Goal: Task Accomplishment & Management: Manage account settings

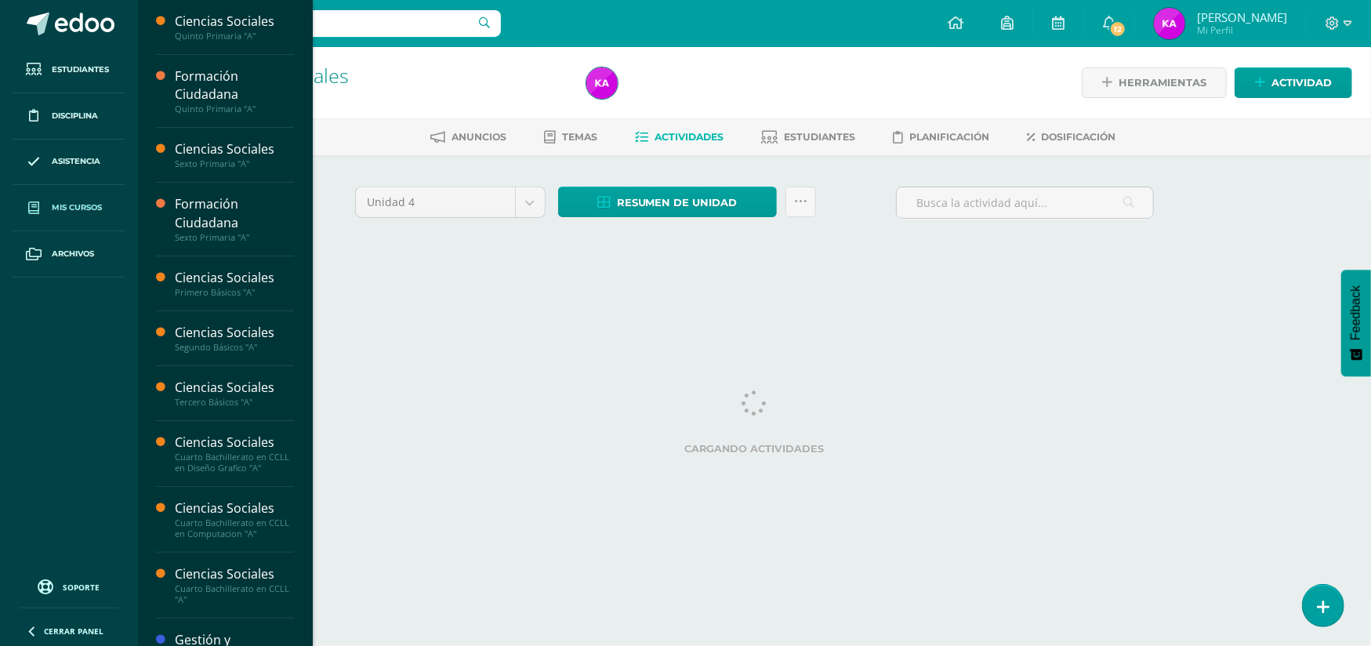
click at [88, 202] on span "Mis cursos" at bounding box center [77, 207] width 50 height 13
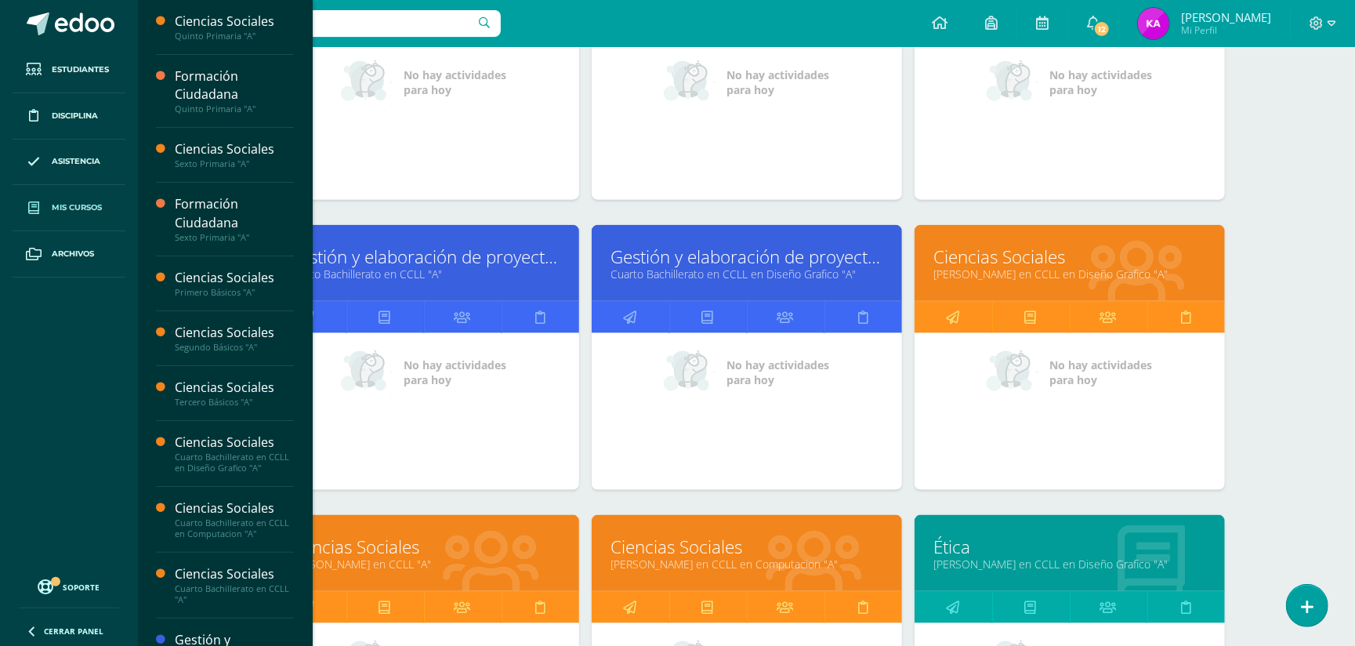
scroll to position [1296, 0]
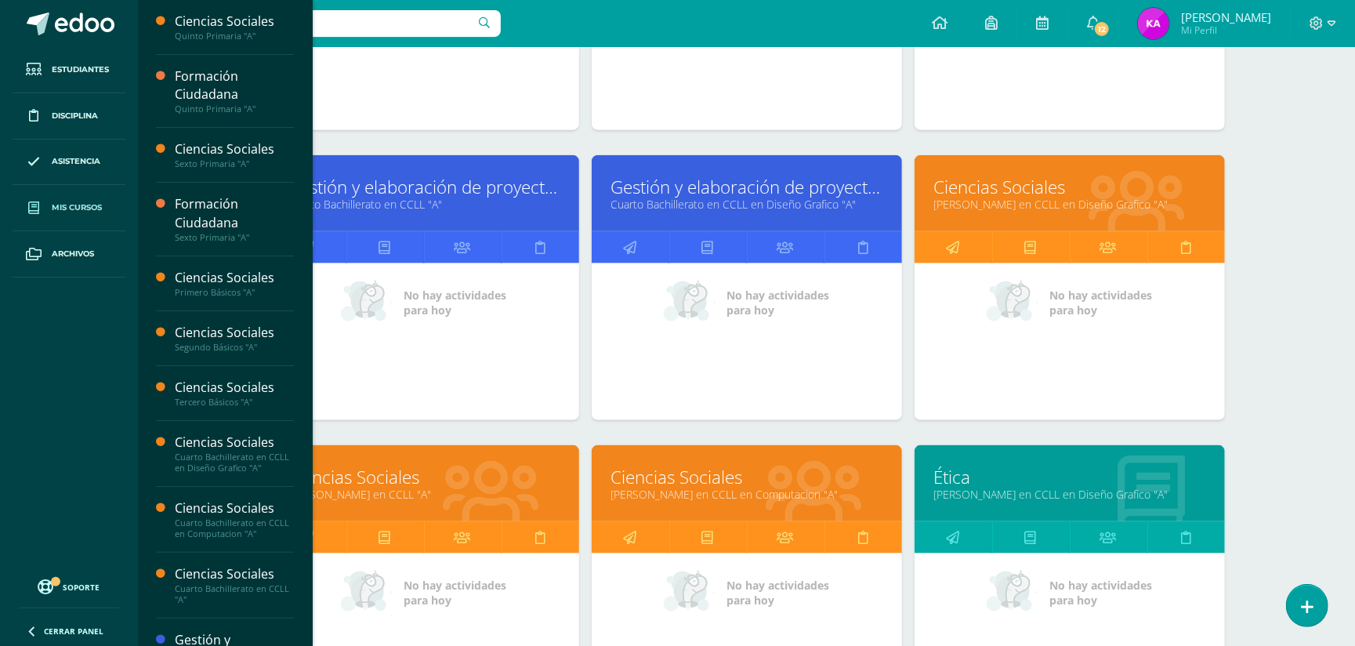
click at [491, 480] on link "Ciencias Sociales" at bounding box center [423, 477] width 271 height 24
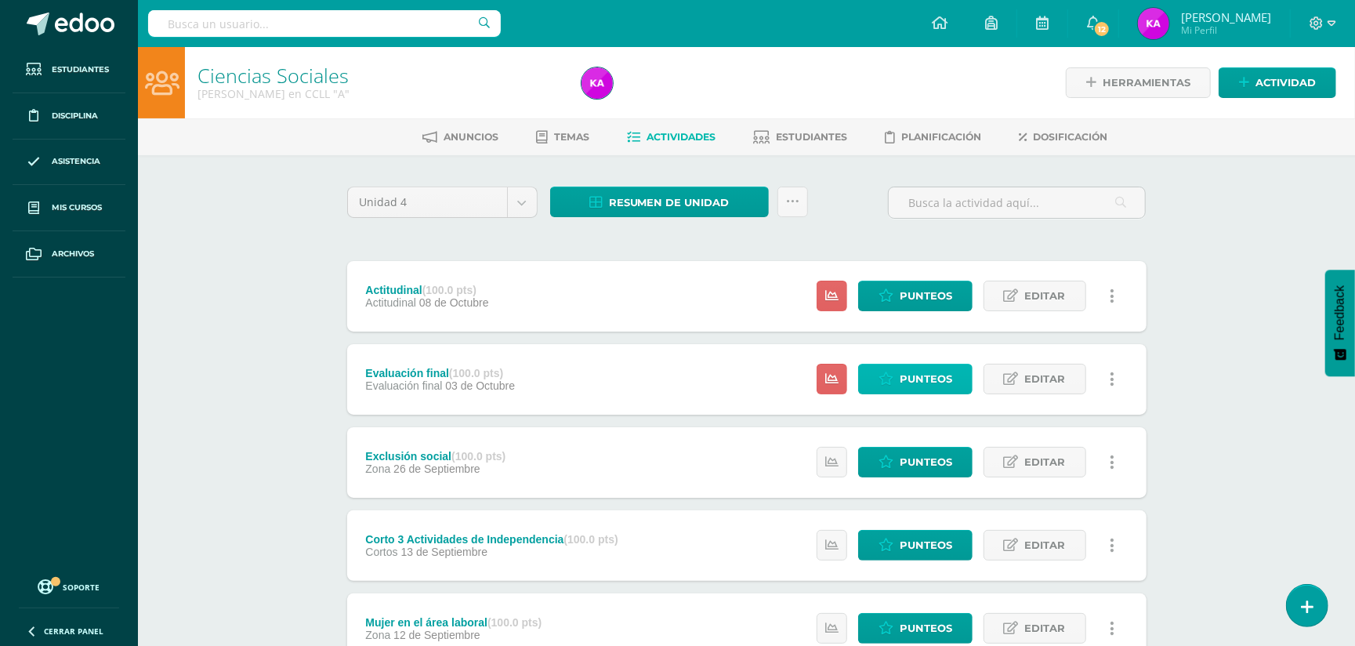
click at [922, 371] on span "Punteos" at bounding box center [926, 378] width 53 height 29
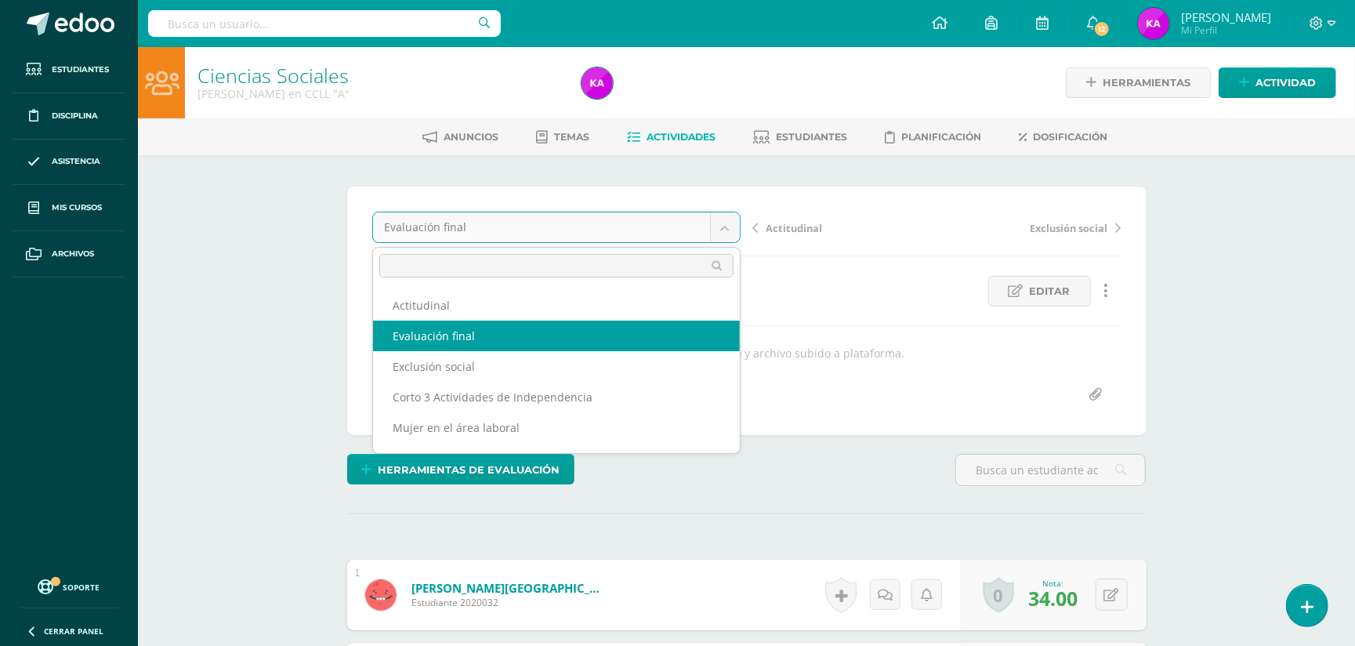
click at [724, 223] on body "Estudiantes Disciplina Asistencia Mis cursos Archivos Soporte Ayuda Reportar un…" at bounding box center [677, 612] width 1355 height 1225
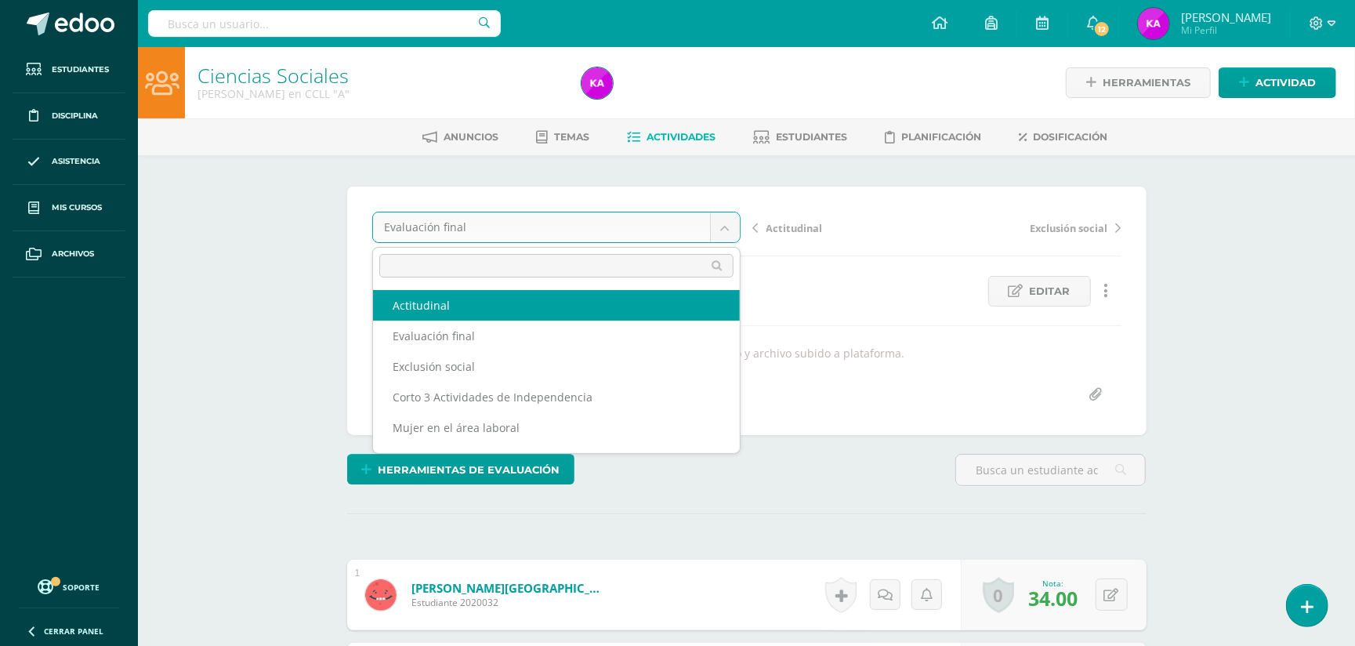
select select "/dashboard/teacher/grade-activity/174029/"
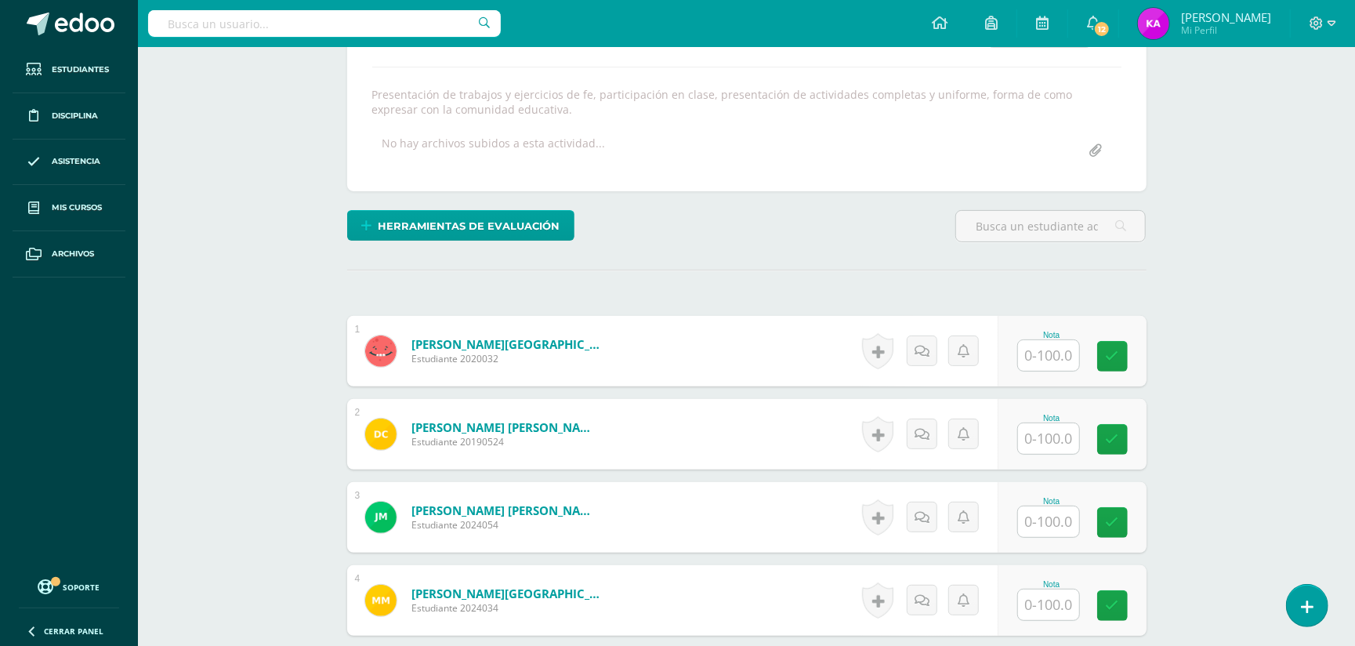
scroll to position [263, 0]
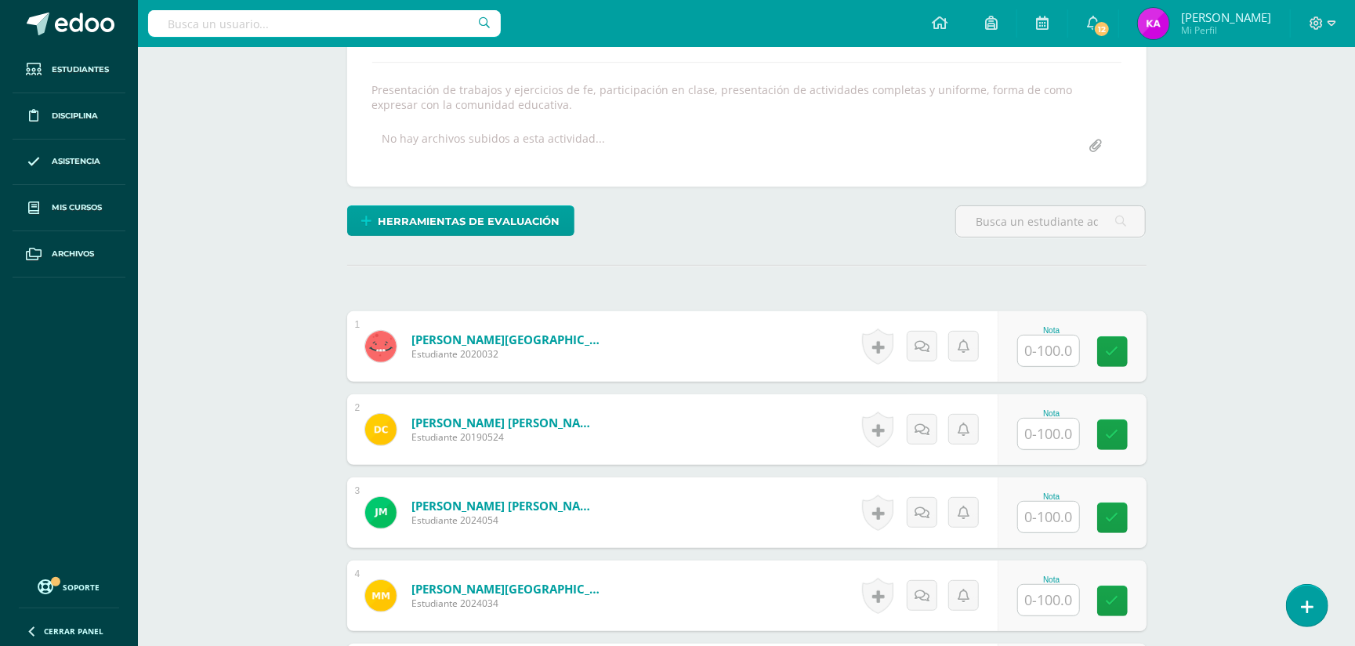
click at [1049, 343] on input "text" at bounding box center [1048, 350] width 61 height 31
type input "36"
type input "25"
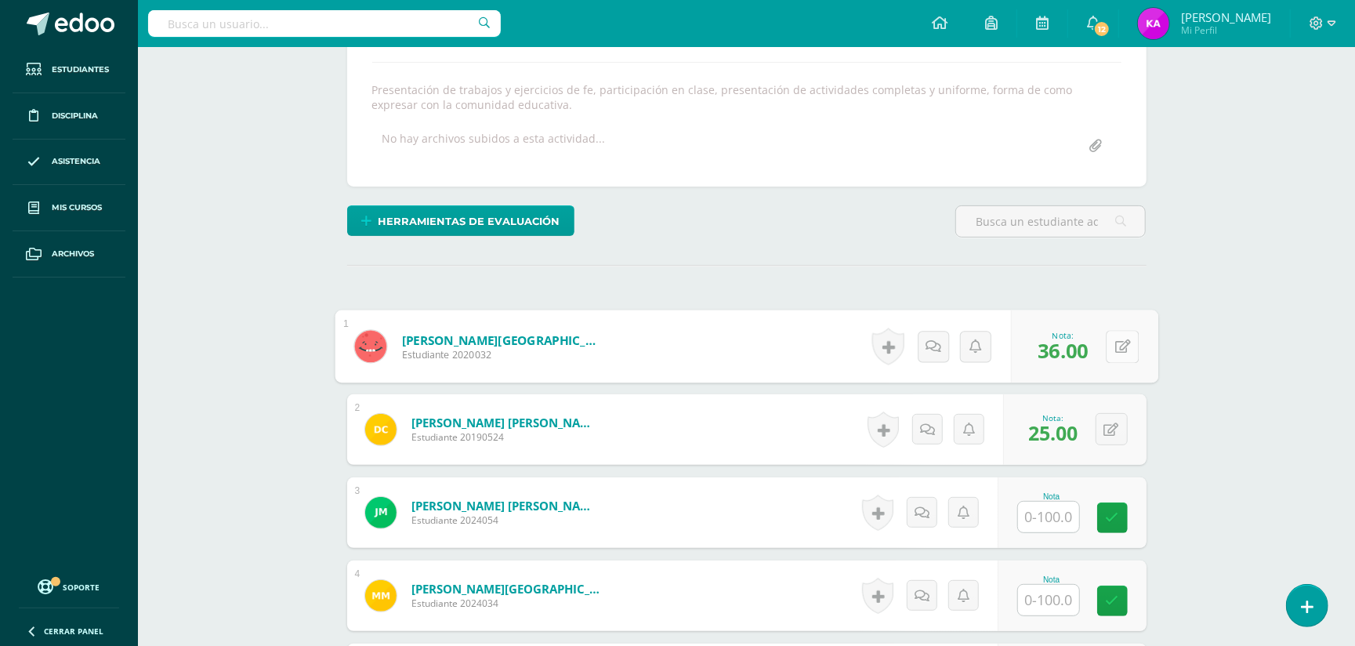
click at [1106, 352] on button at bounding box center [1122, 346] width 33 height 33
click at [1039, 345] on input "36.00" at bounding box center [1015, 350] width 63 height 31
type input "3"
type input "76"
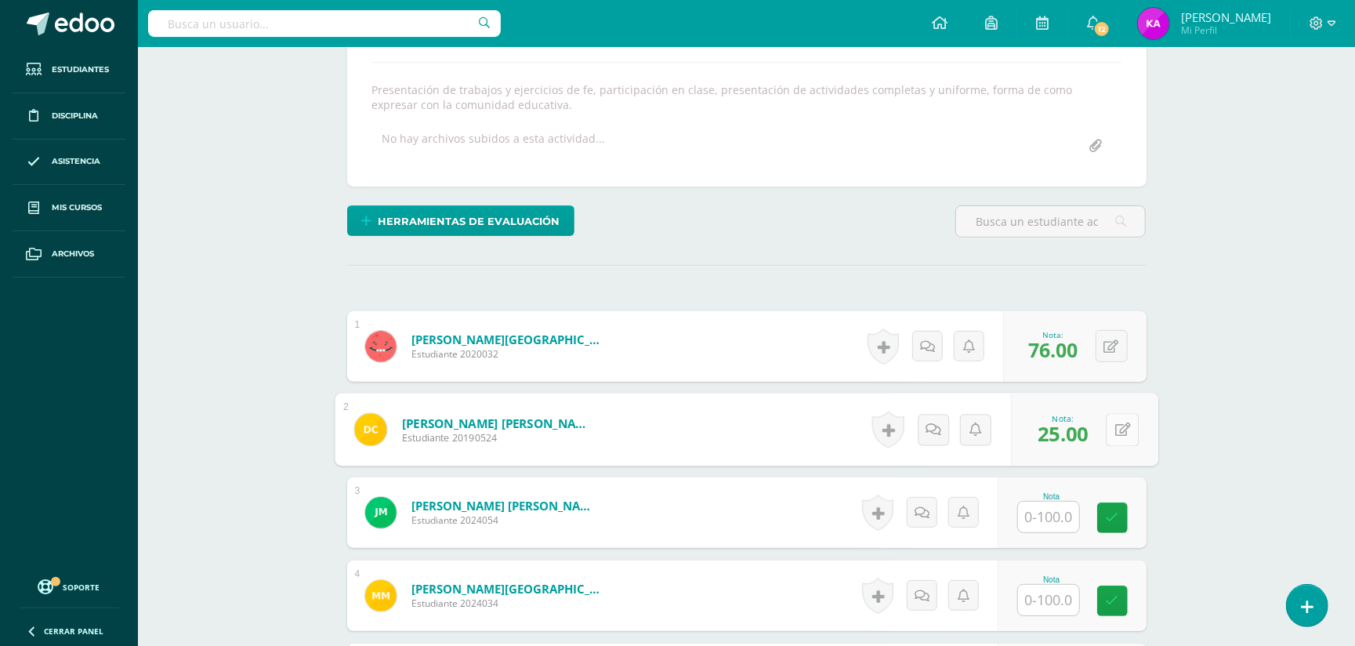
click at [1119, 426] on icon at bounding box center [1123, 428] width 16 height 13
type input "75"
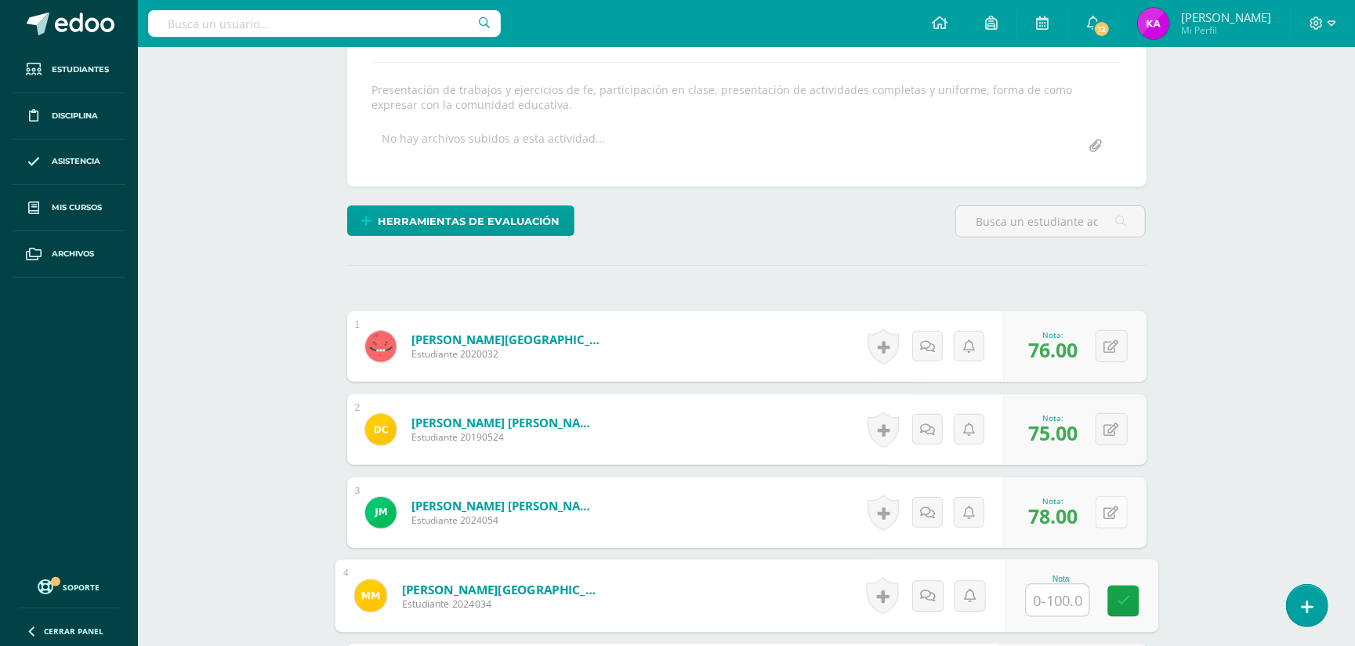
click at [1108, 514] on button at bounding box center [1112, 512] width 32 height 32
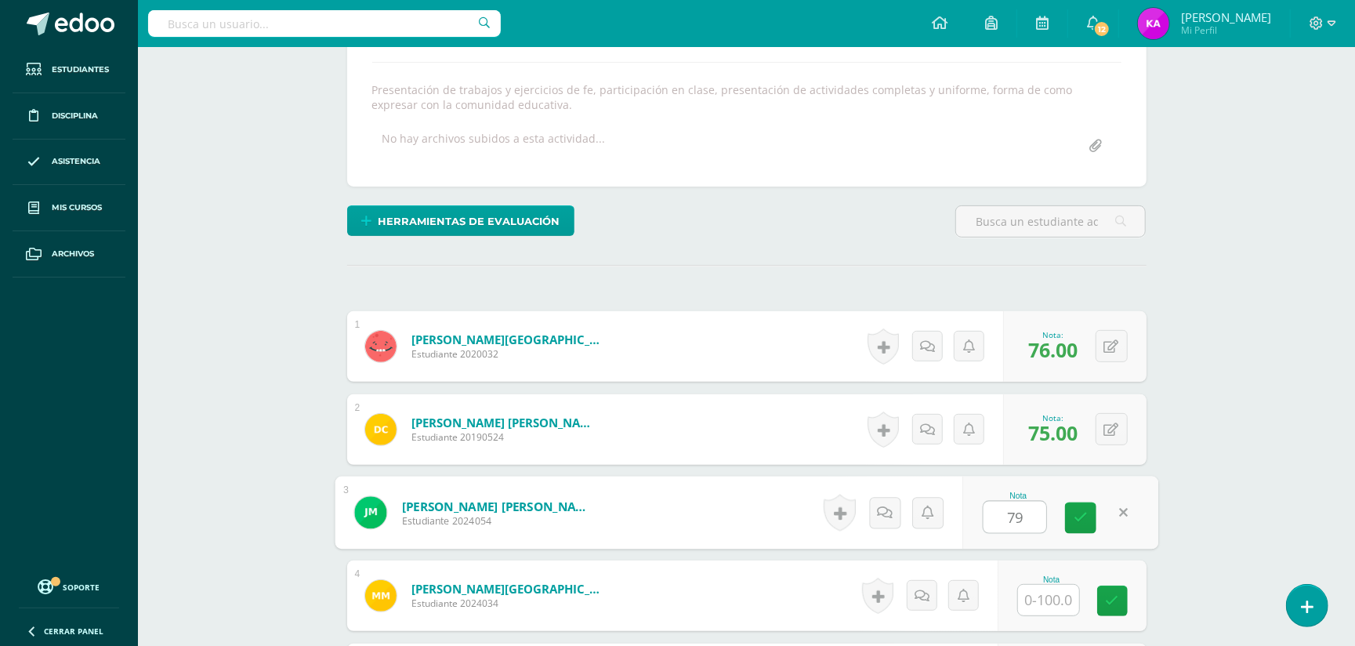
type input "79"
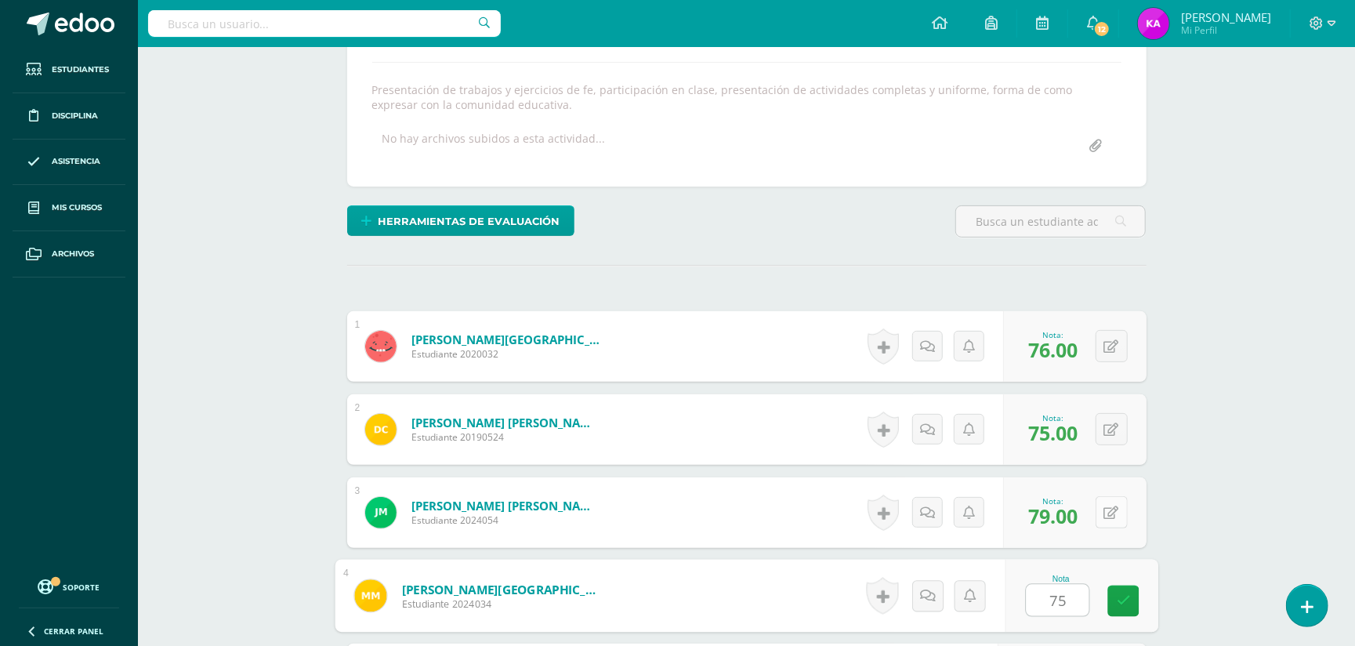
type input "75"
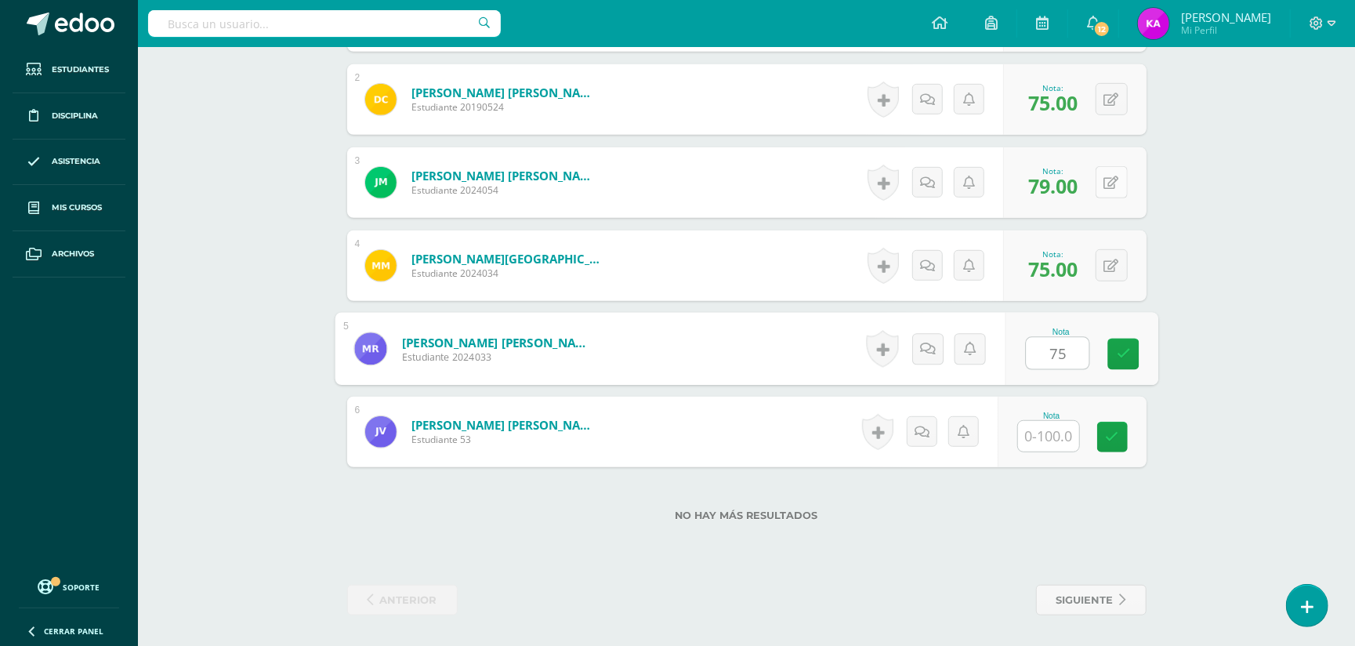
type input "75"
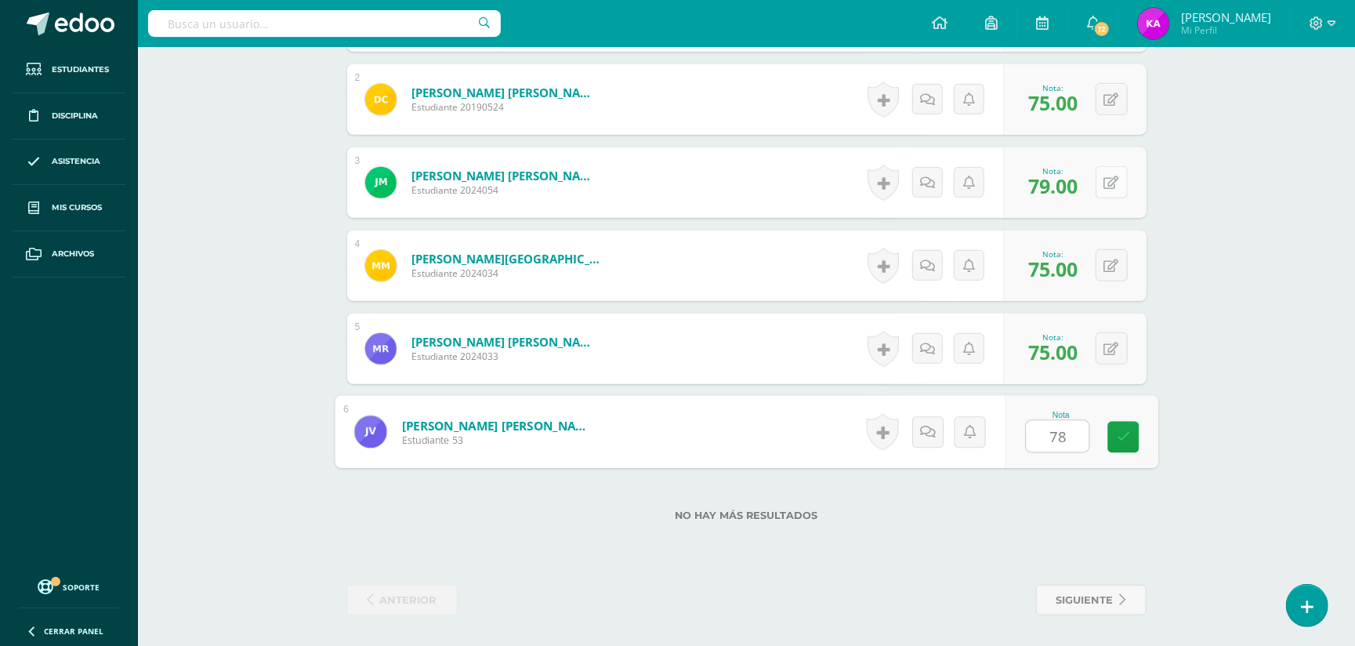
type input "78"
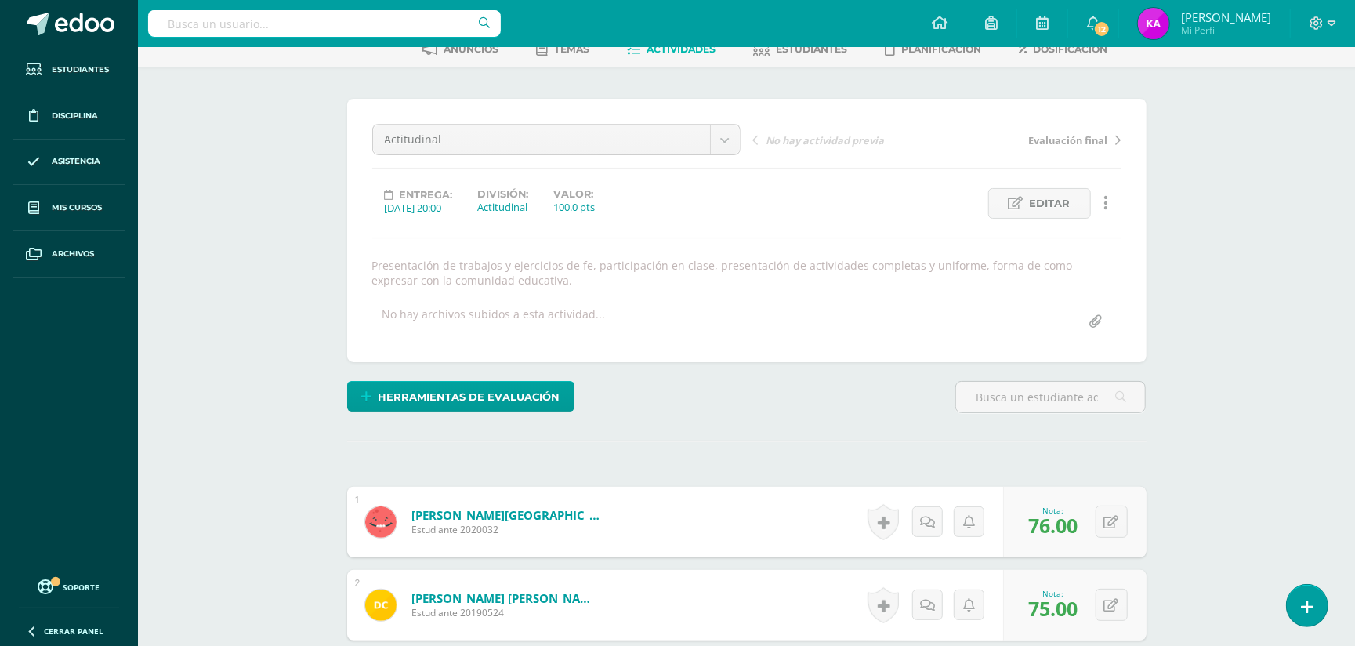
scroll to position [67, 0]
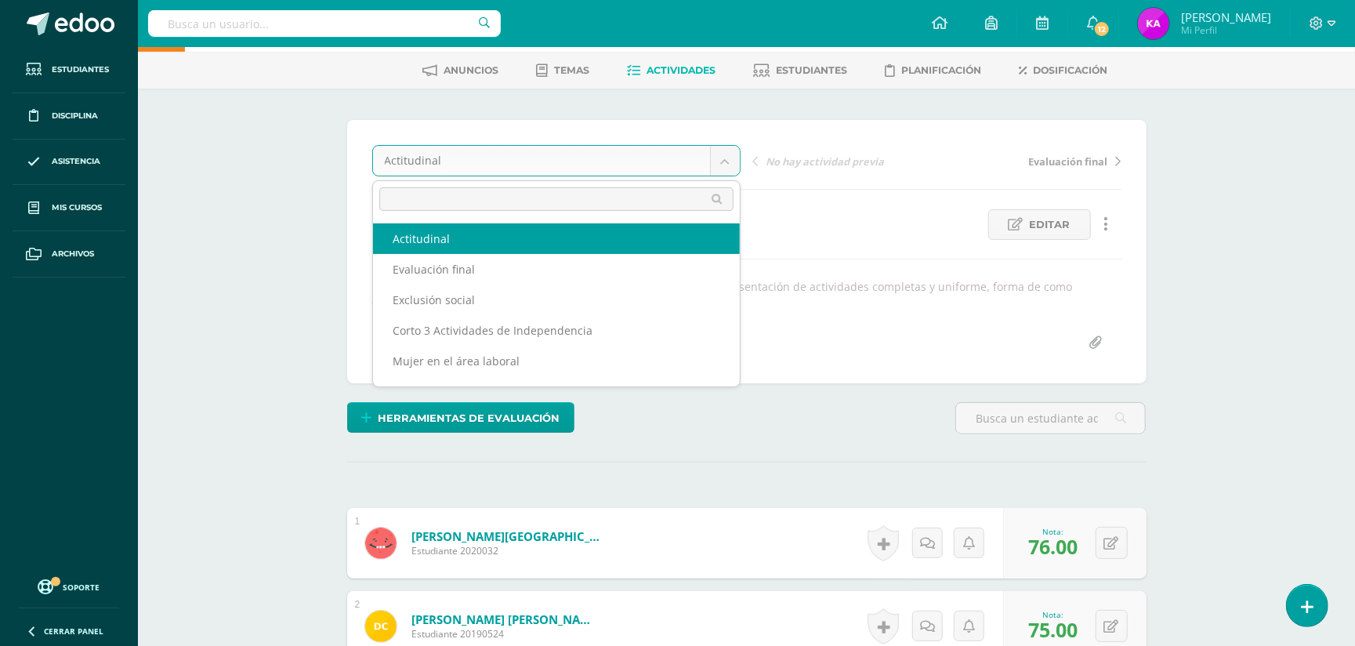
click at [735, 164] on body "Estudiantes Disciplina Asistencia Mis cursos Archivos Soporte Ayuda Reportar un…" at bounding box center [677, 553] width 1355 height 1240
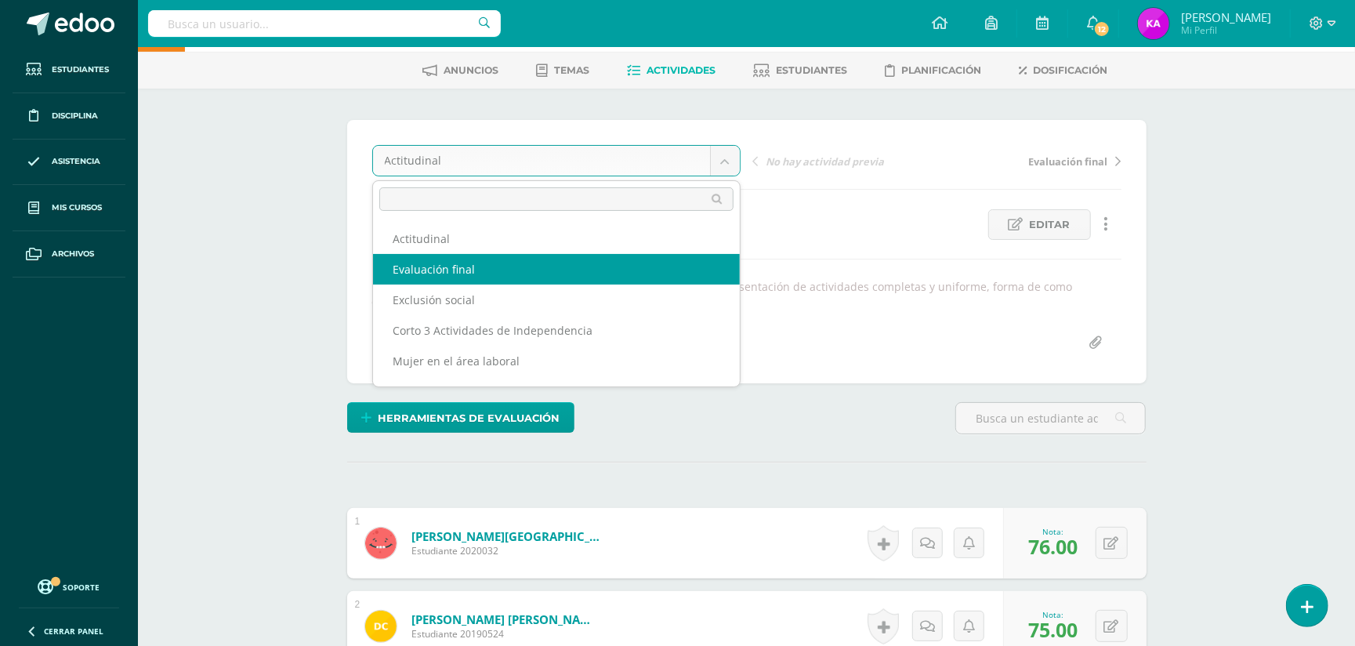
select select "/dashboard/teacher/grade-activity/173825/"
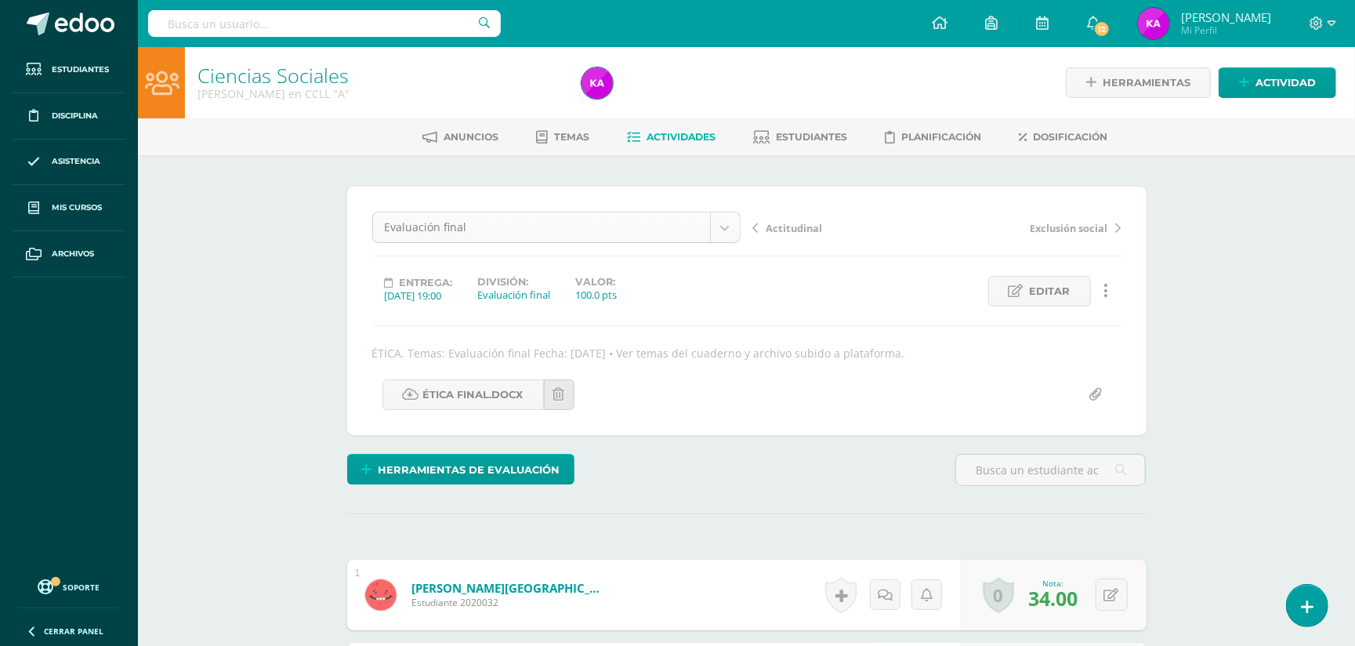
click at [725, 216] on body "Estudiantes Disciplina Asistencia Mis cursos Archivos Soporte Ayuda Reportar un…" at bounding box center [677, 612] width 1355 height 1225
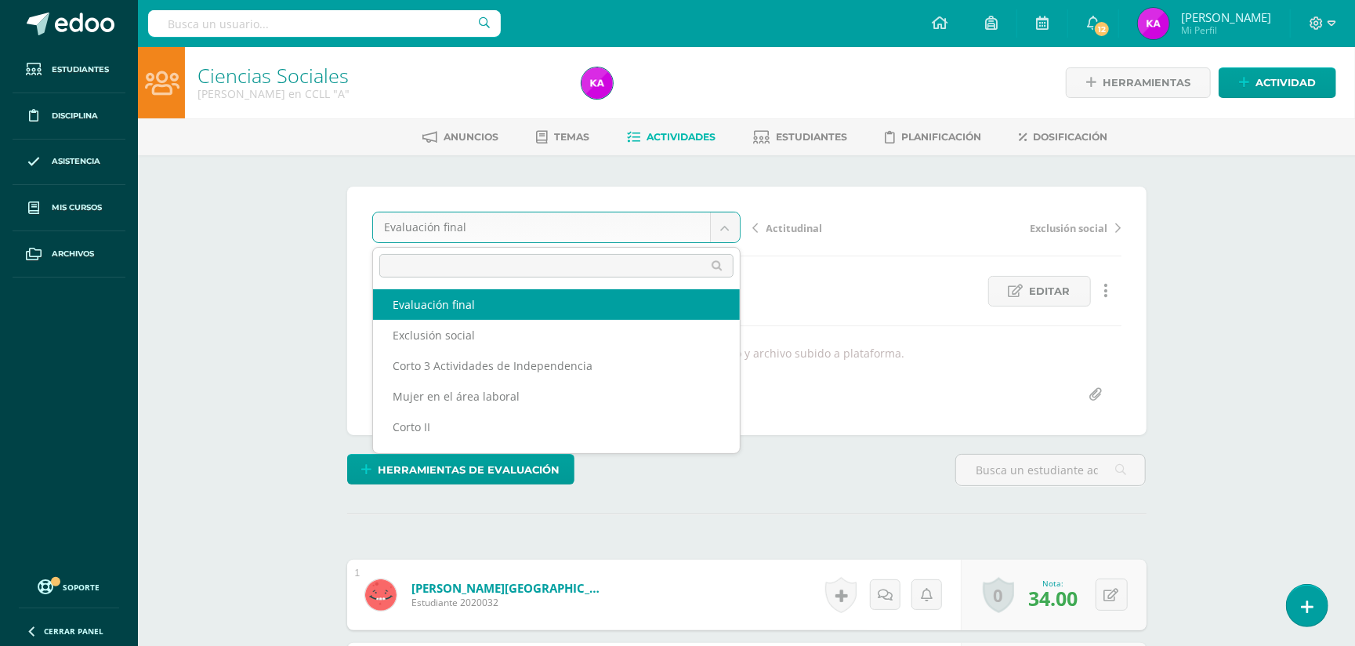
click at [734, 226] on body "Estudiantes Disciplina Asistencia Mis cursos Archivos Soporte Ayuda Reportar un…" at bounding box center [677, 612] width 1355 height 1225
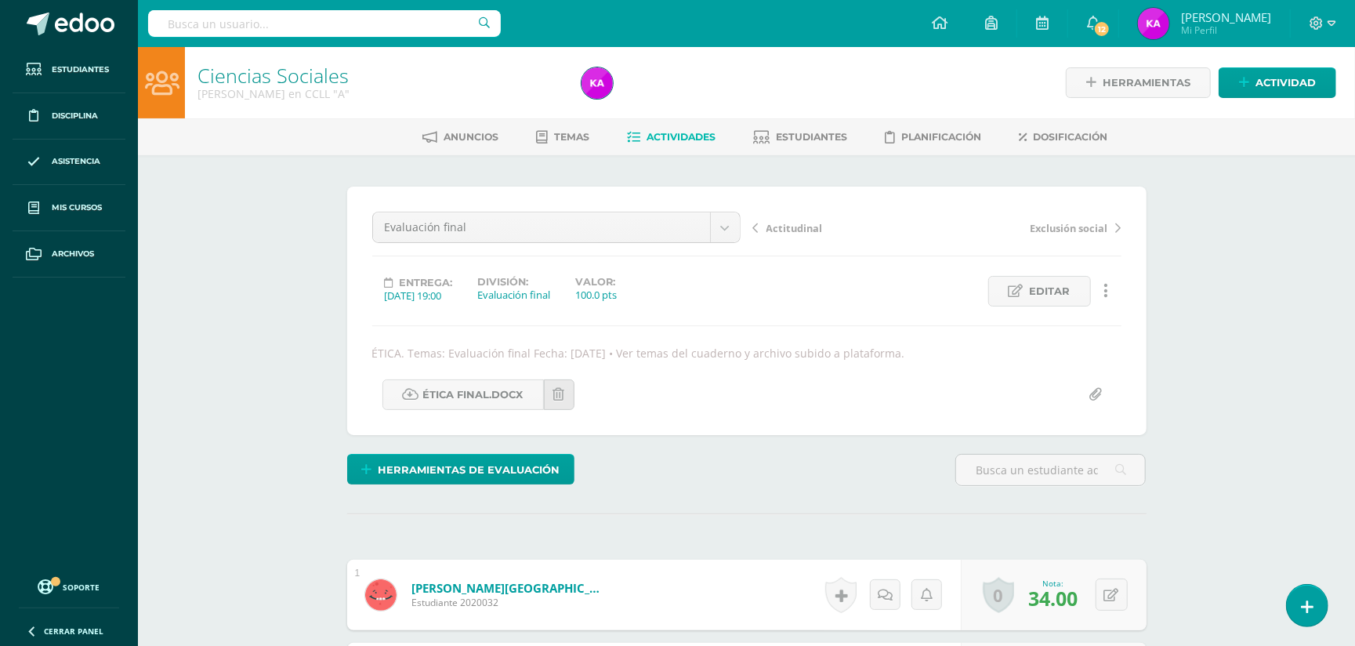
click at [693, 136] on body "Estudiantes Disciplina Asistencia Mis cursos Archivos Soporte Ayuda Reportar un…" at bounding box center [677, 612] width 1355 height 1225
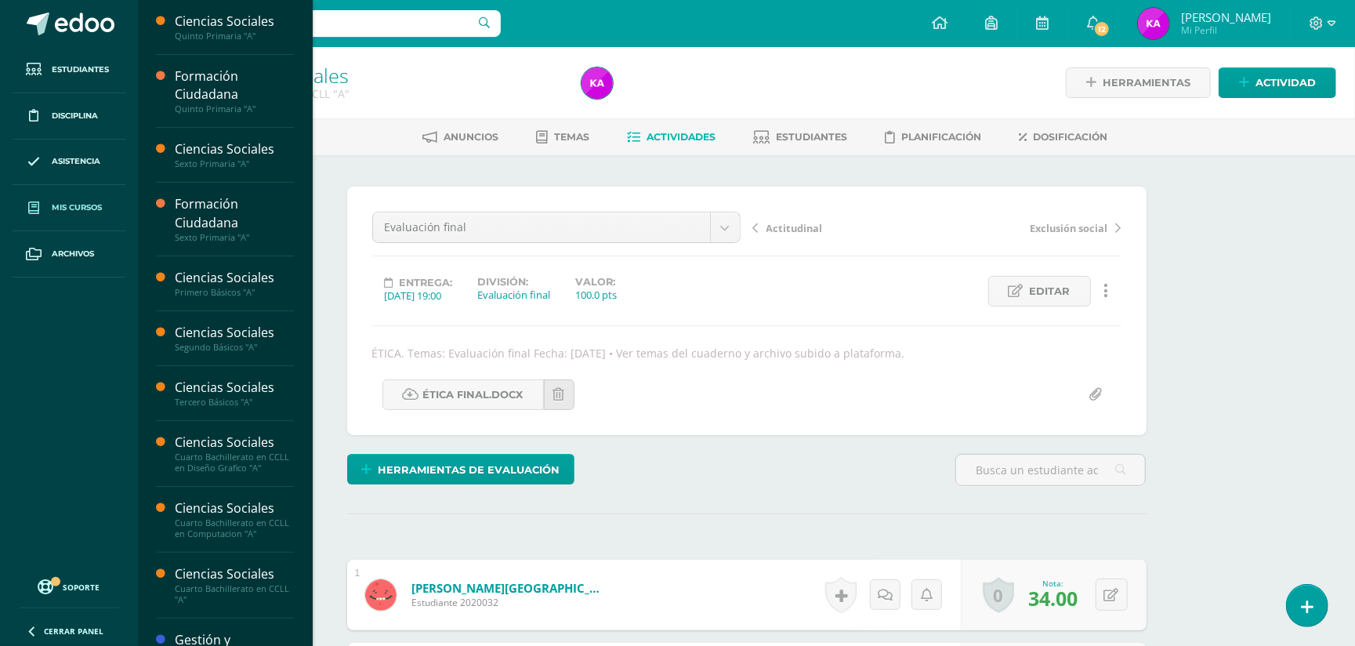
click at [75, 202] on span "Mis cursos" at bounding box center [77, 207] width 50 height 13
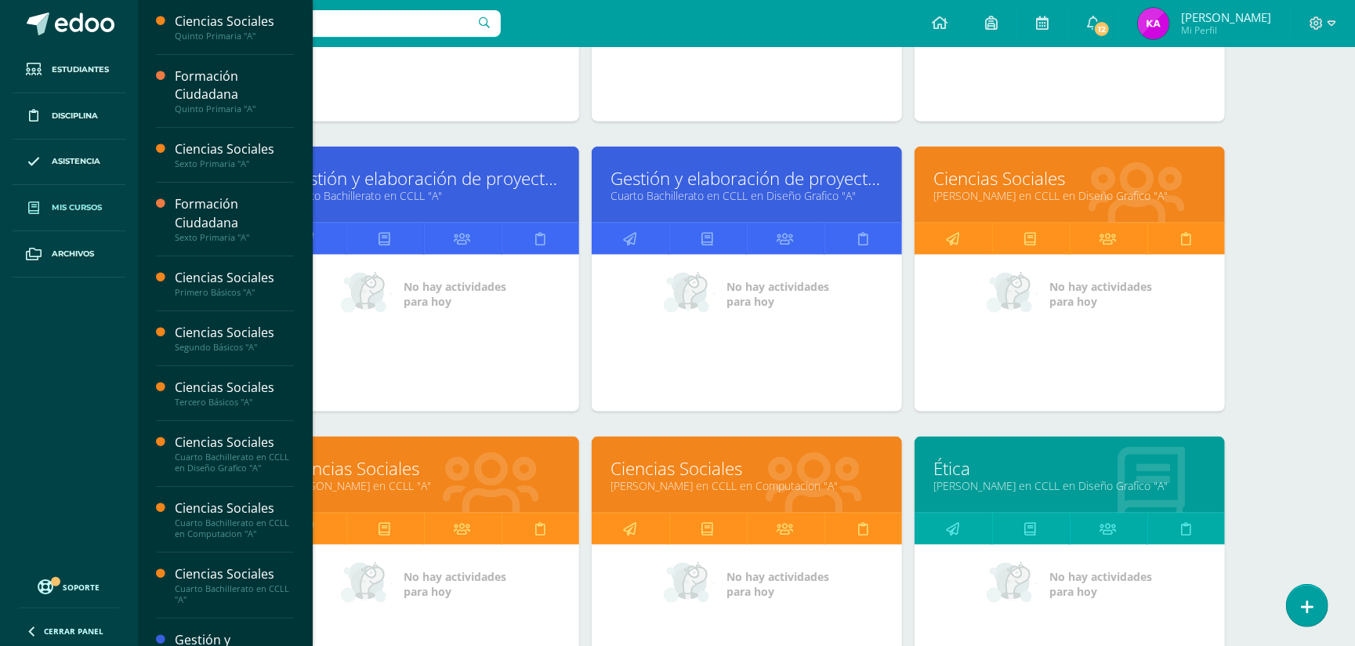
scroll to position [1309, 0]
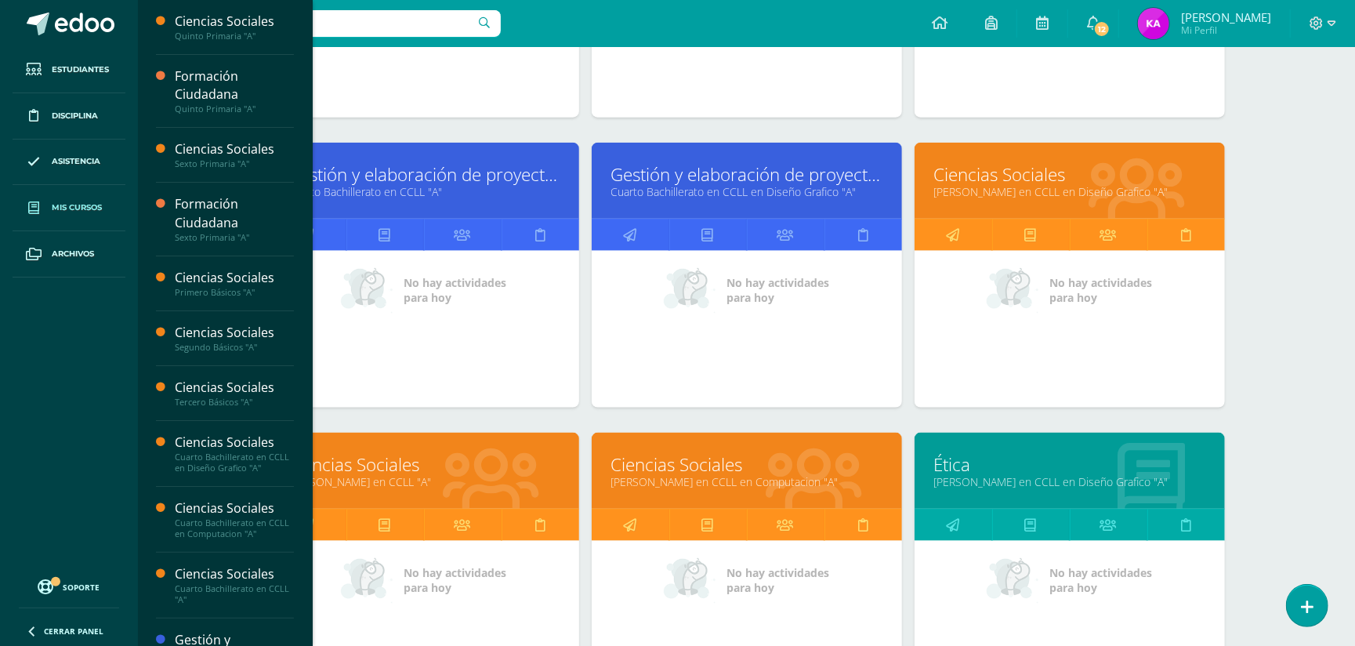
click at [462, 470] on link "Ciencias Sociales" at bounding box center [423, 464] width 271 height 24
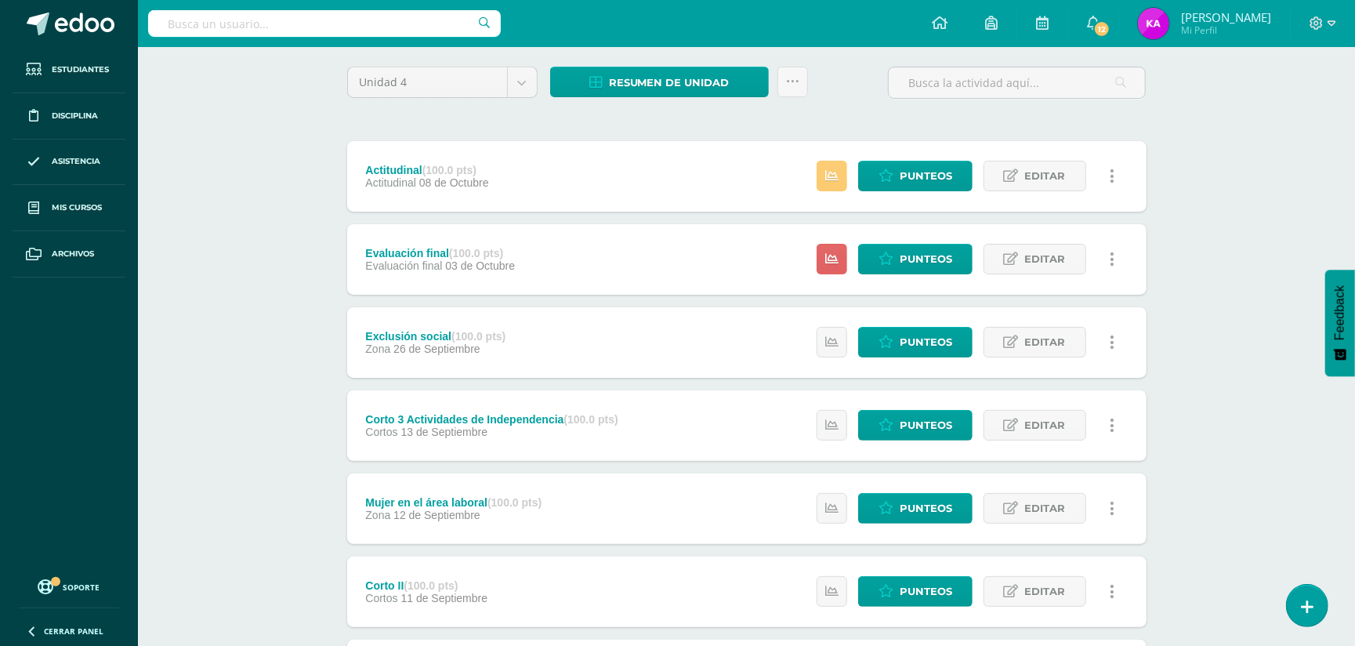
scroll to position [118, 0]
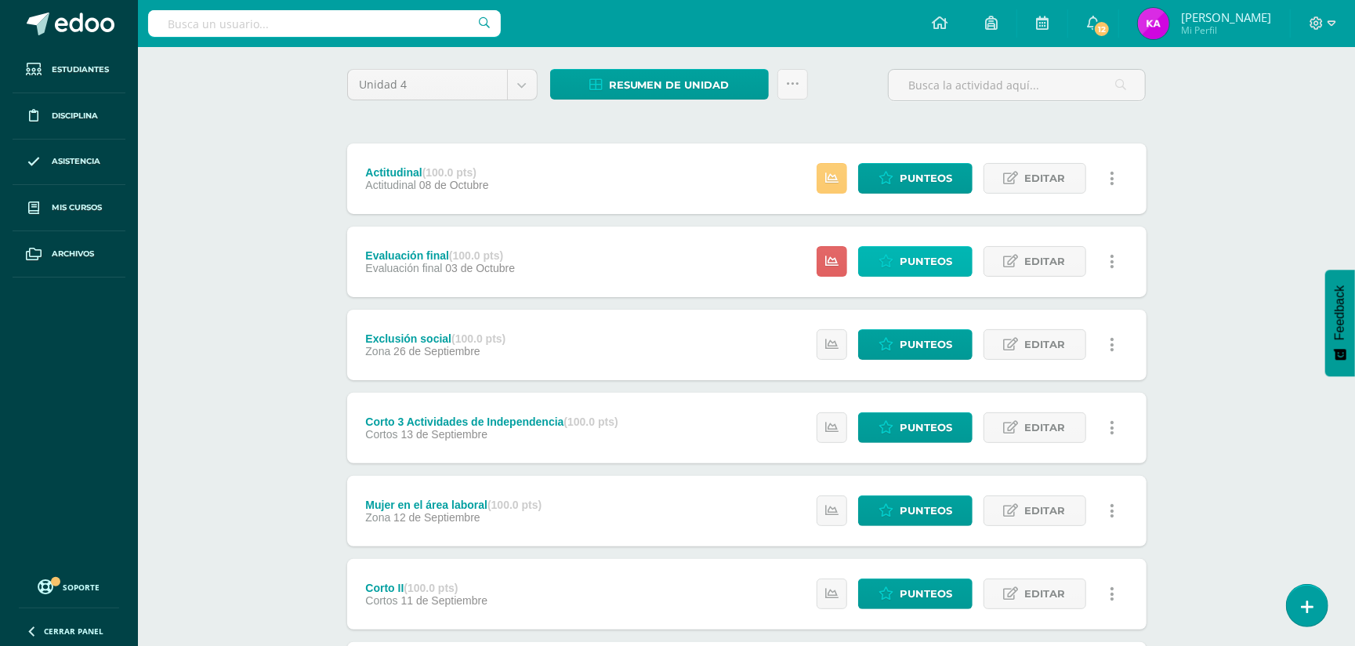
click at [905, 262] on span "Punteos" at bounding box center [926, 261] width 53 height 29
click at [913, 257] on span "Punteos" at bounding box center [926, 261] width 53 height 29
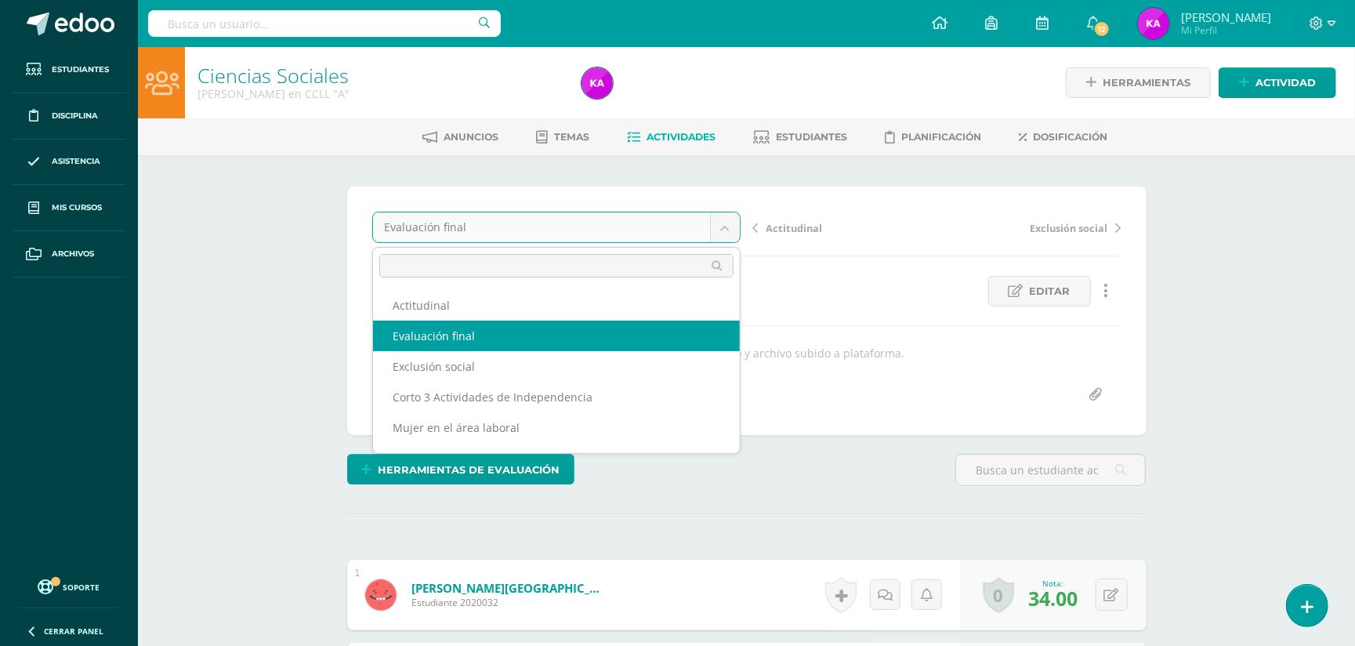
click at [725, 229] on body "Estudiantes Disciplina Asistencia Mis cursos Archivos Soporte Ayuda Reportar un…" at bounding box center [677, 612] width 1355 height 1225
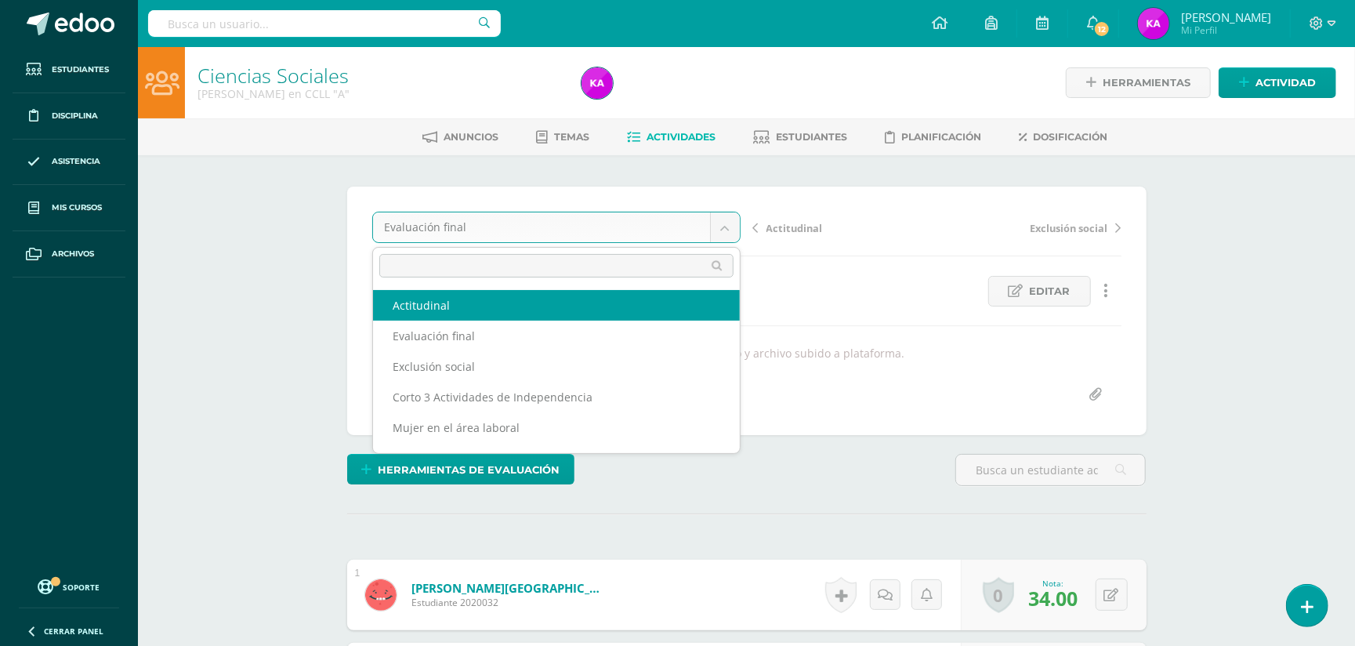
select select "/dashboard/teacher/grade-activity/174029/"
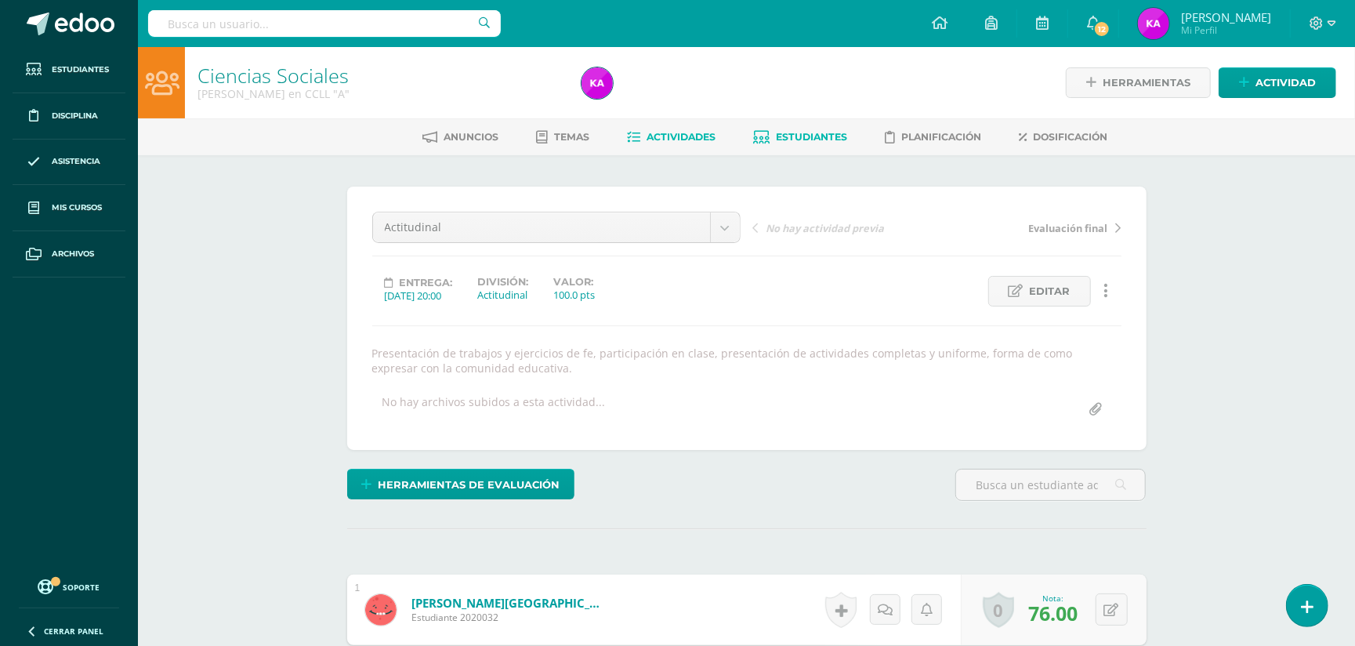
click at [817, 131] on span "Estudiantes" at bounding box center [812, 137] width 71 height 12
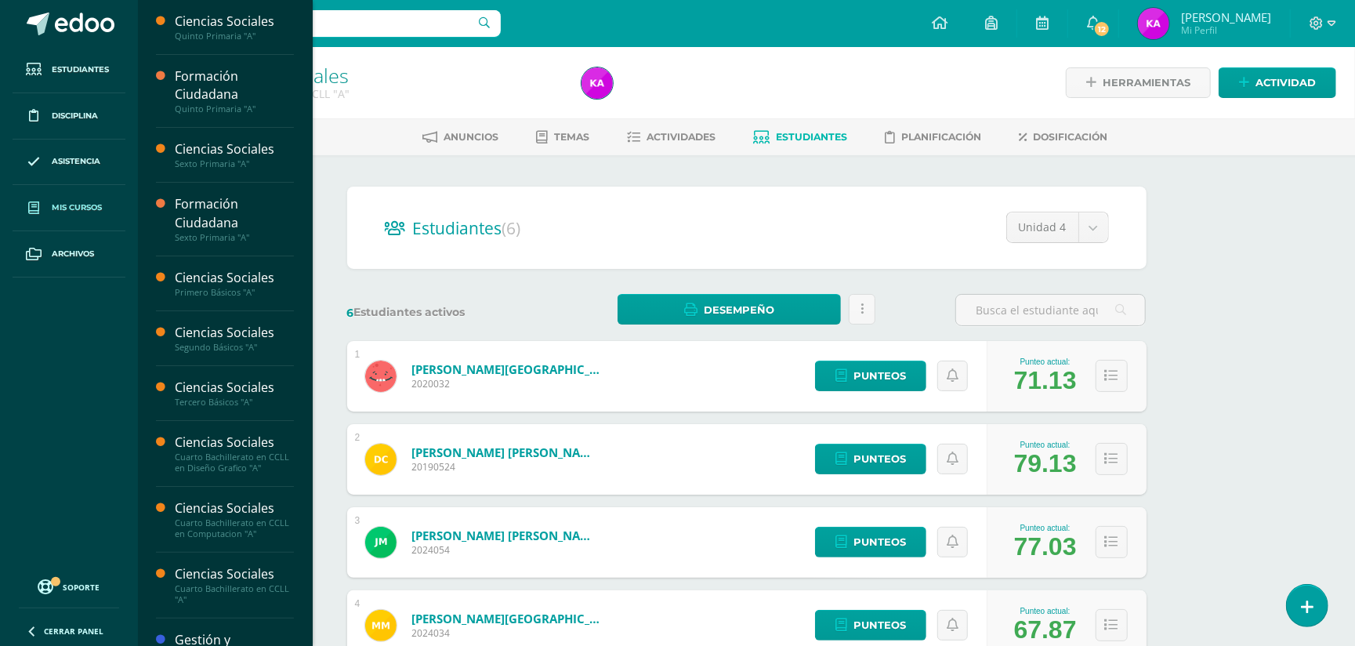
click at [82, 205] on span "Mis cursos" at bounding box center [77, 207] width 50 height 13
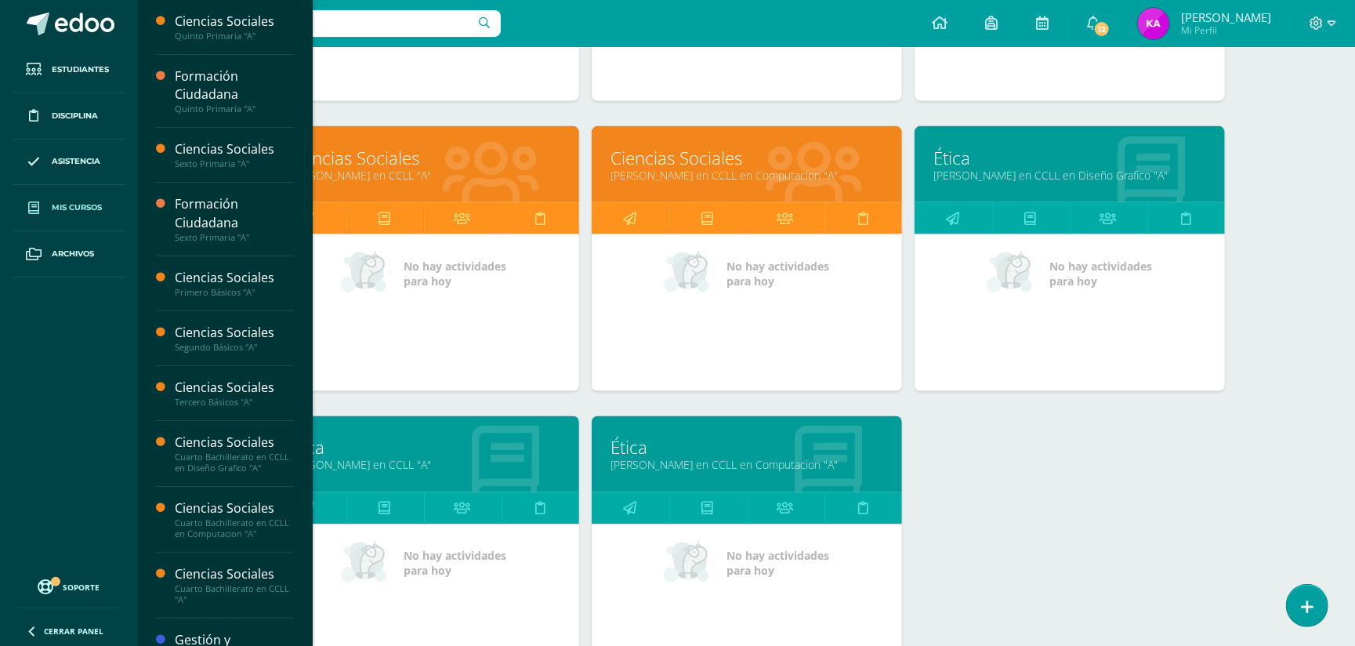
scroll to position [1665, 0]
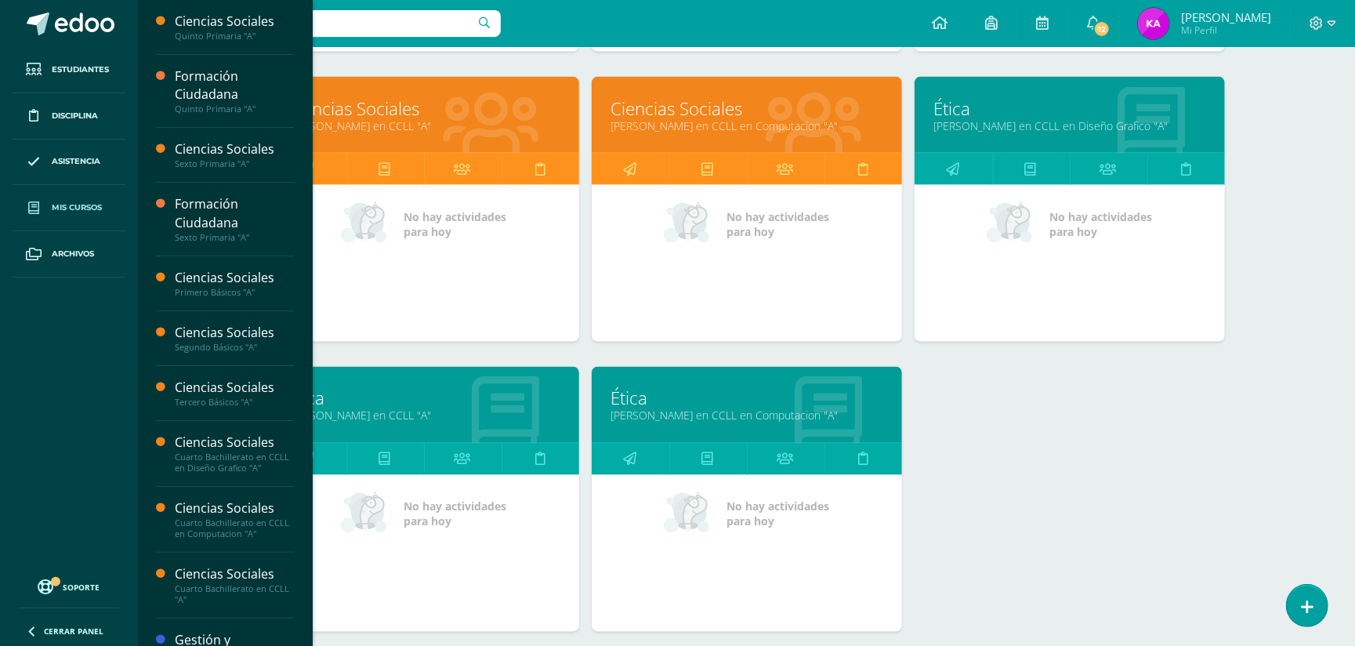
click at [451, 403] on link "Ética" at bounding box center [423, 398] width 271 height 24
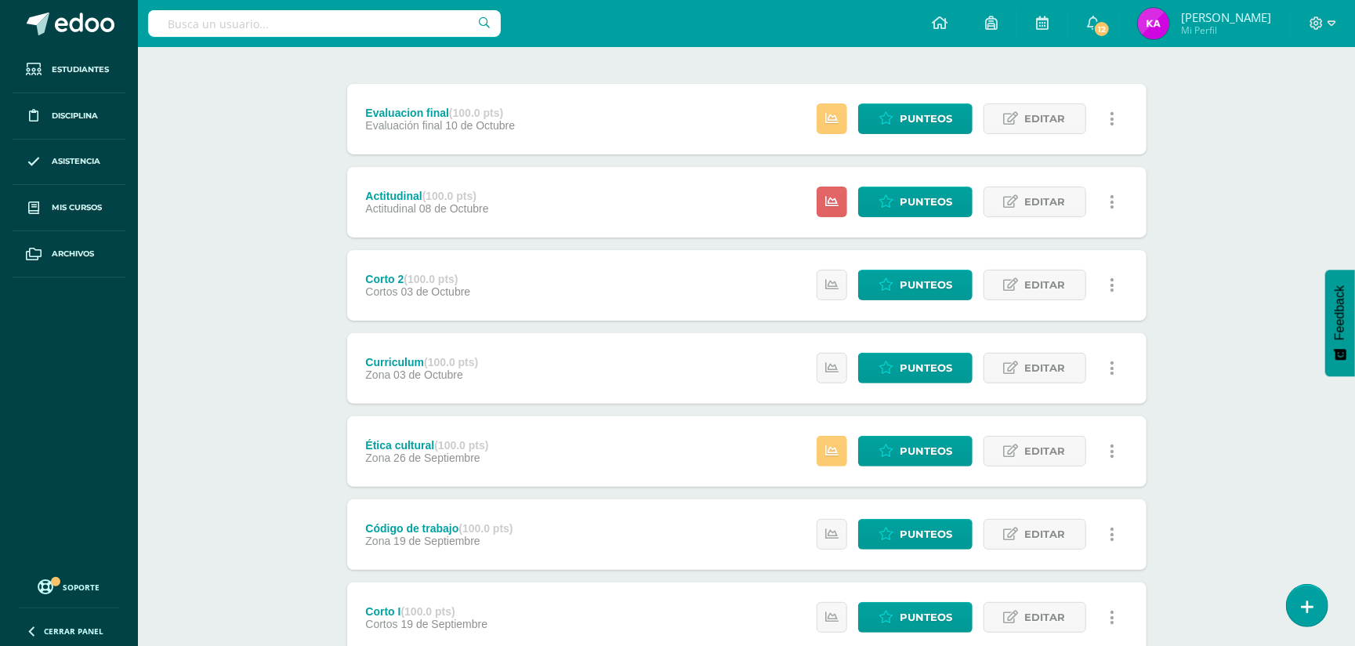
scroll to position [151, 0]
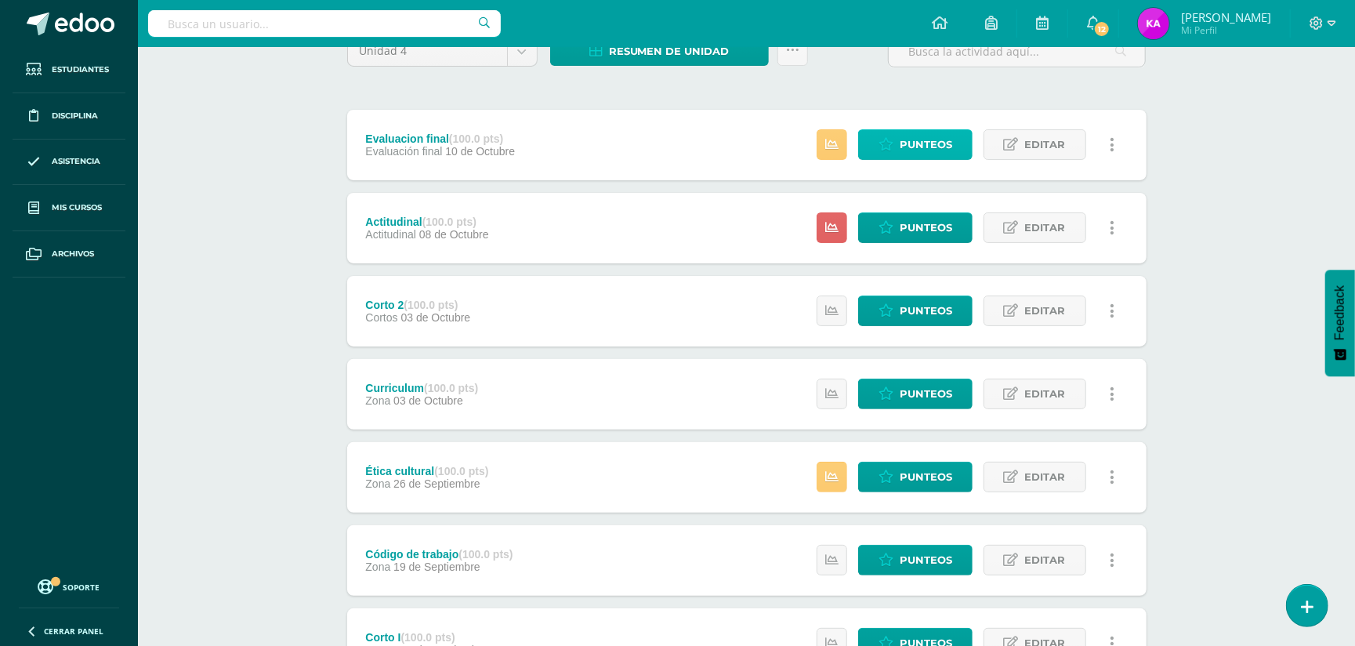
click at [919, 138] on span "Punteos" at bounding box center [926, 144] width 53 height 29
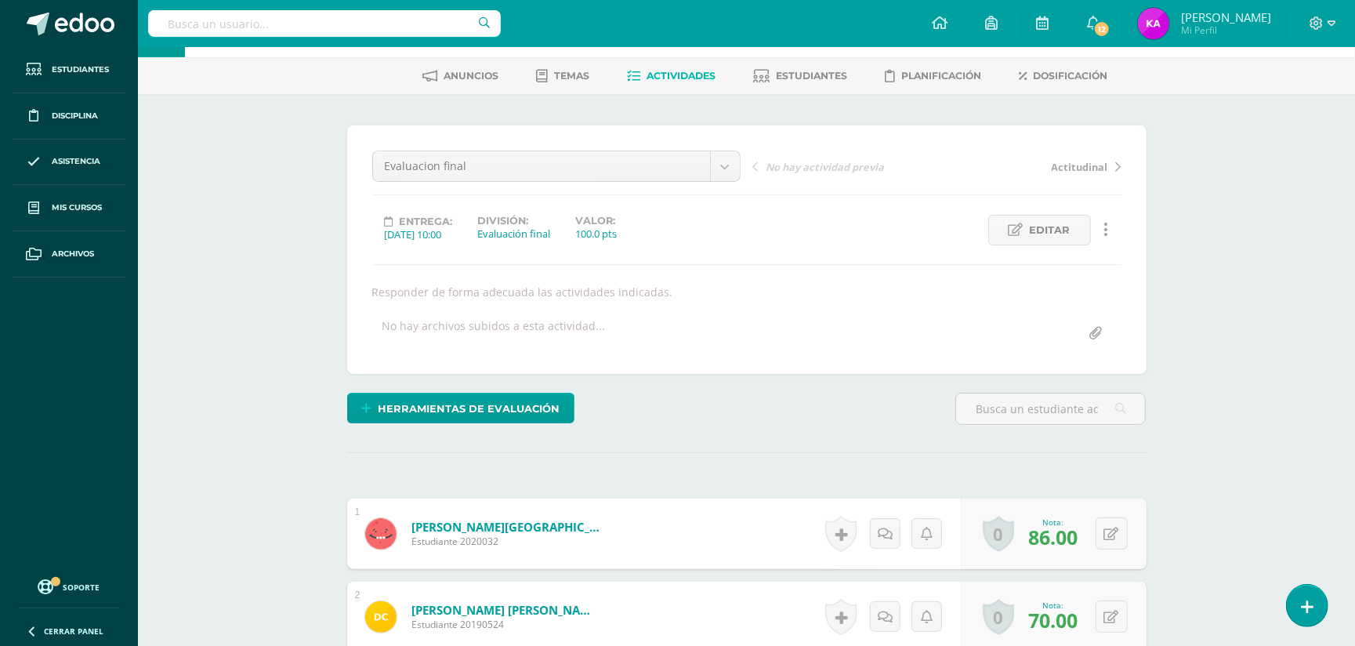
scroll to position [70, 0]
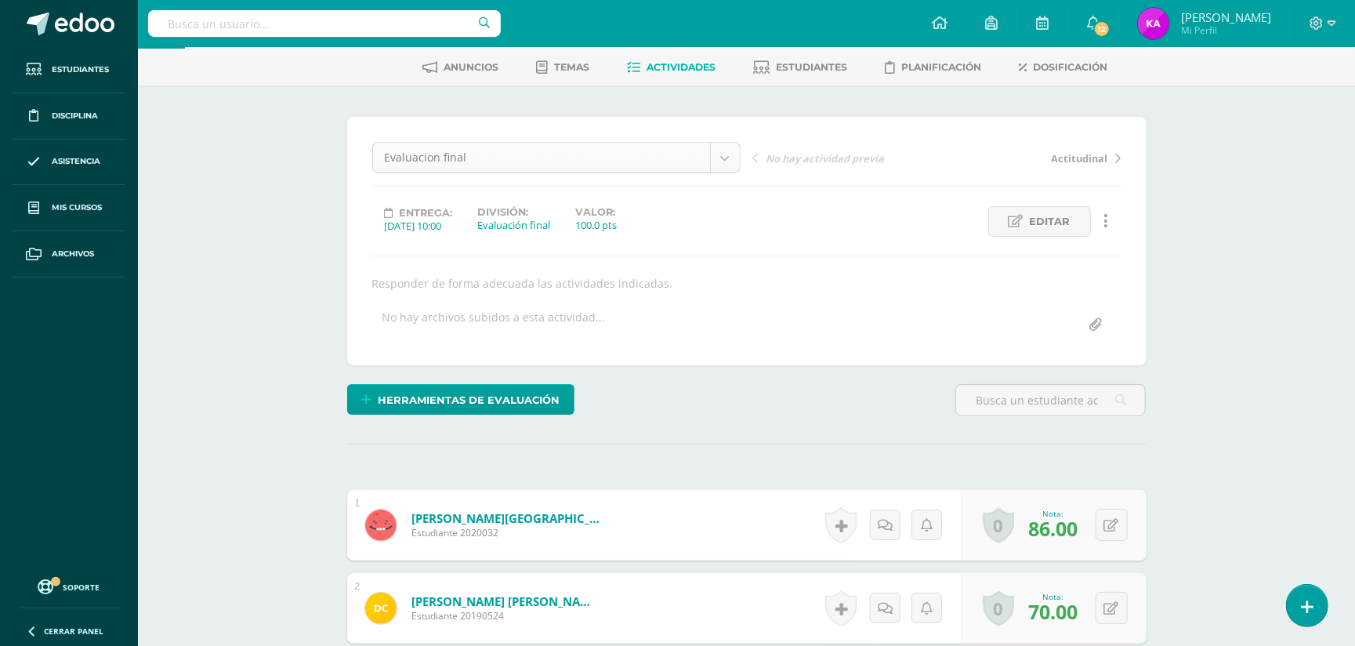
click at [723, 155] on body "Estudiantes Disciplina Asistencia Mis cursos Archivos Soporte Ayuda Reportar un…" at bounding box center [677, 542] width 1355 height 1225
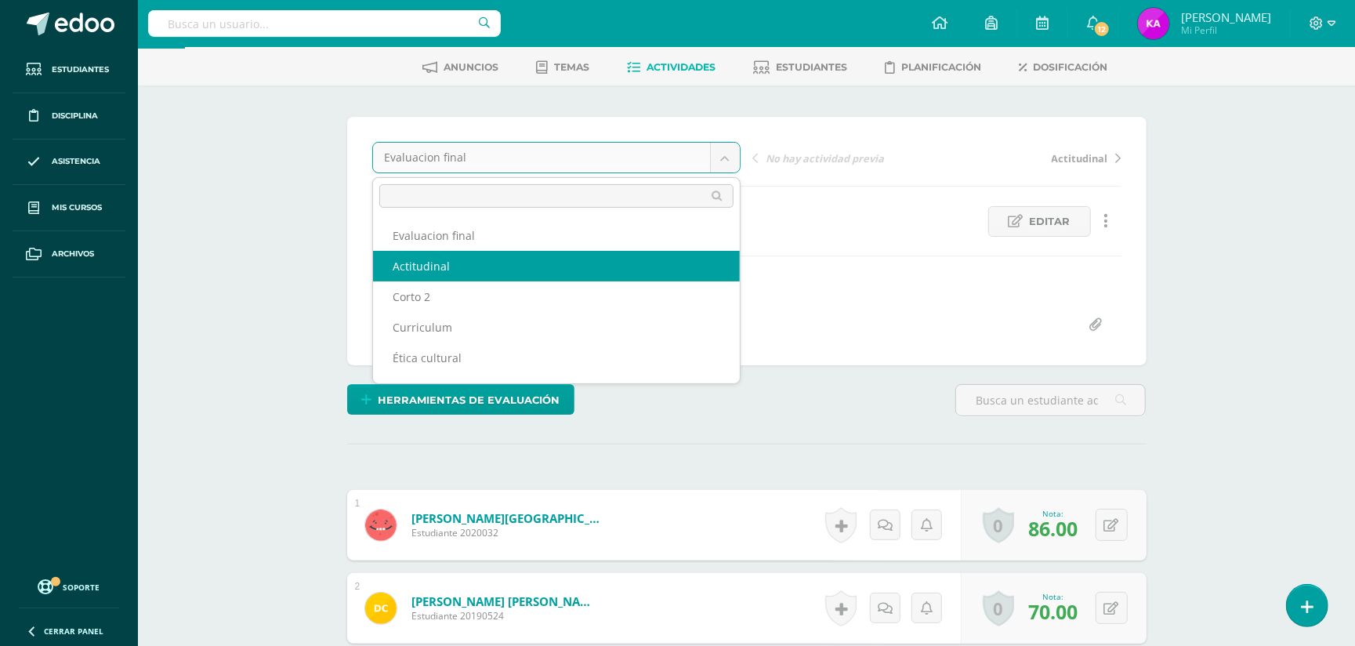
select select "/dashboard/teacher/grade-activity/174025/"
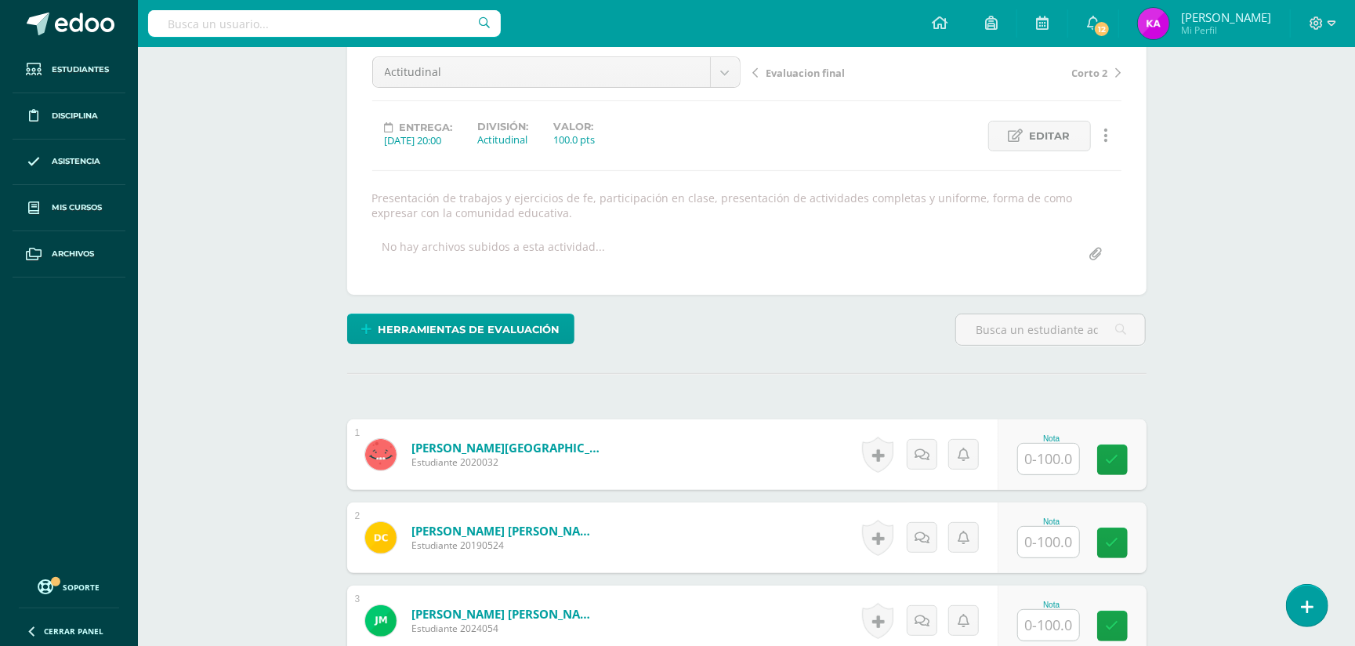
scroll to position [232, 0]
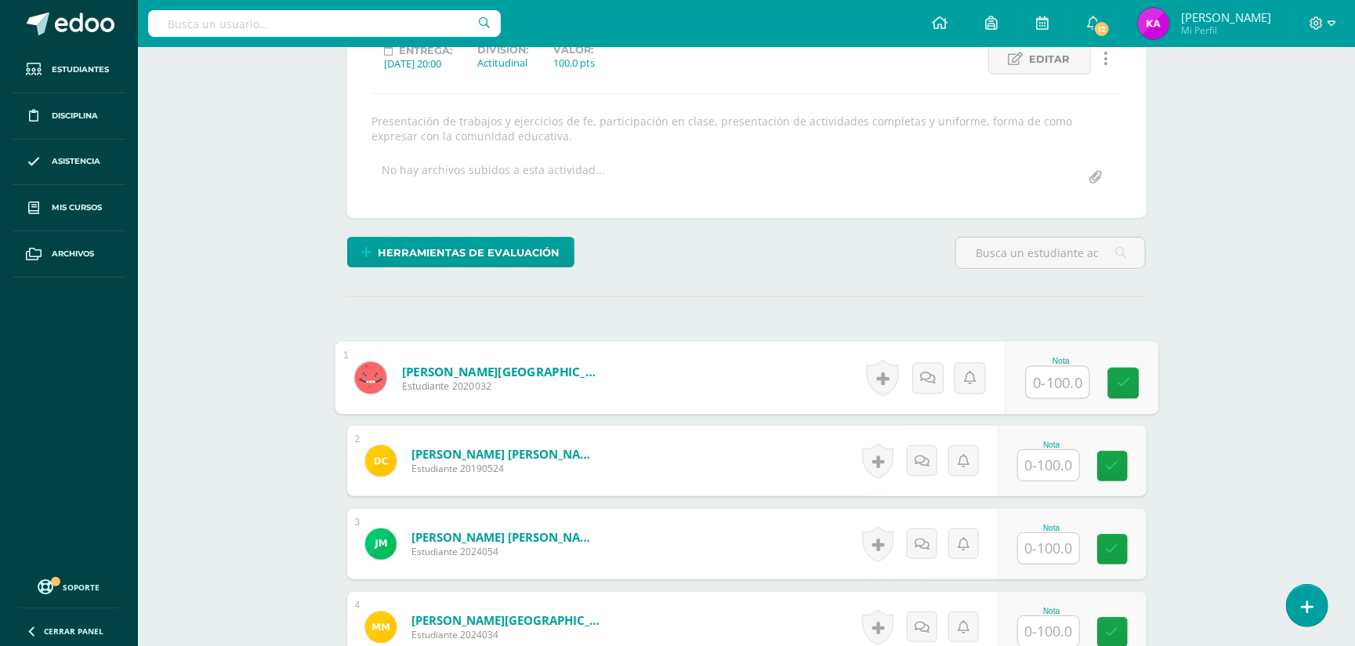
click at [1053, 376] on input "text" at bounding box center [1057, 382] width 63 height 31
click at [1049, 379] on input "text" at bounding box center [1057, 382] width 63 height 31
type input "76"
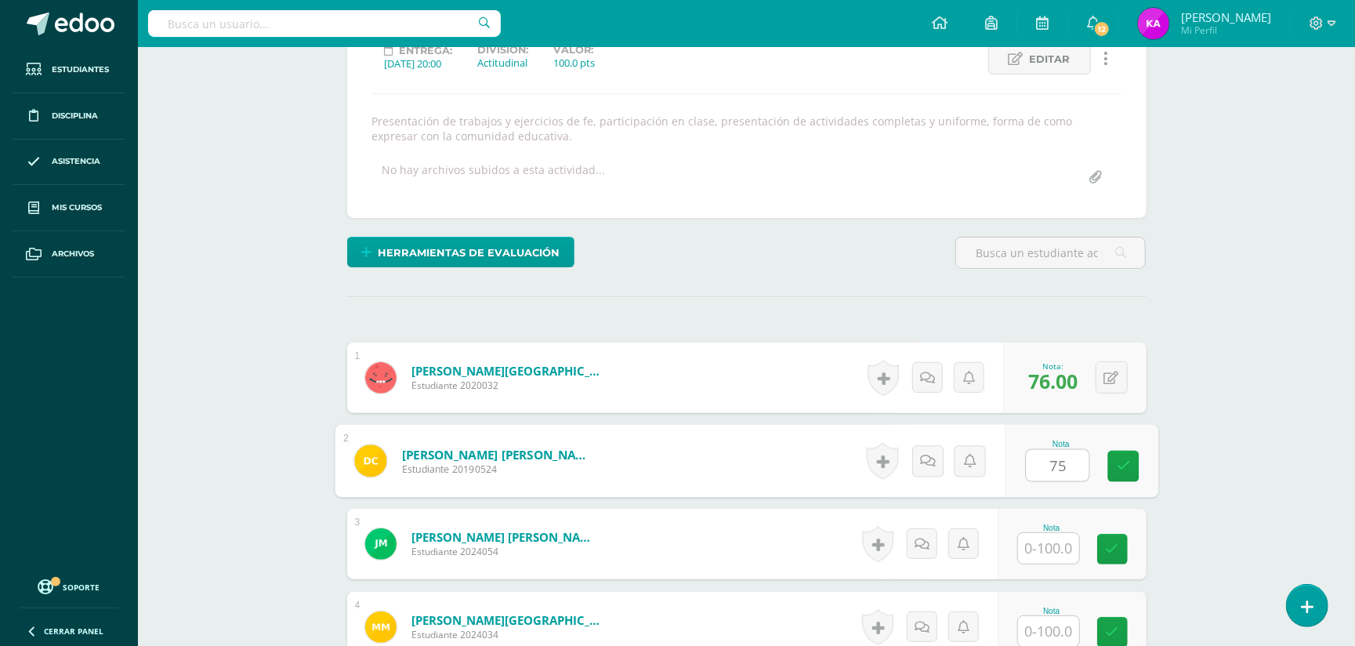
type input "75"
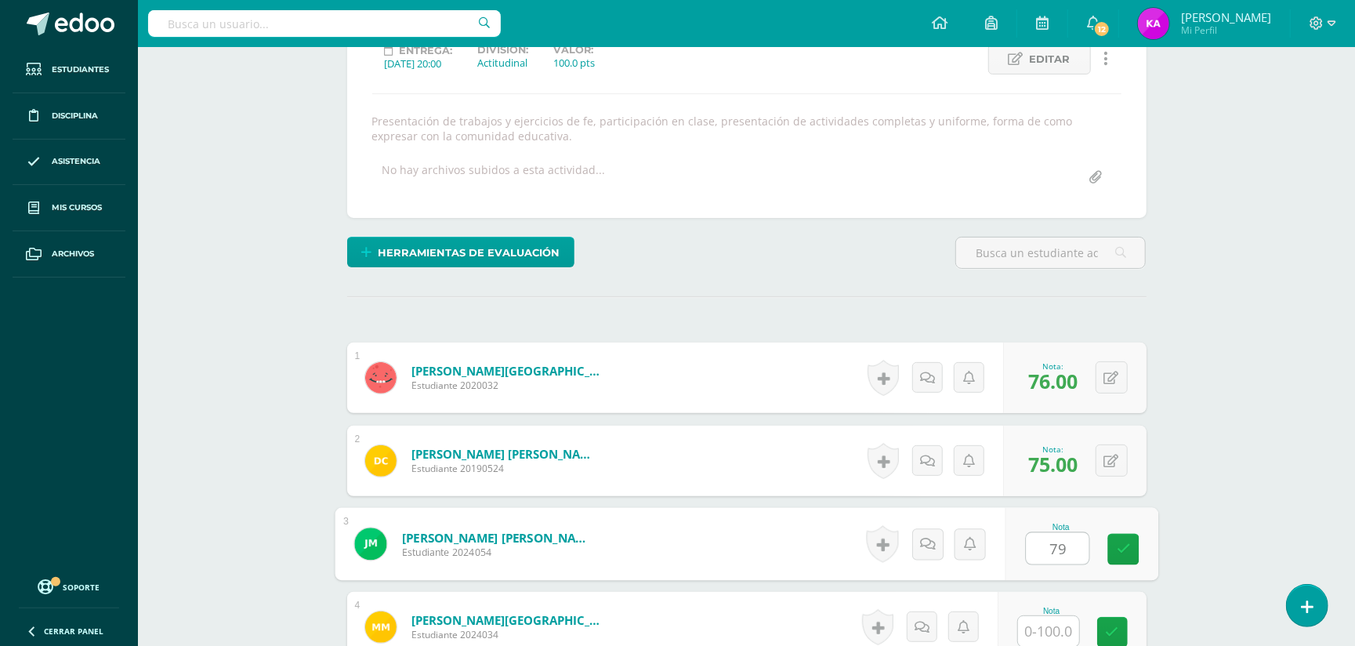
type input "79"
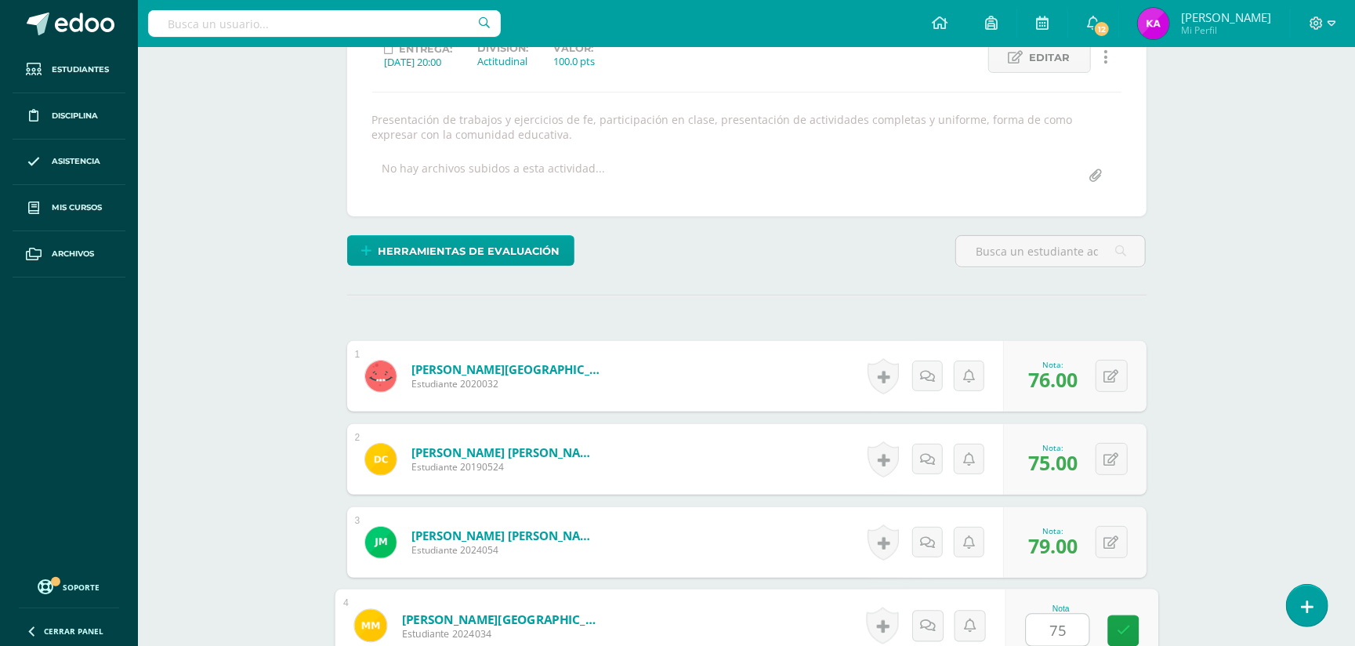
type input "75"
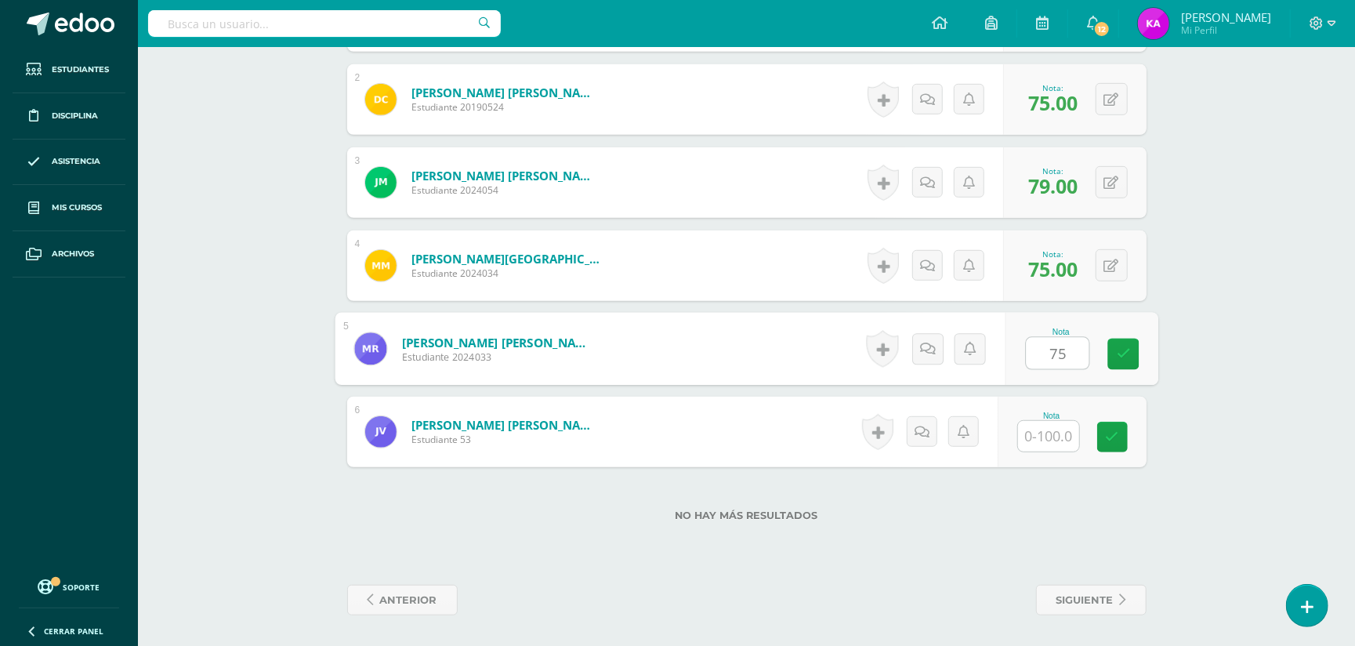
type input "75"
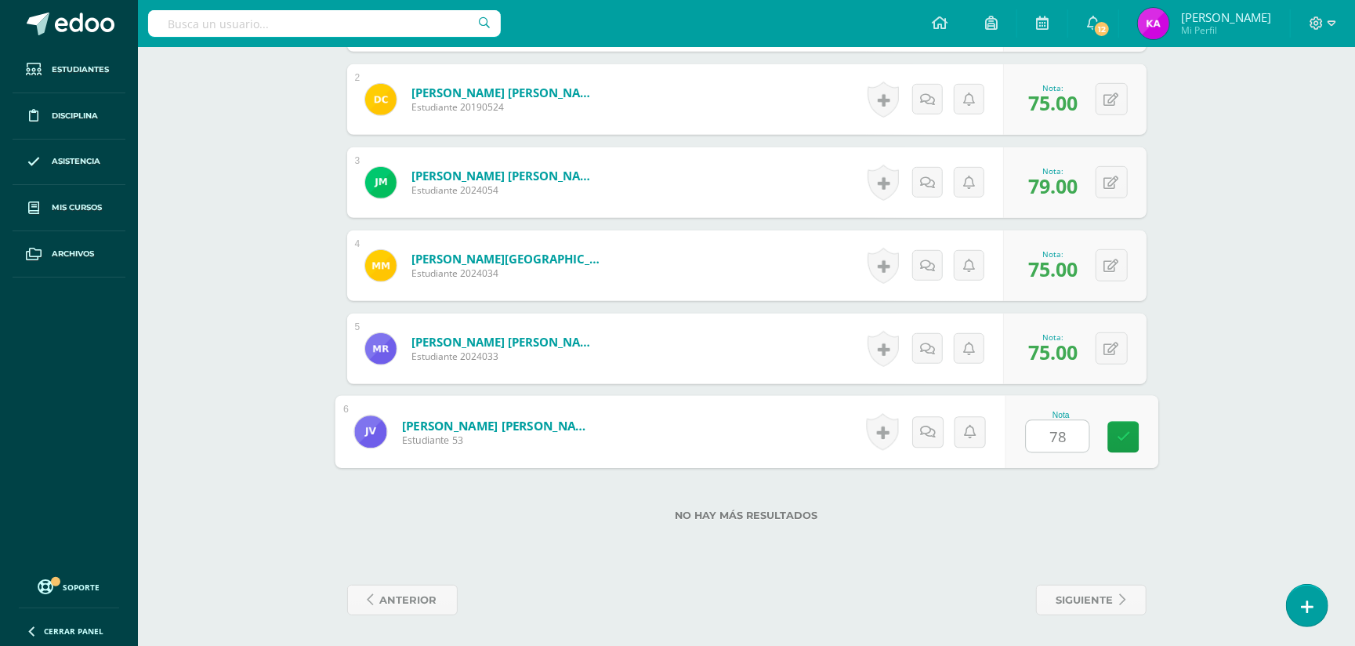
type input "78"
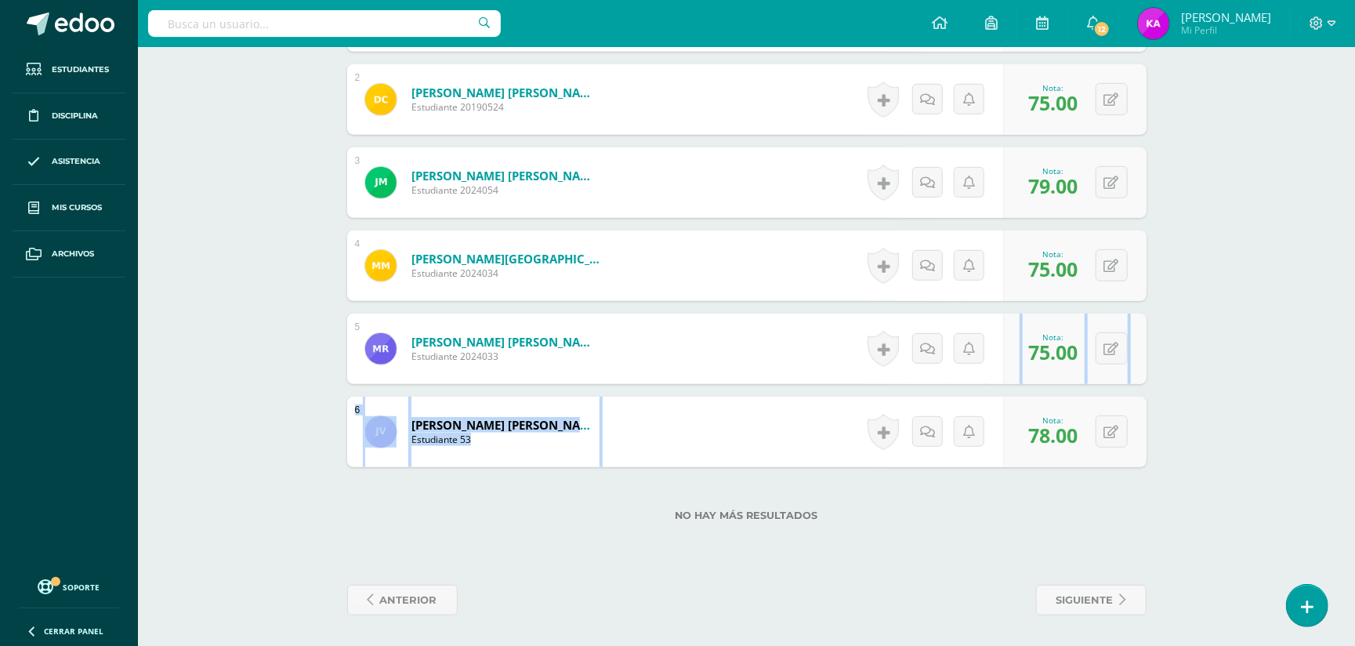
drag, startPoint x: 1314, startPoint y: 433, endPoint x: 1320, endPoint y: 377, distance: 55.9
click at [1320, 377] on div "Ética Quinto Bachillerato en CCLL "A" Herramientas Detalle de asistencias Activ…" at bounding box center [746, 50] width 1217 height 1193
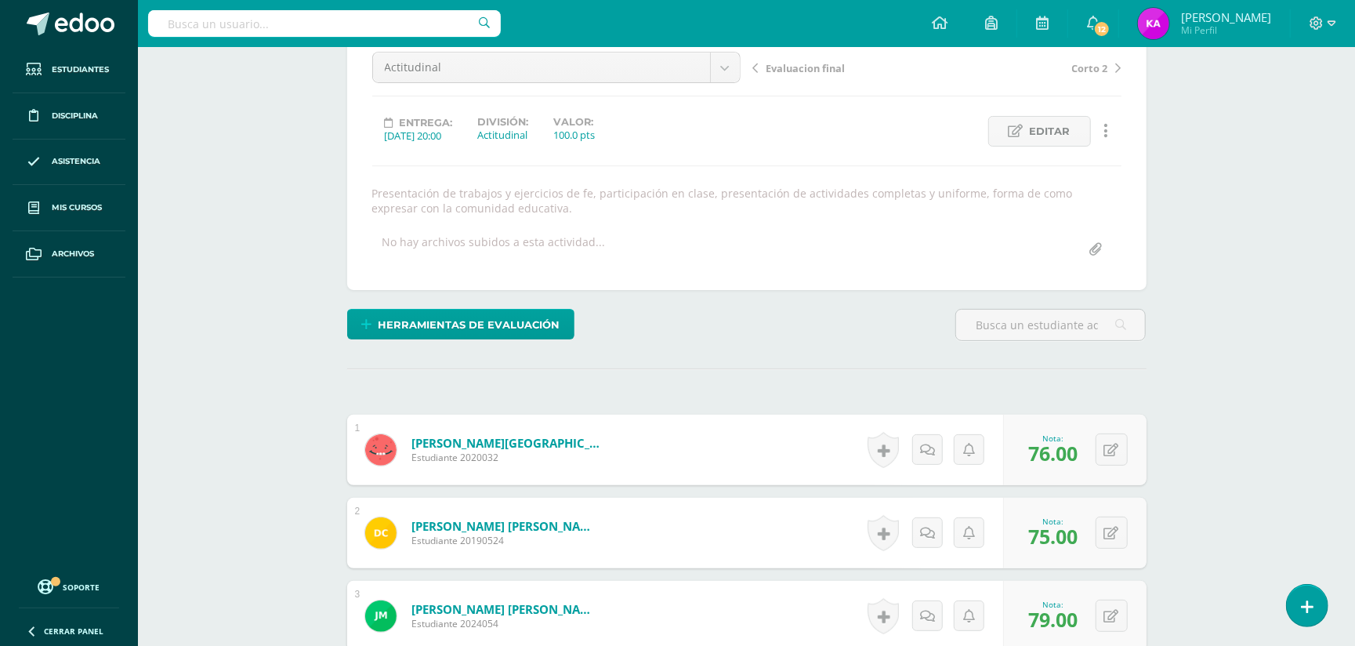
scroll to position [0, 0]
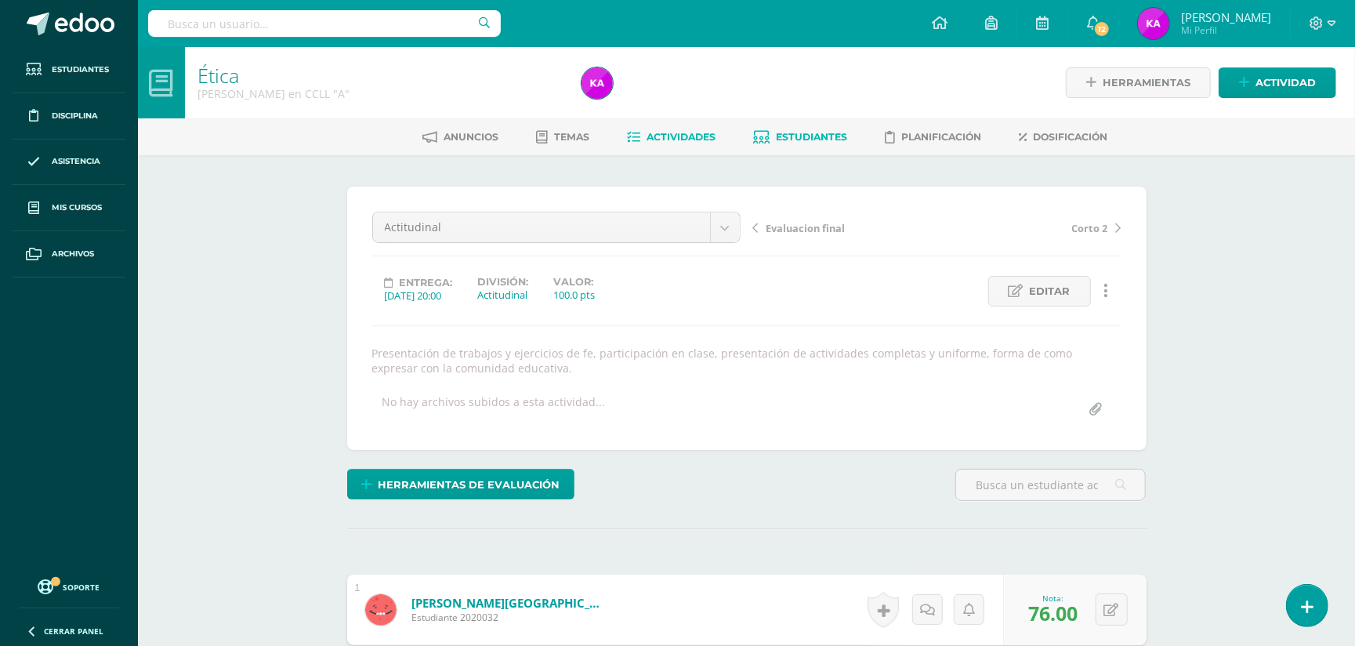
click at [825, 132] on span "Estudiantes" at bounding box center [812, 137] width 71 height 12
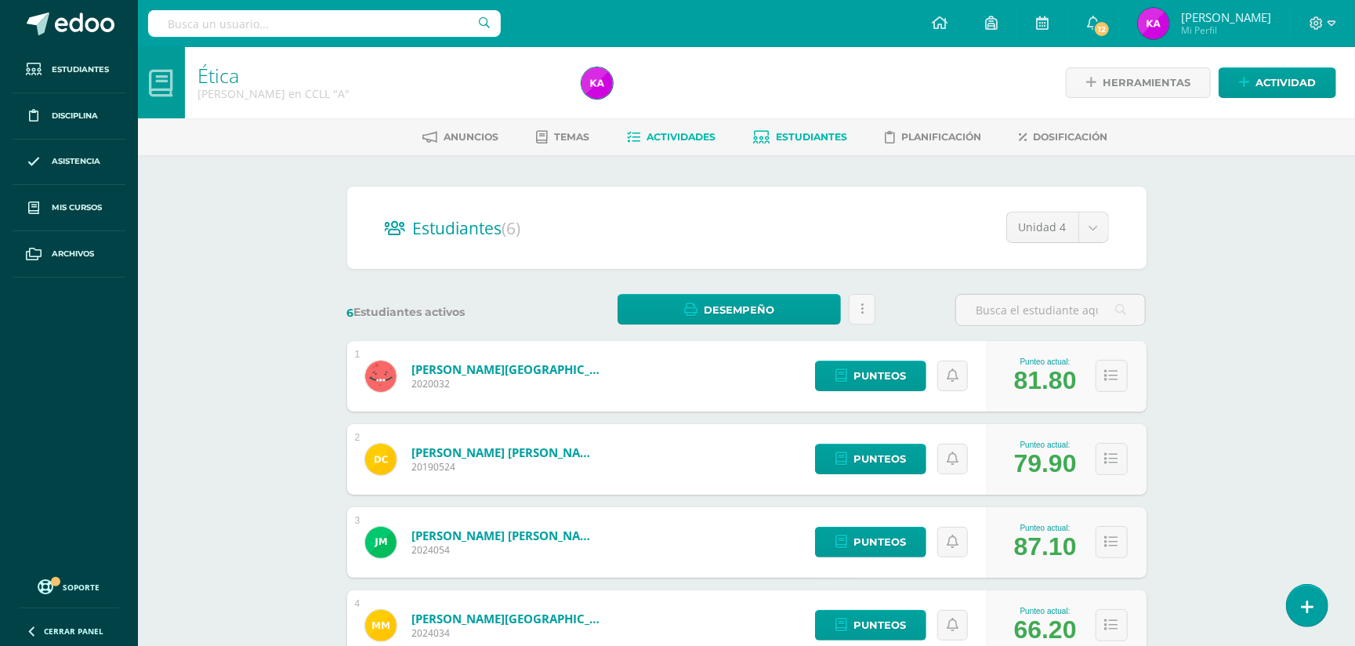
click at [658, 139] on span "Actividades" at bounding box center [681, 137] width 69 height 12
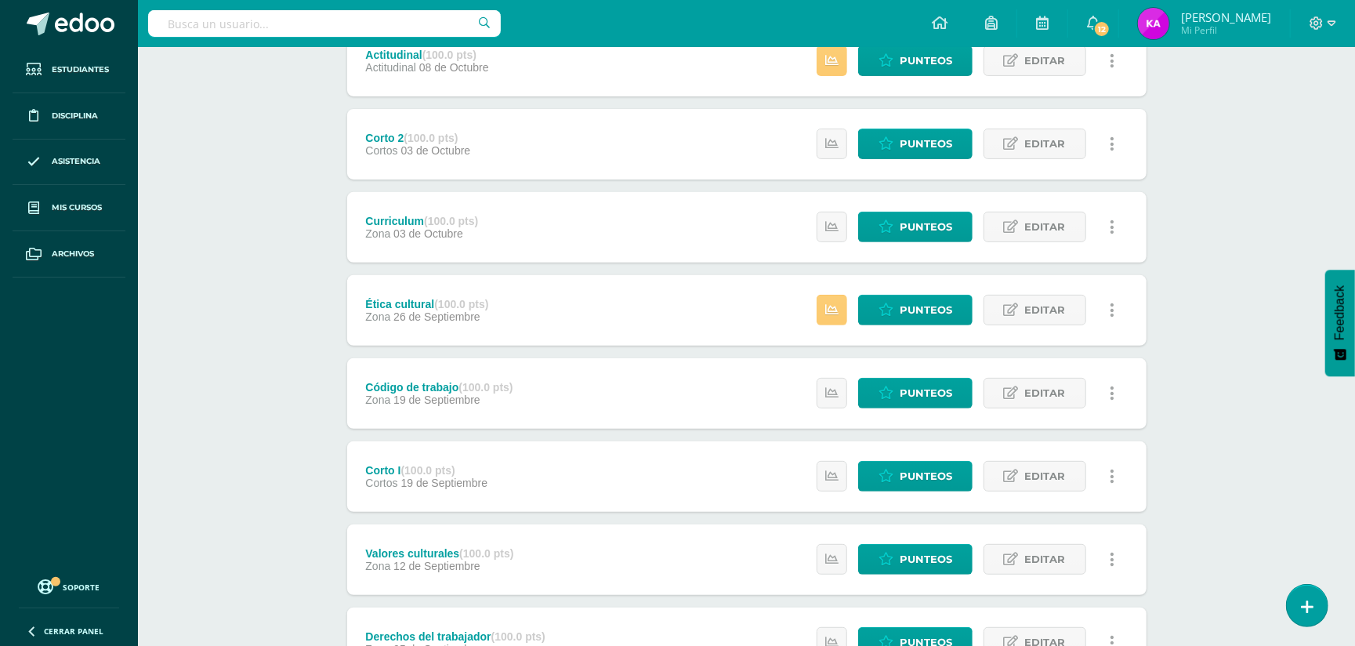
scroll to position [304, 0]
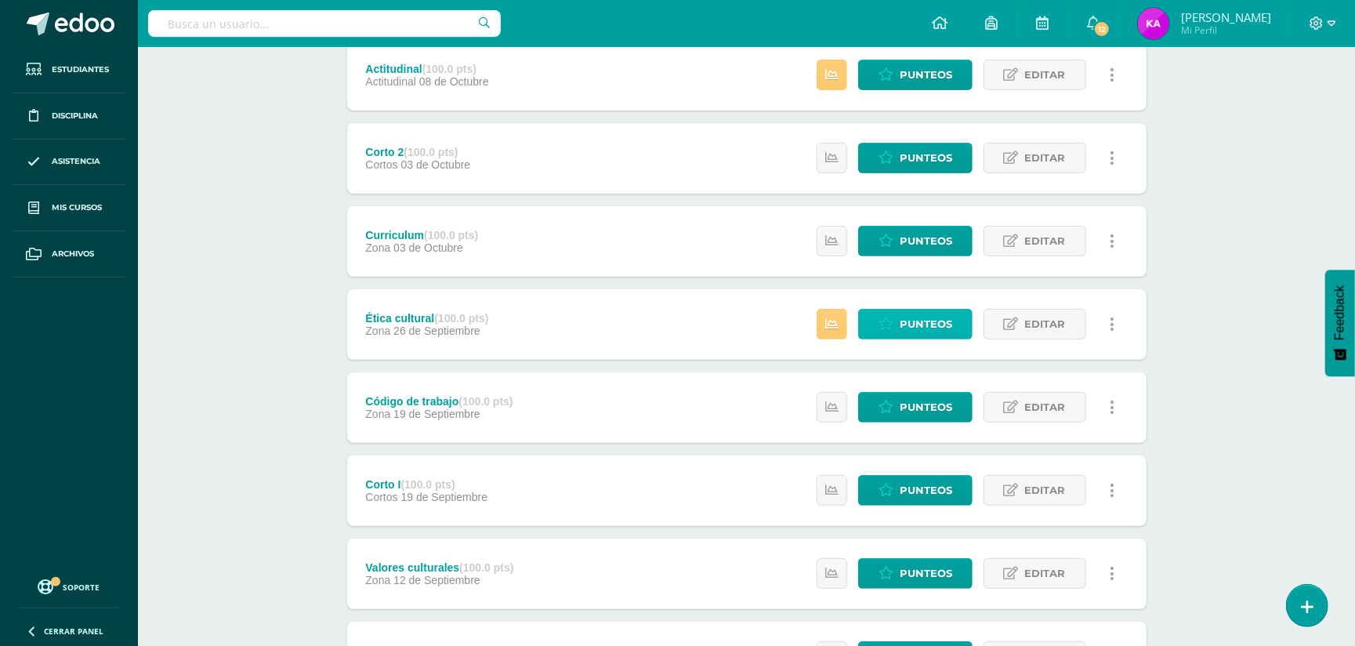
click at [923, 314] on span "Punteos" at bounding box center [926, 324] width 53 height 29
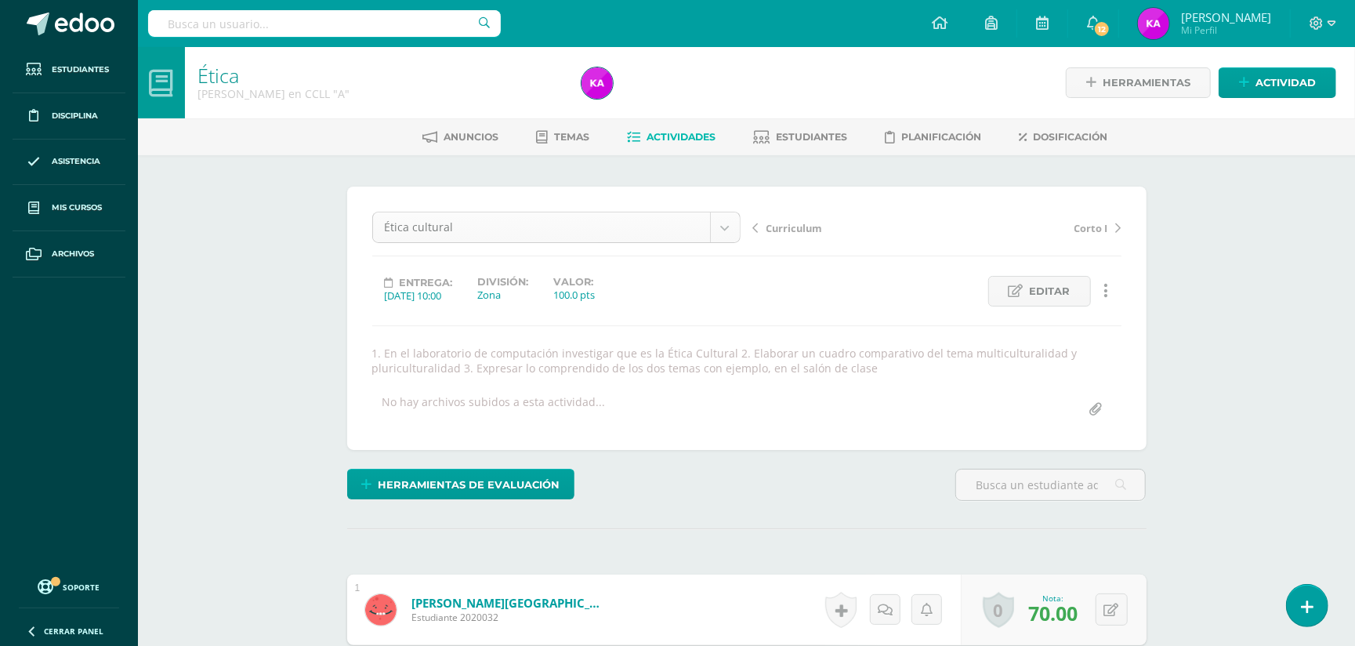
click at [724, 223] on body "Estudiantes Disciplina Asistencia Mis cursos Archivos Soporte Ayuda Reportar un…" at bounding box center [677, 620] width 1355 height 1240
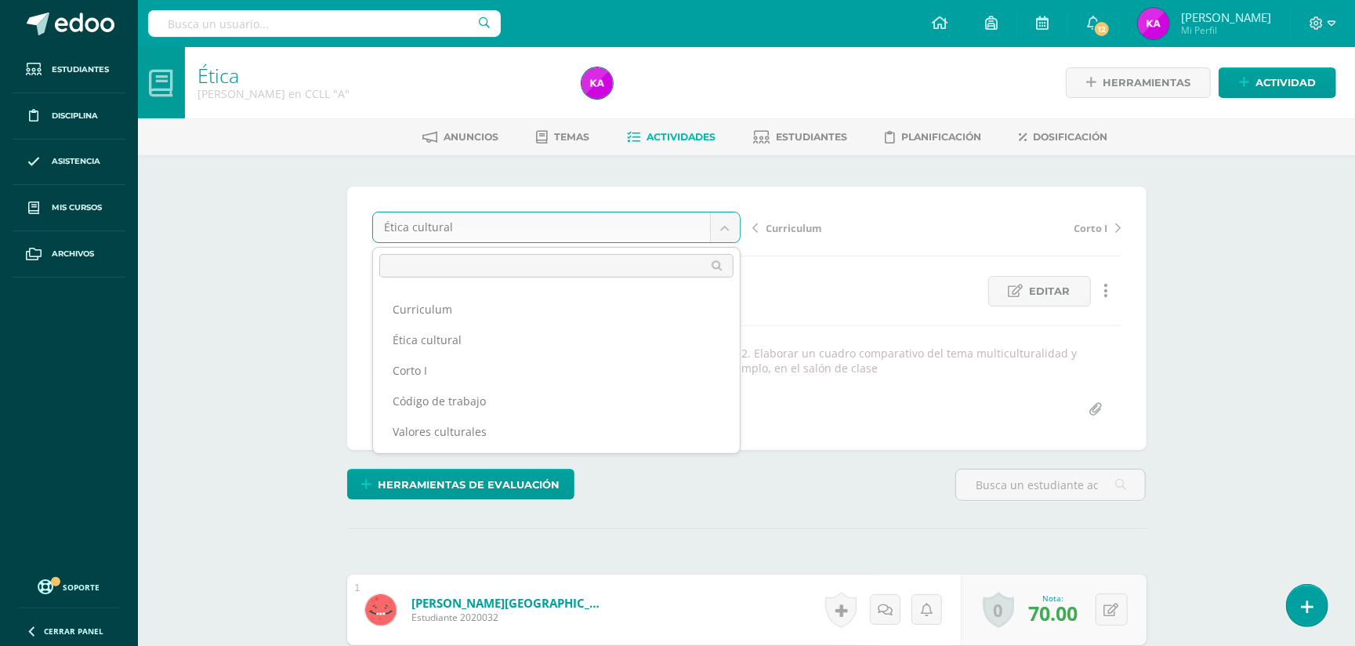
scroll to position [118, 0]
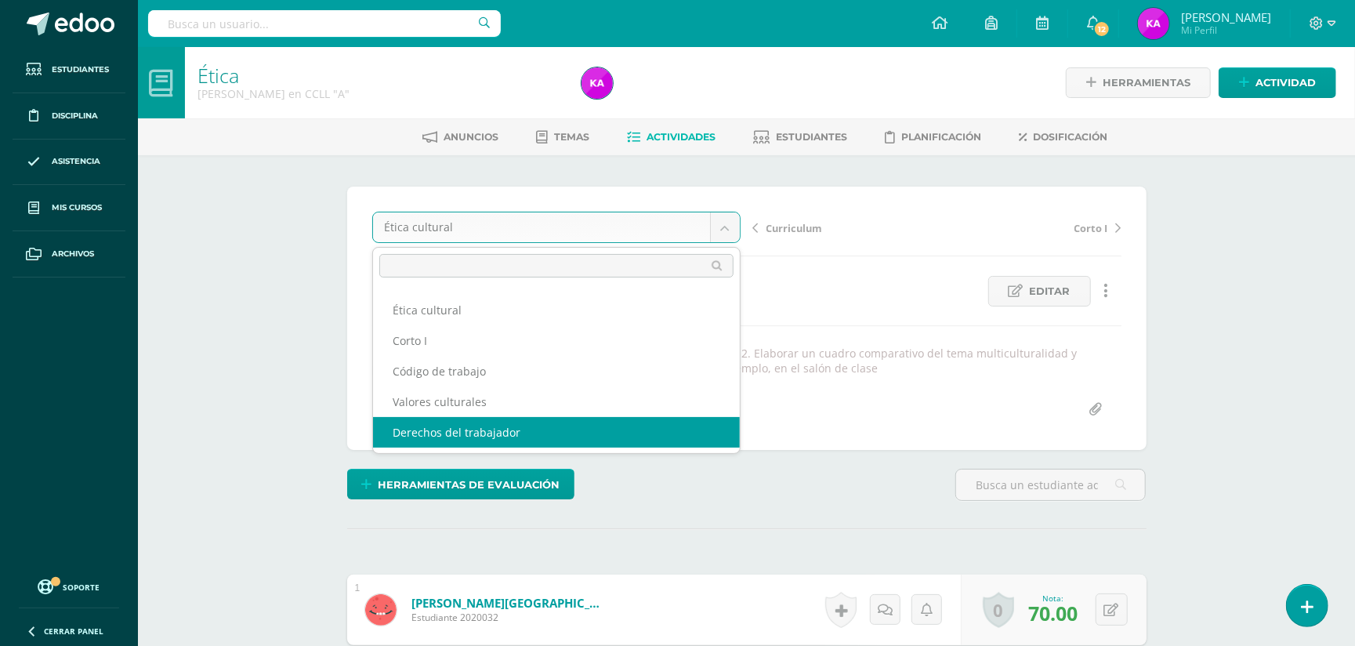
select select "/dashboard/teacher/grade-activity/173096/"
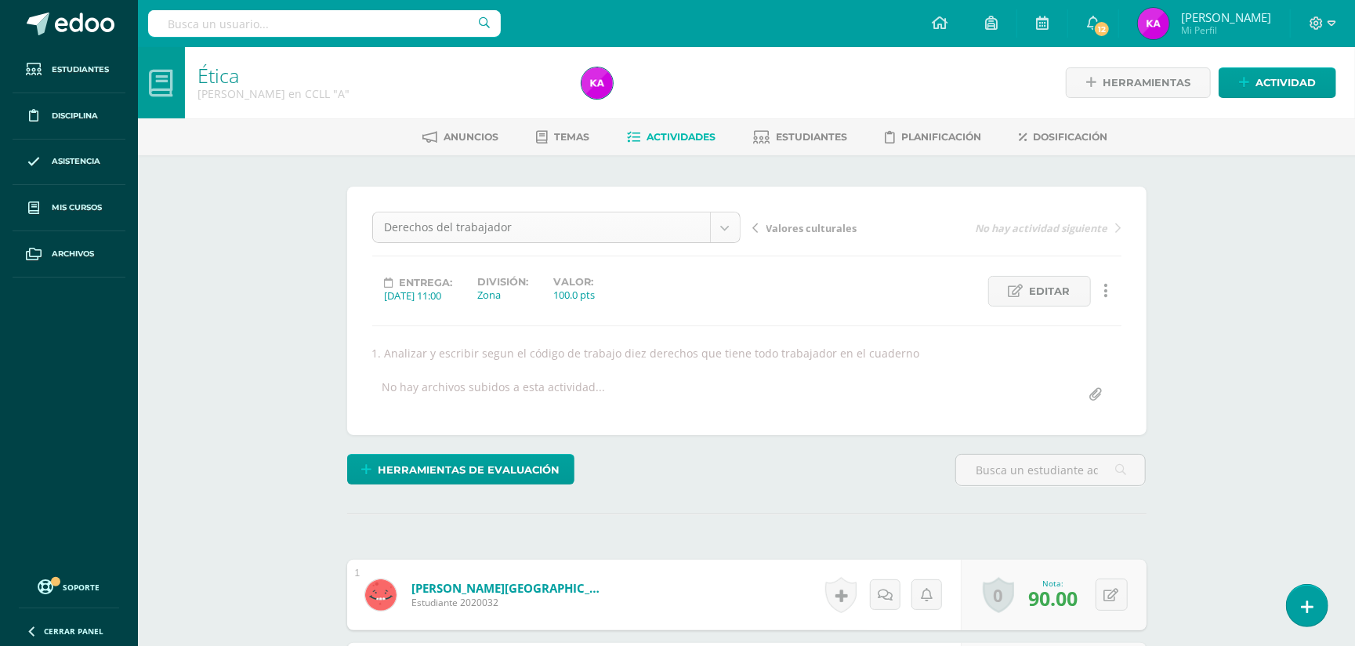
click at [723, 219] on body "Estudiantes Disciplina Asistencia Mis cursos Archivos Soporte Ayuda Reportar un…" at bounding box center [677, 612] width 1355 height 1225
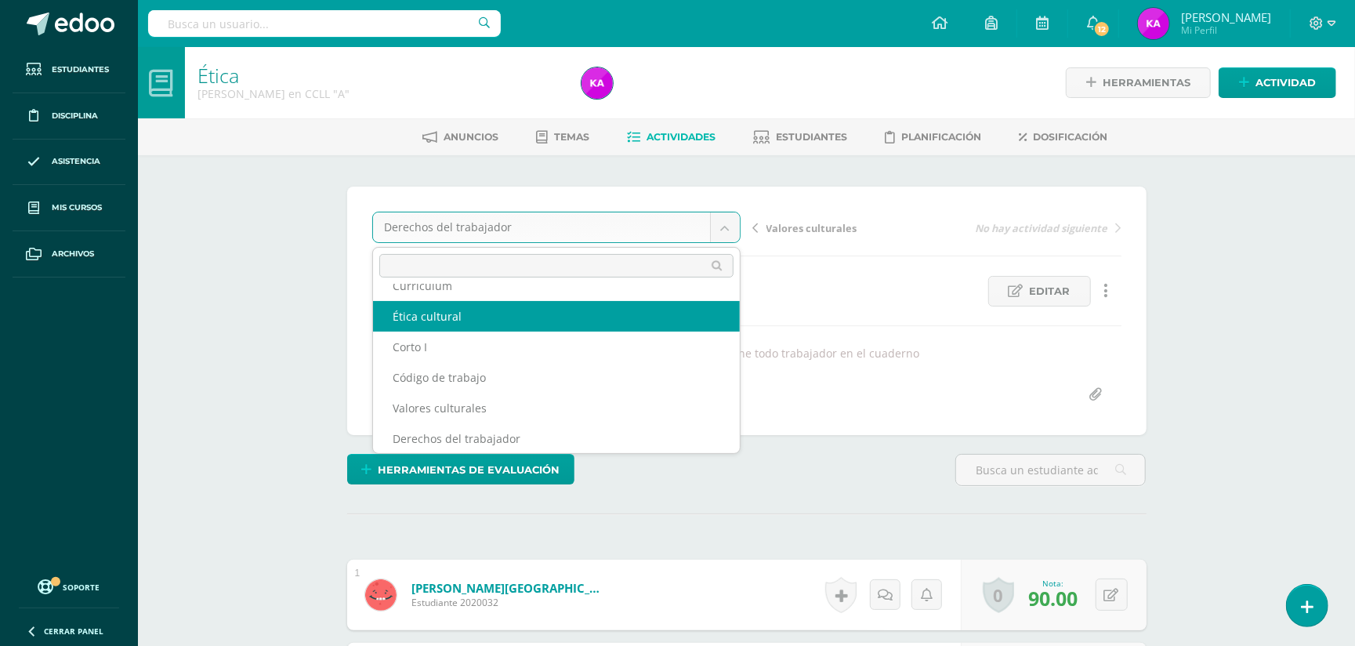
scroll to position [98, 0]
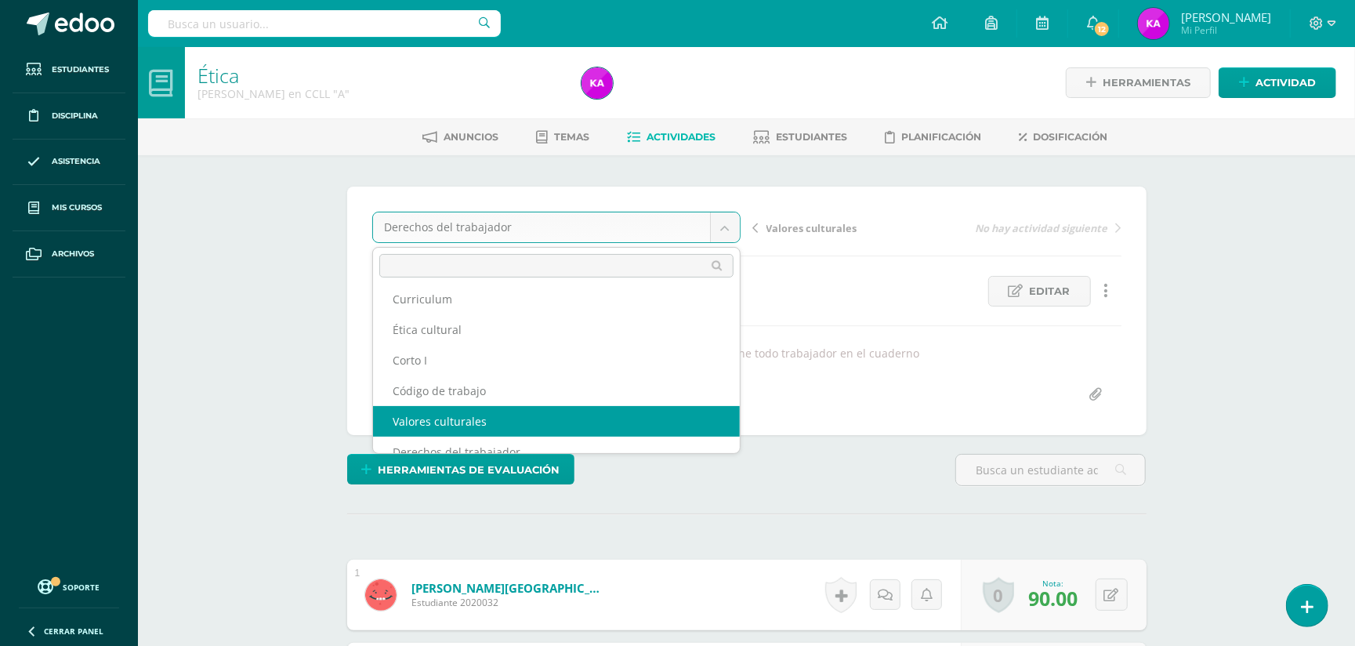
select select "/dashboard/teacher/grade-activity/173097/"
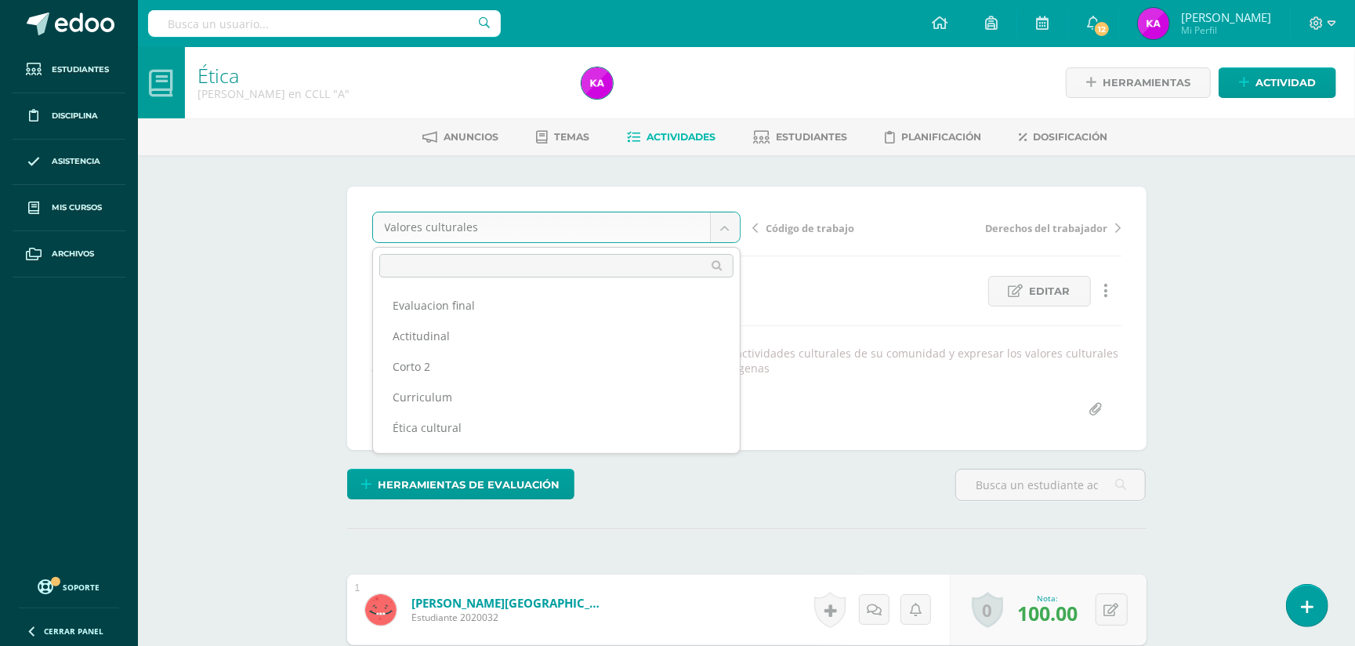
click at [723, 223] on body "Estudiantes Disciplina Asistencia Mis cursos Archivos Soporte Ayuda Reportar un…" at bounding box center [677, 620] width 1355 height 1240
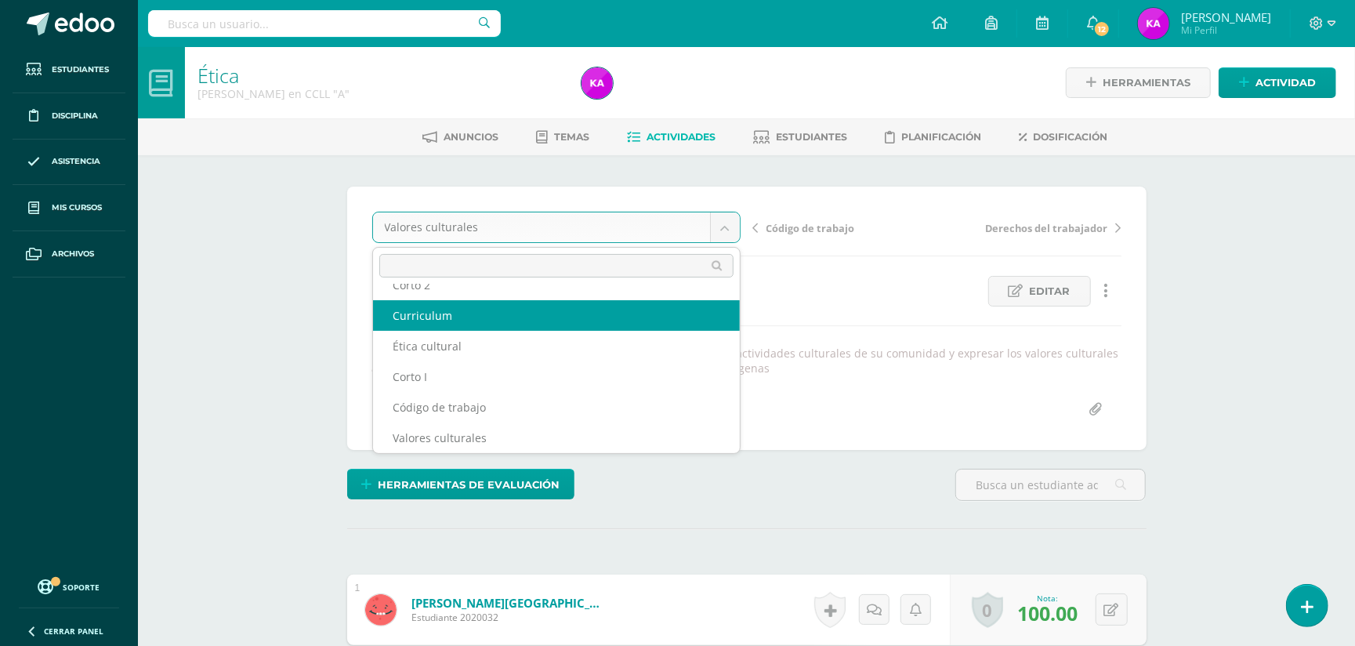
scroll to position [67, 0]
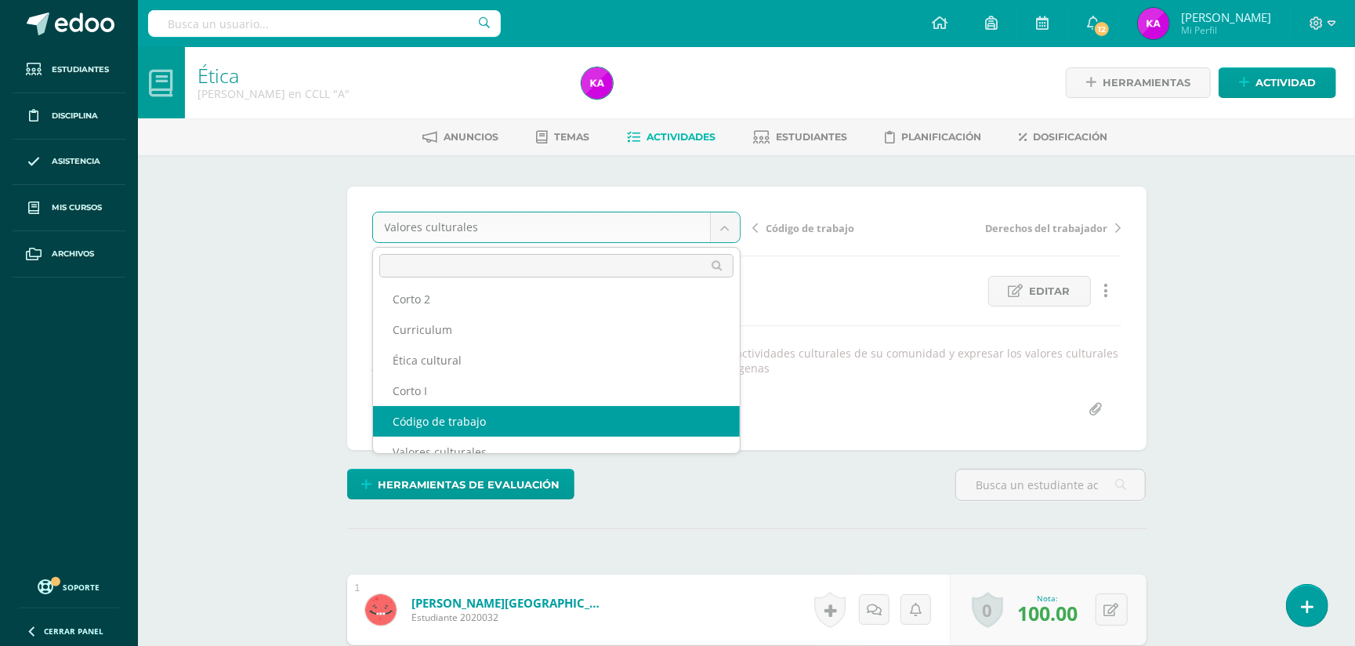
select select "/dashboard/teacher/grade-activity/174110/"
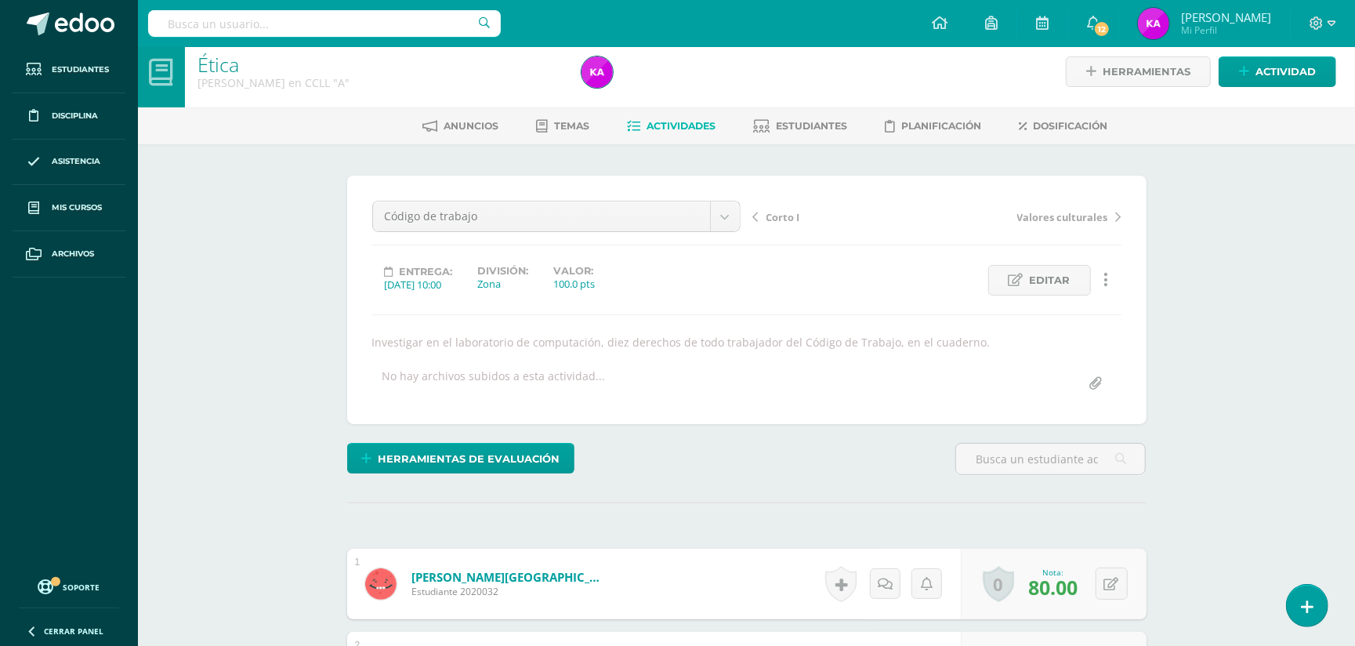
scroll to position [3, 0]
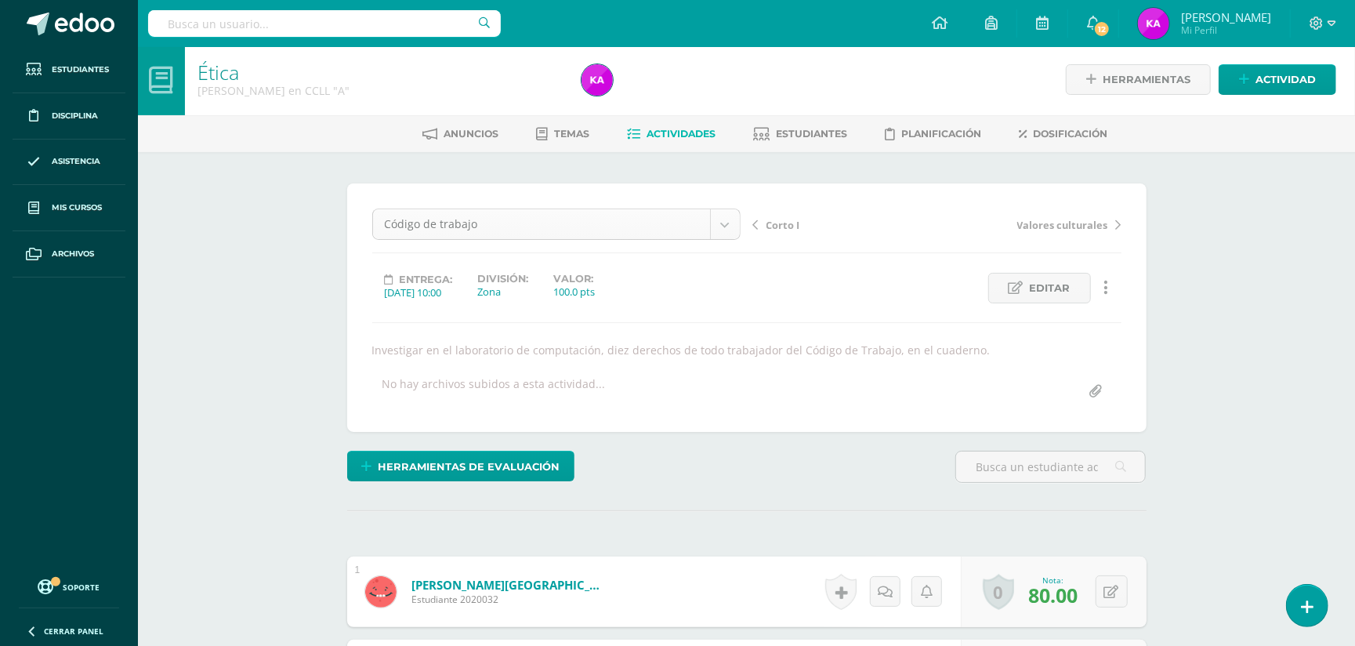
click at [725, 224] on body "Estudiantes Disciplina Asistencia Mis cursos Archivos Soporte Ayuda Reportar un…" at bounding box center [677, 609] width 1355 height 1225
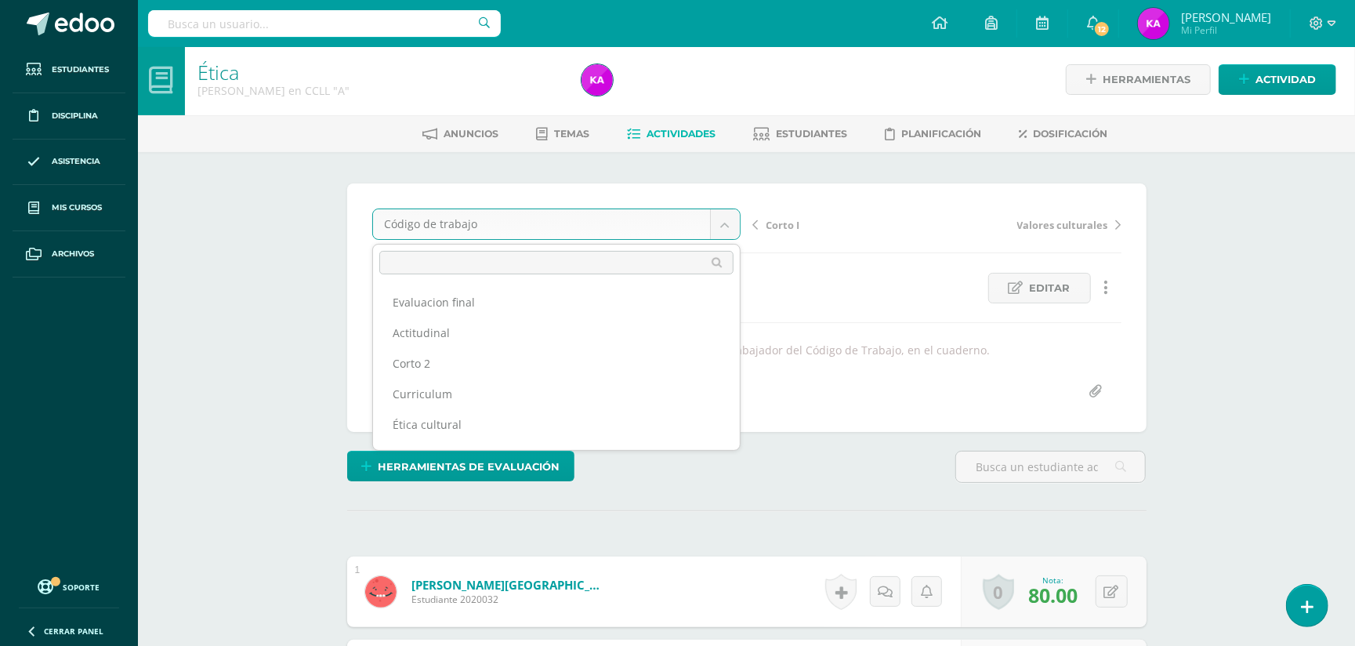
scroll to position [51, 0]
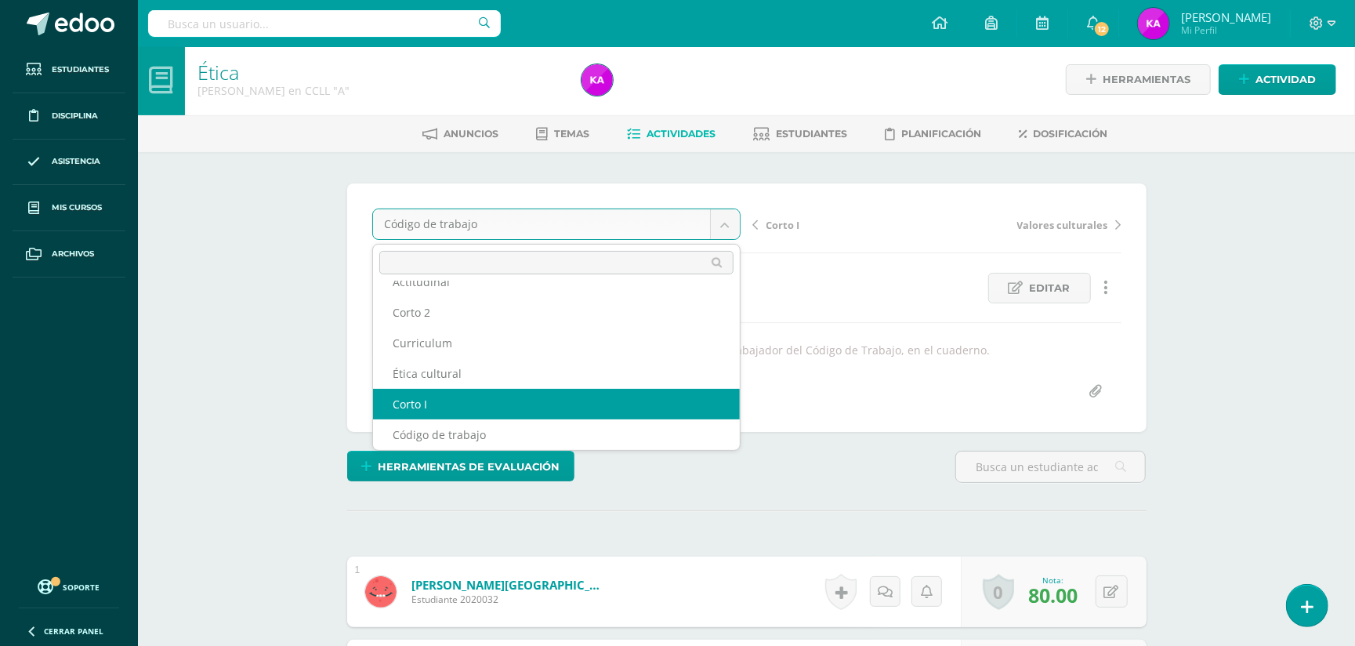
select select "/dashboard/teacher/grade-activity/174113/"
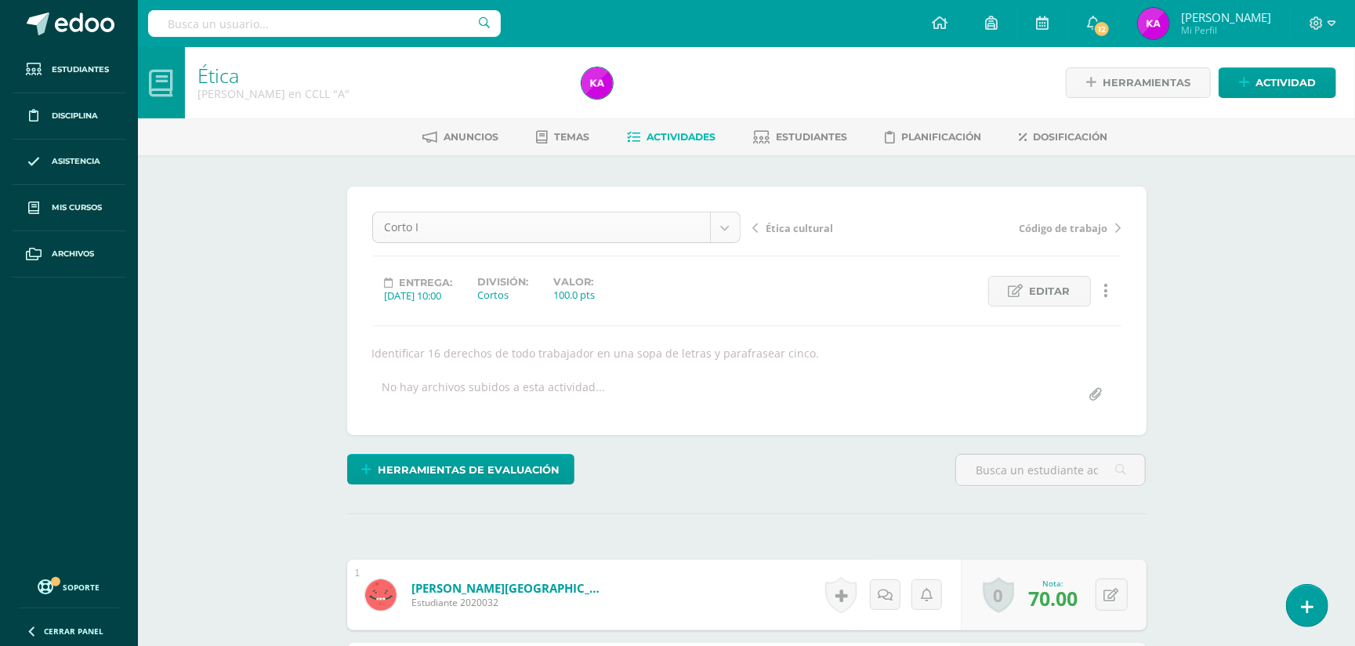
click at [724, 223] on body "Estudiantes Disciplina Asistencia Mis cursos Archivos Soporte Ayuda Reportar un…" at bounding box center [677, 612] width 1355 height 1225
drag, startPoint x: 724, startPoint y: 223, endPoint x: 694, endPoint y: 237, distance: 33.0
click at [687, 240] on body "Estudiantes Disciplina Asistencia Mis cursos Archivos Soporte Ayuda Reportar un…" at bounding box center [677, 612] width 1355 height 1225
click at [718, 229] on body "Estudiantes Disciplina Asistencia Mis cursos Archivos Soporte Ayuda Reportar un…" at bounding box center [677, 612] width 1355 height 1225
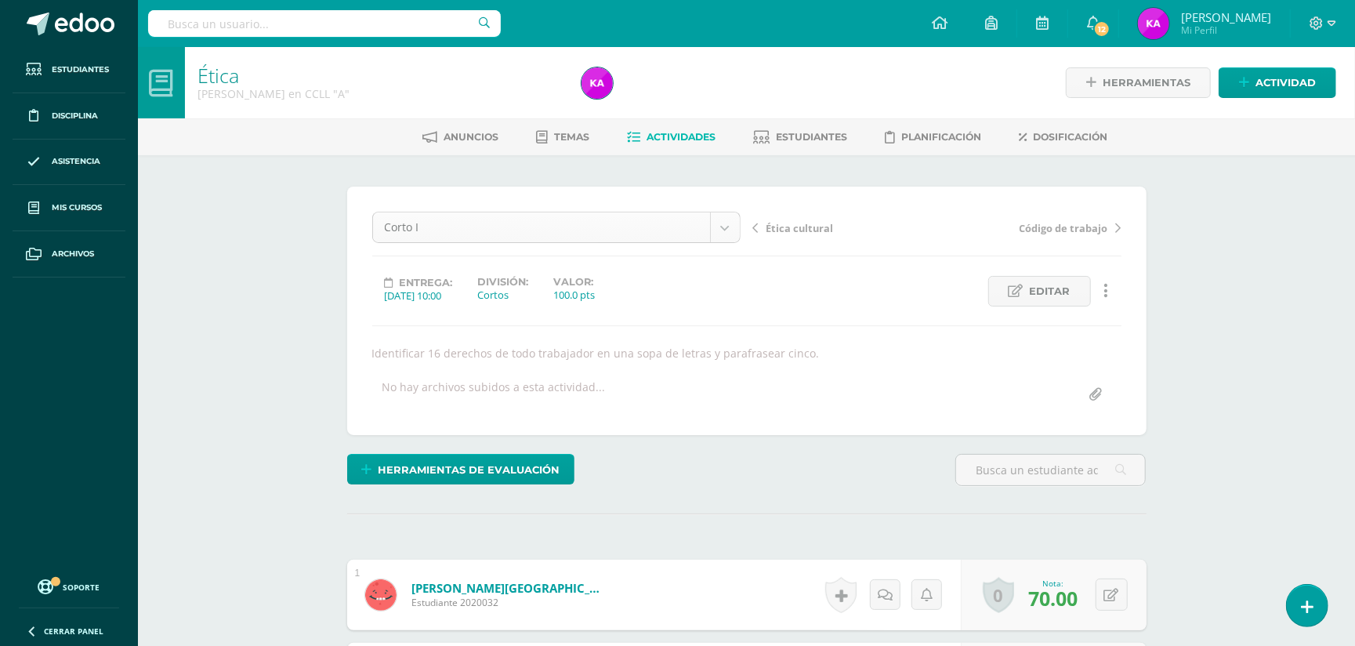
click at [725, 229] on body "Estudiantes Disciplina Asistencia Mis cursos Archivos Soporte Ayuda Reportar un…" at bounding box center [677, 612] width 1355 height 1225
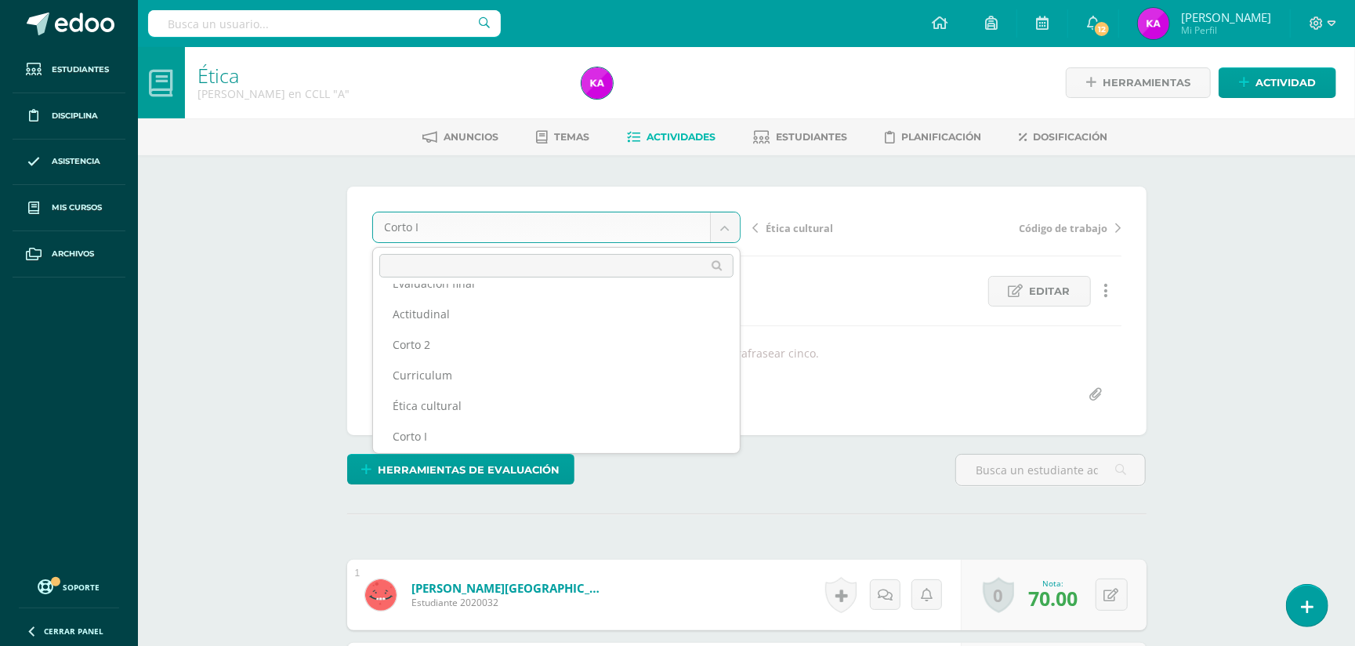
scroll to position [24, 0]
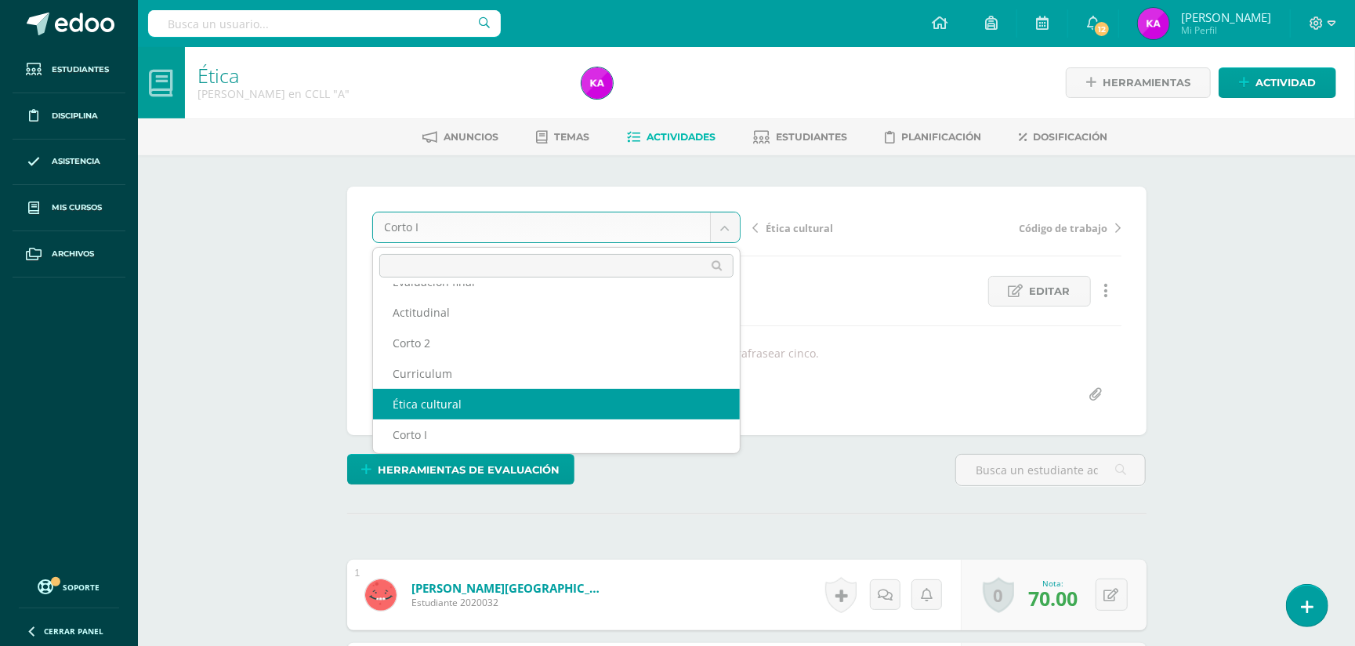
select select "/dashboard/teacher/grade-activity/174111/"
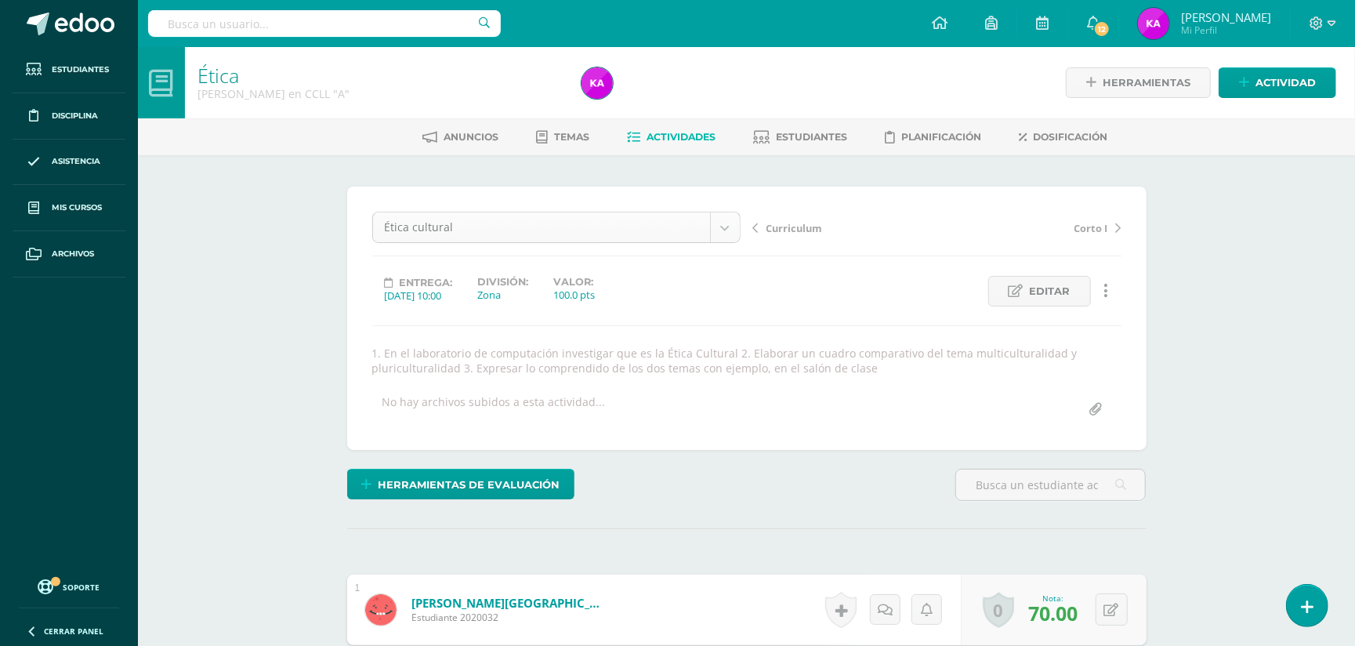
click at [724, 223] on body "Estudiantes Disciplina Asistencia Mis cursos Archivos Soporte Ayuda Reportar un…" at bounding box center [677, 620] width 1355 height 1240
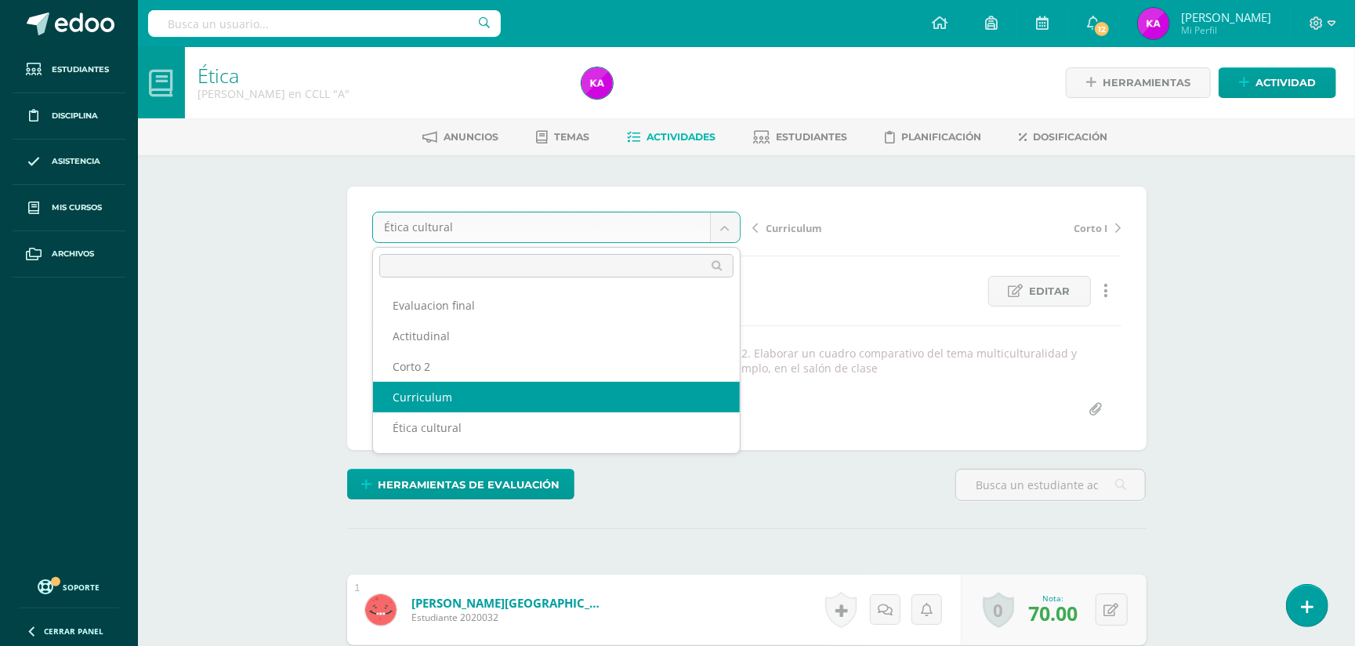
select select "/dashboard/teacher/grade-activity/174112/"
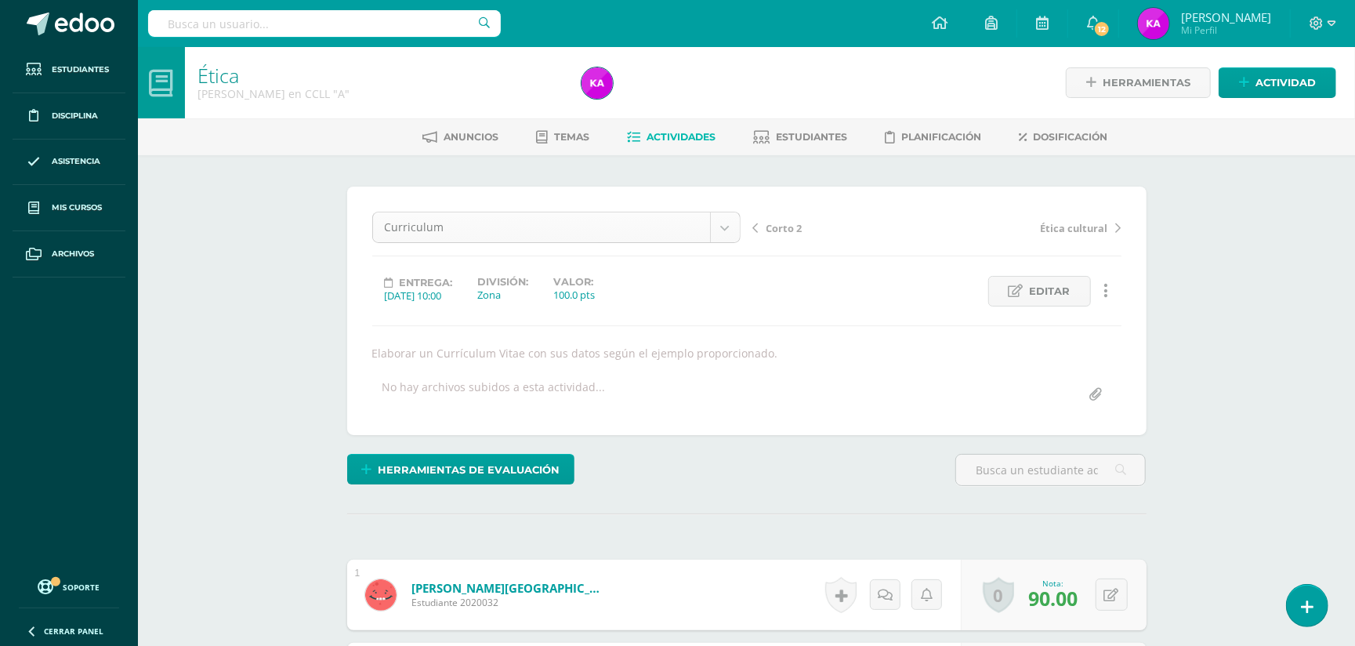
click at [726, 234] on body "Estudiantes Disciplina Asistencia Mis cursos Archivos Soporte Ayuda Reportar un…" at bounding box center [677, 612] width 1355 height 1225
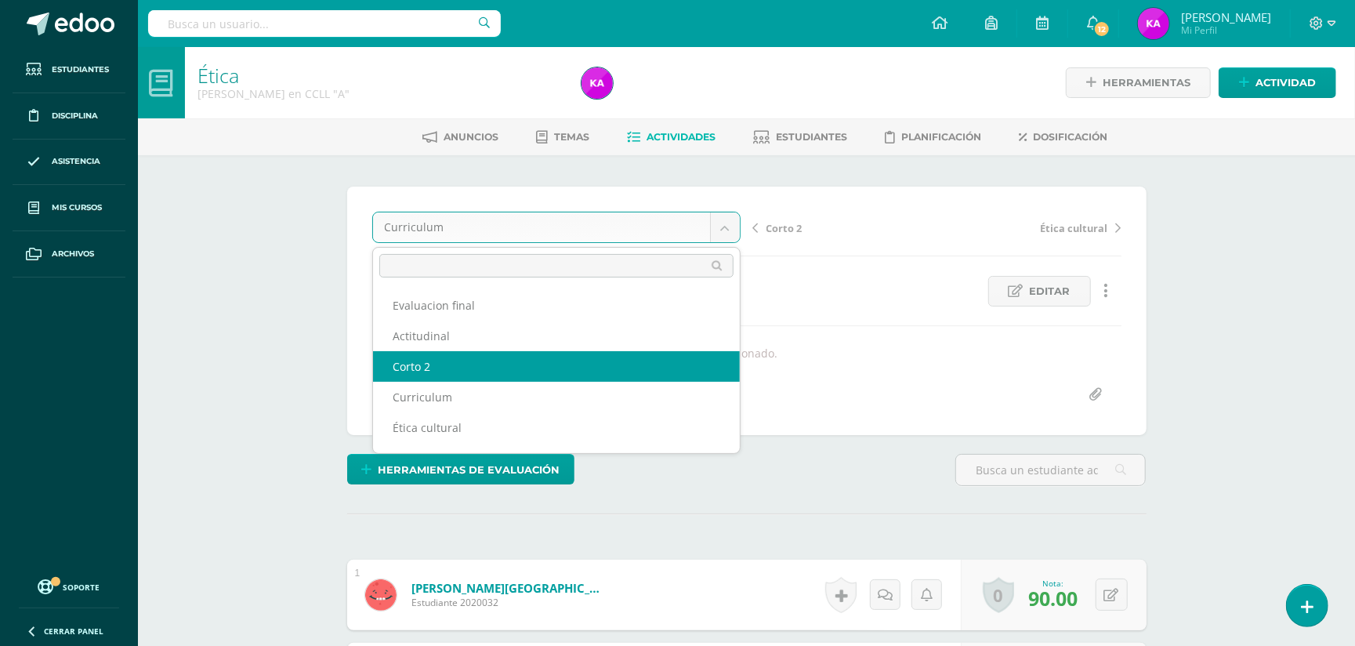
select select "/dashboard/teacher/grade-activity/174114/"
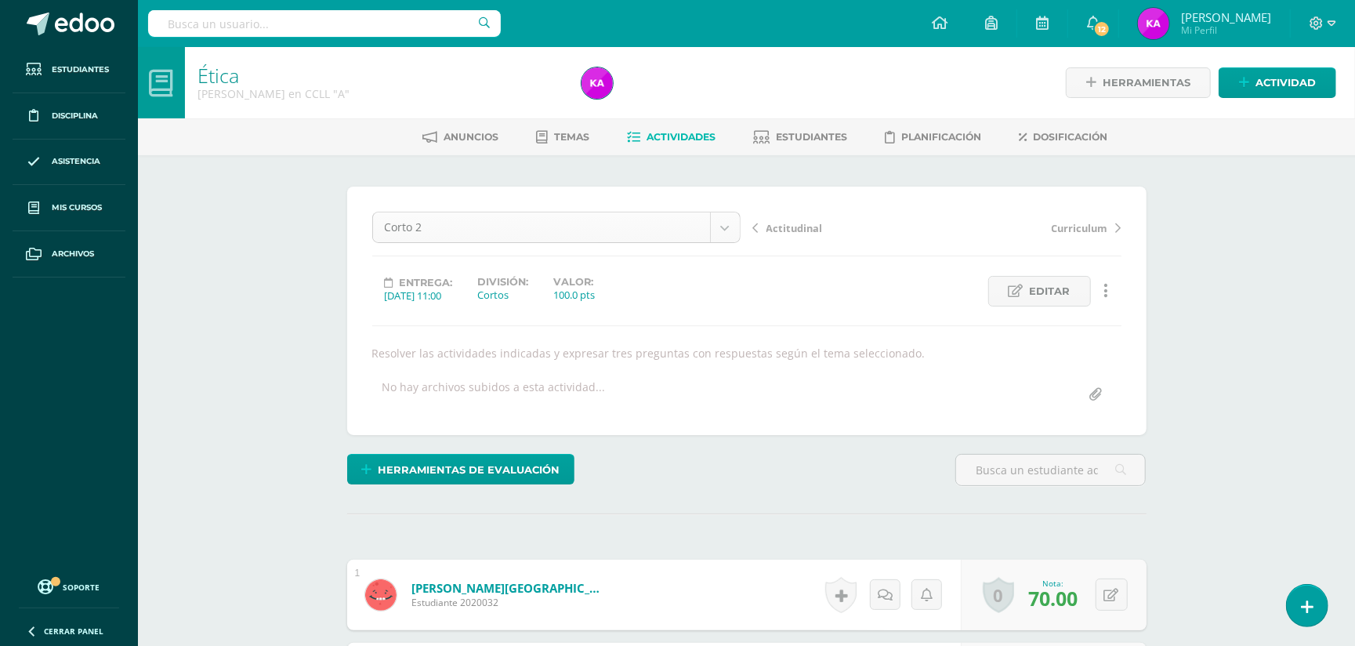
click at [725, 226] on body "Estudiantes Disciplina Asistencia Mis cursos Archivos Soporte Ayuda Reportar un…" at bounding box center [677, 612] width 1355 height 1225
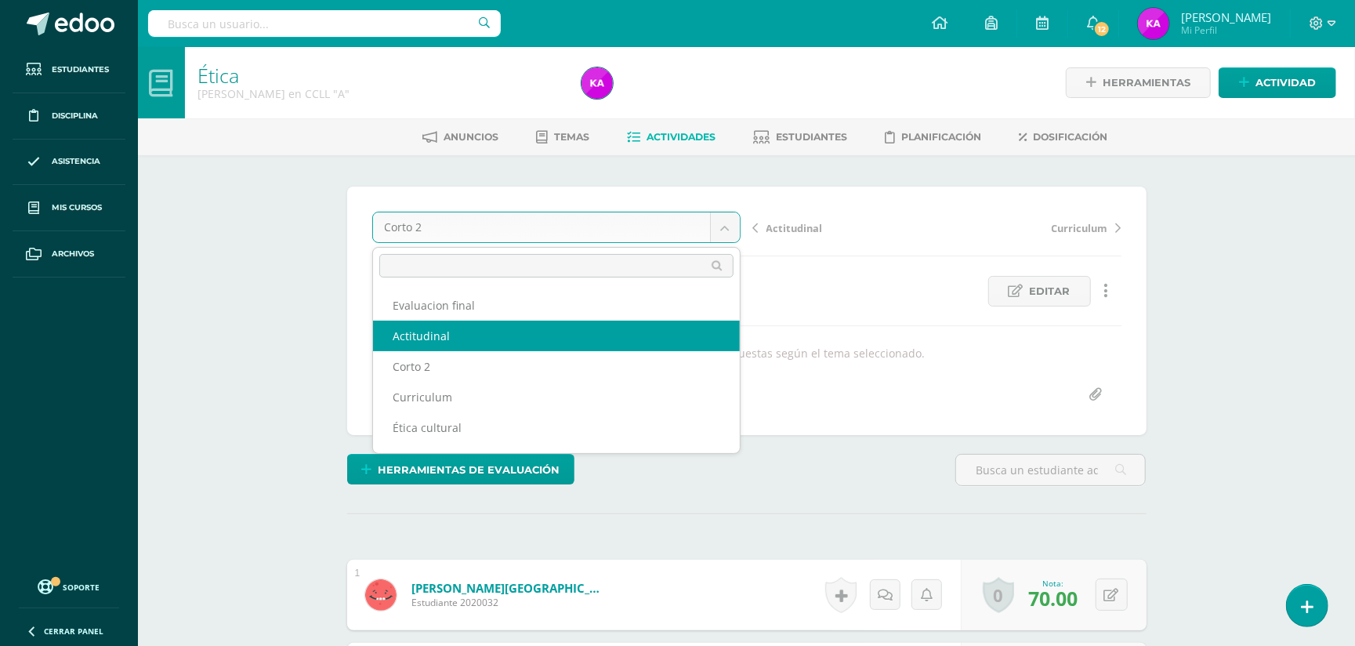
select select "/dashboard/teacher/grade-activity/174025/"
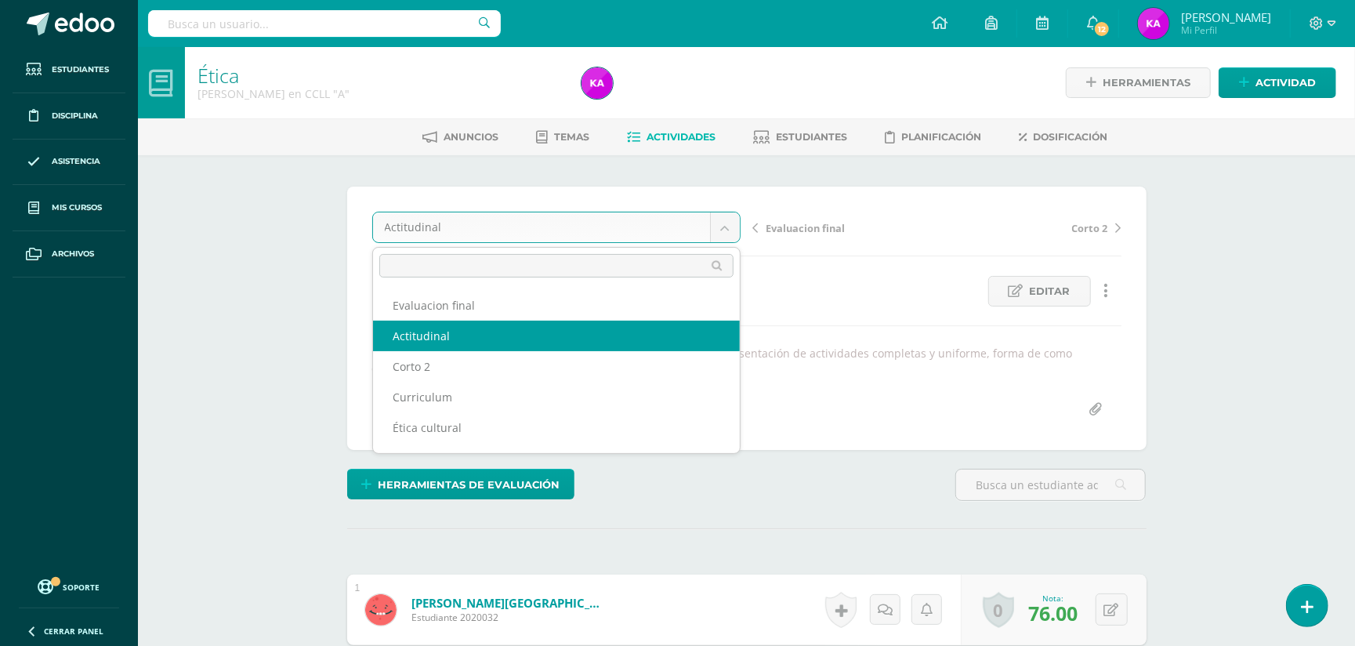
click at [724, 226] on body "Estudiantes Disciplina Asistencia Mis cursos Archivos Soporte Ayuda Reportar un…" at bounding box center [677, 620] width 1355 height 1240
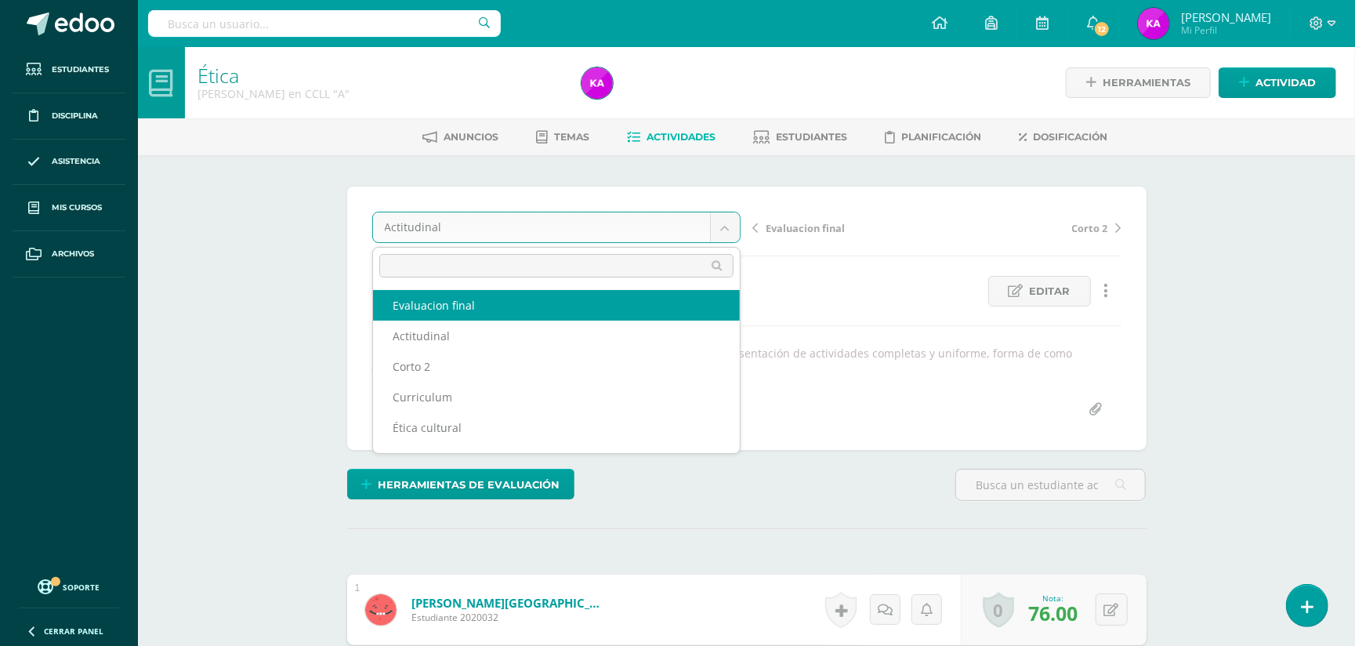
select select "/dashboard/teacher/grade-activity/174109/"
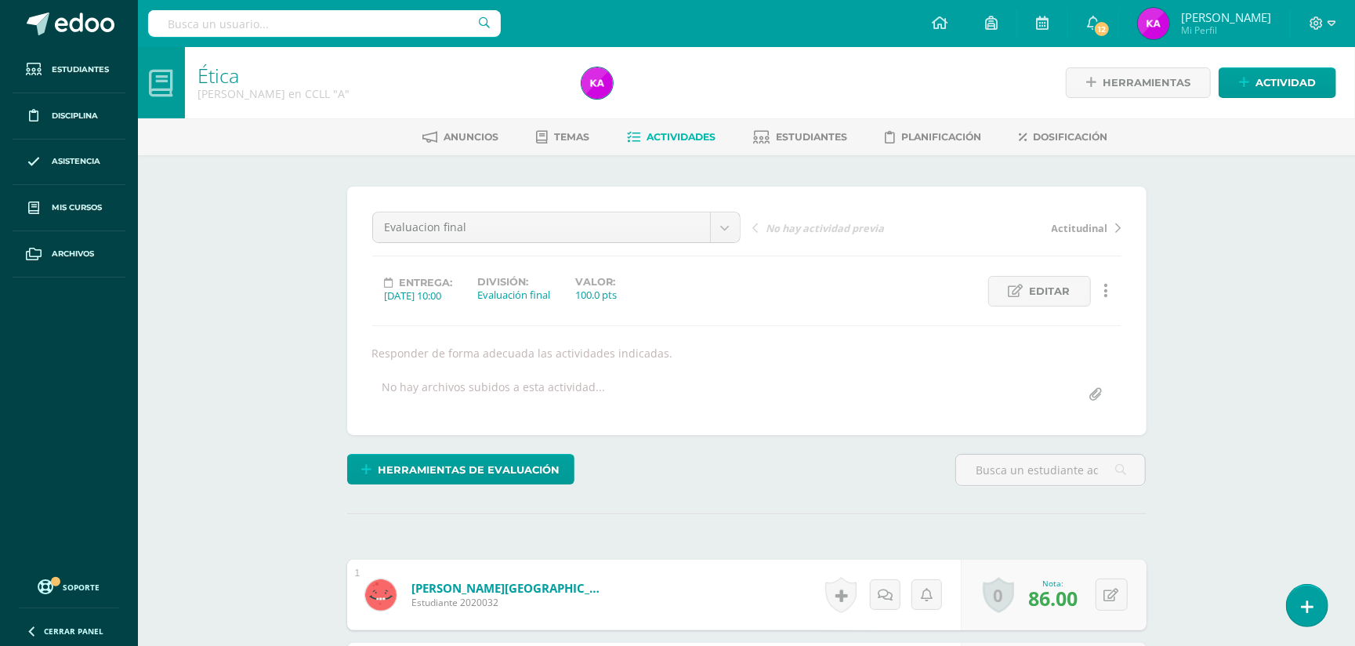
click at [682, 136] on span "Actividades" at bounding box center [681, 137] width 69 height 12
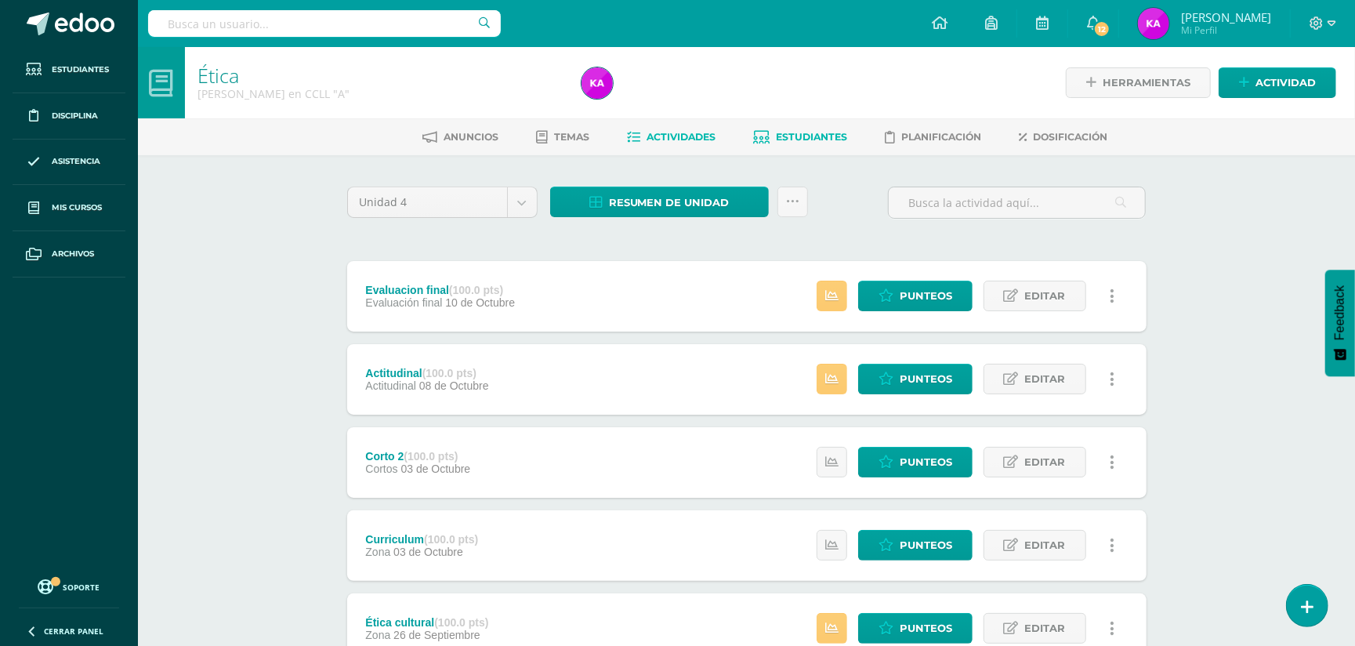
click at [819, 131] on span "Estudiantes" at bounding box center [812, 137] width 71 height 12
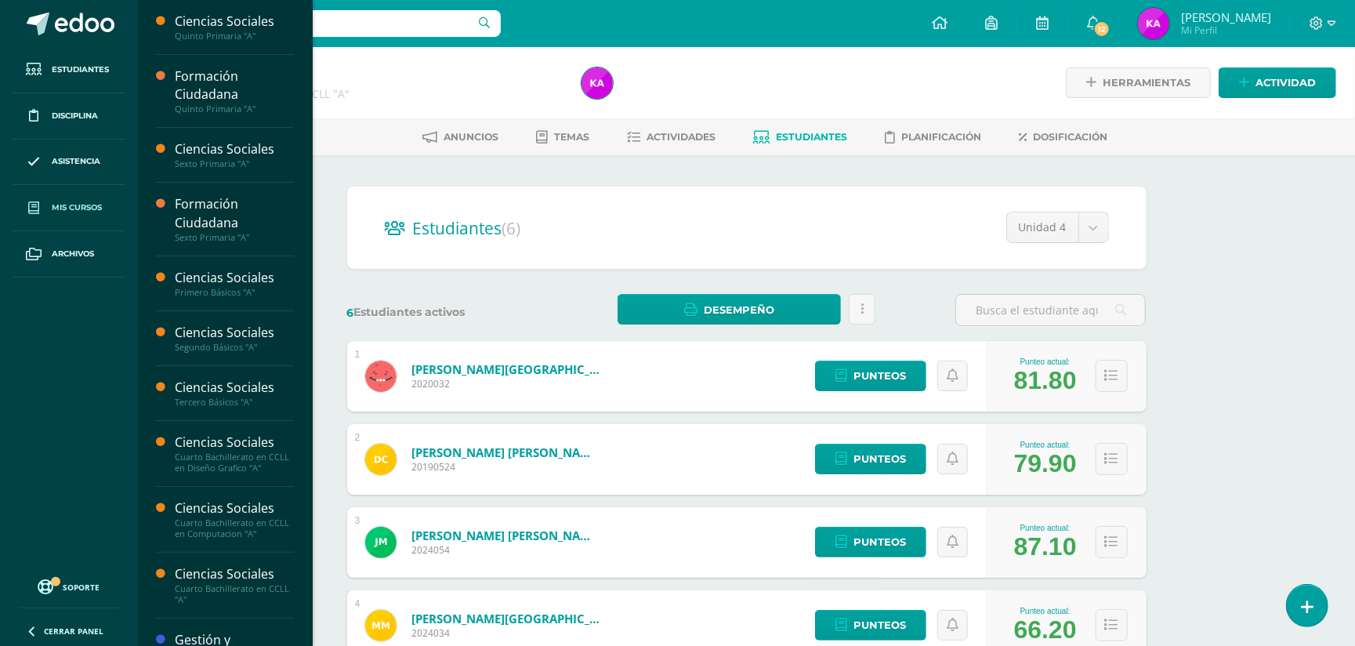
click at [76, 208] on span "Mis cursos" at bounding box center [77, 207] width 50 height 13
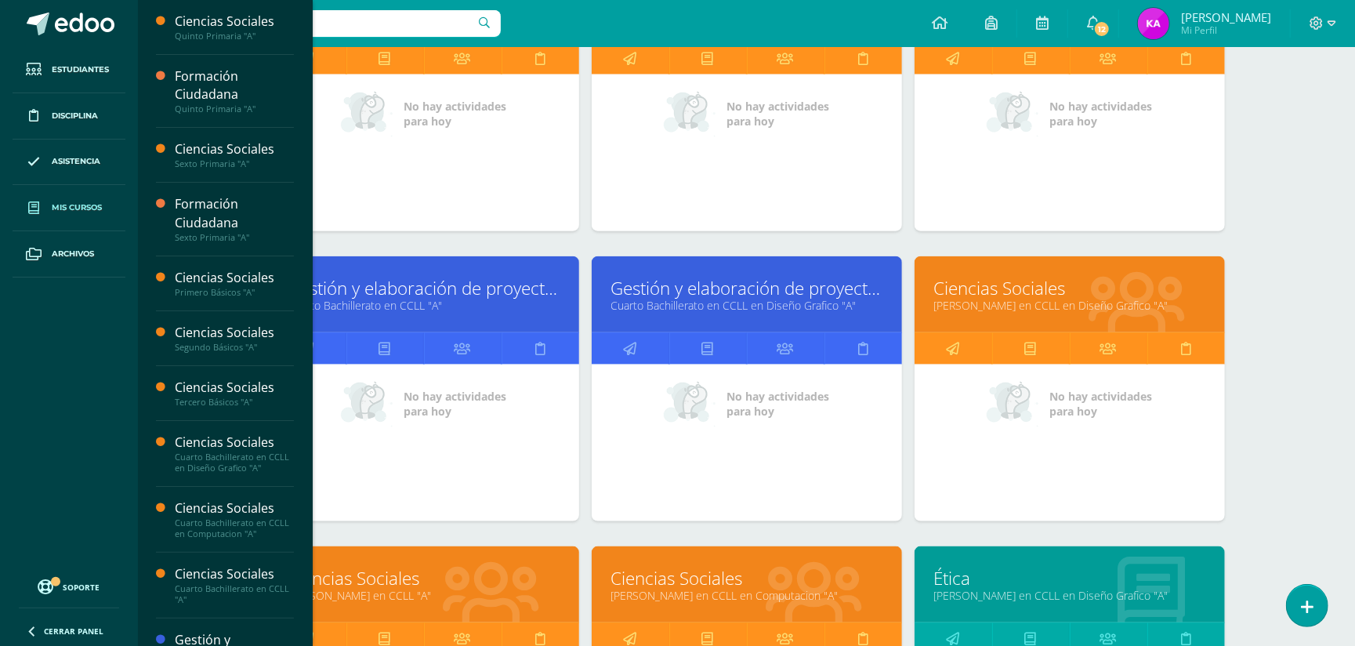
scroll to position [1220, 0]
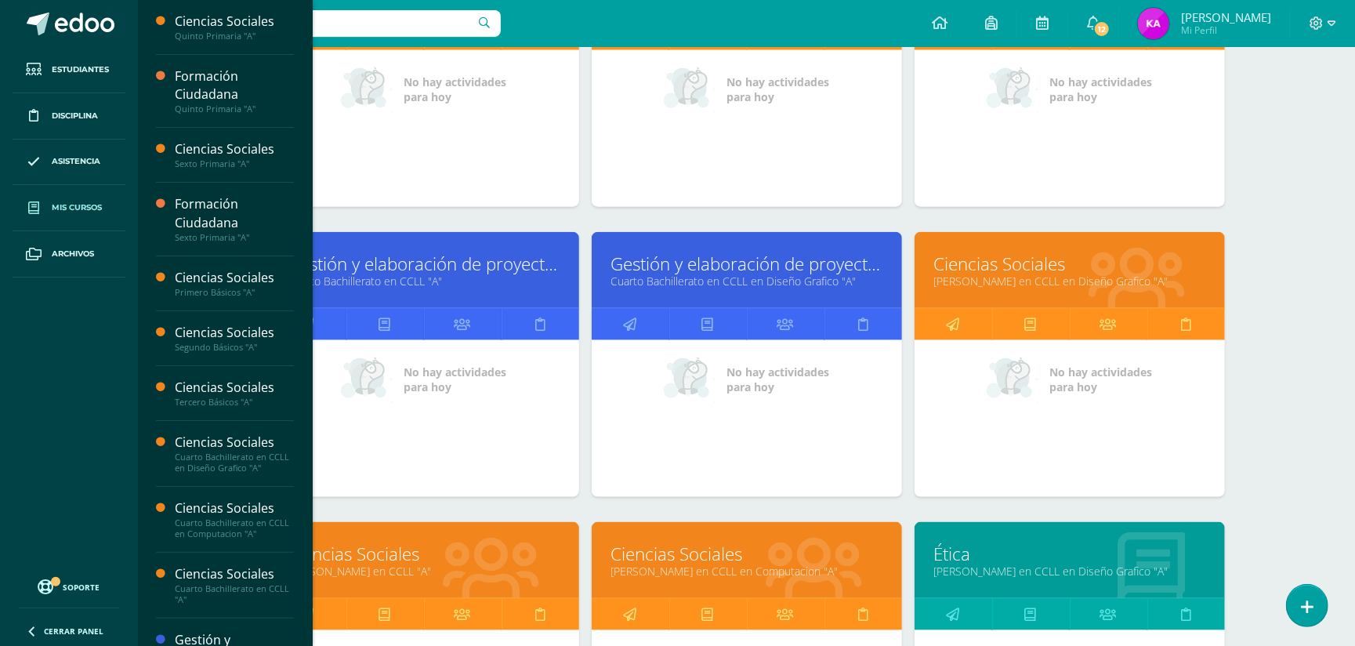
click at [406, 575] on link "[PERSON_NAME] en CCLL "A"" at bounding box center [423, 571] width 271 height 15
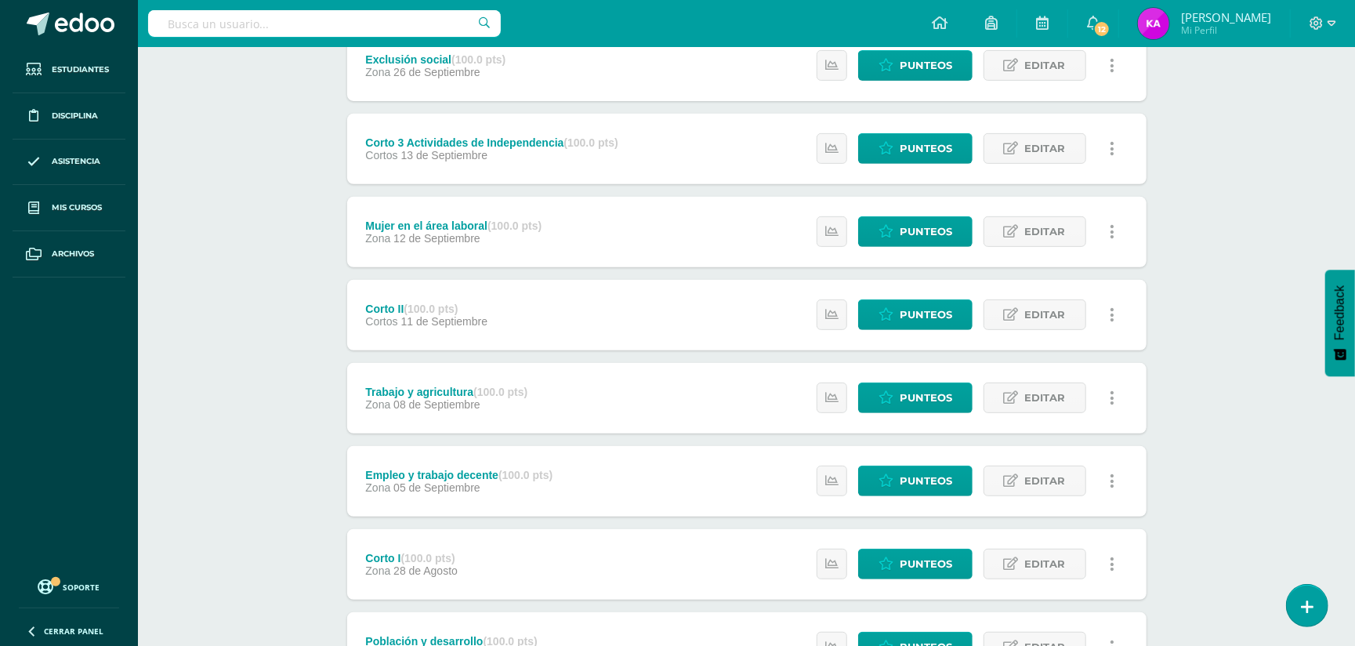
scroll to position [412, 0]
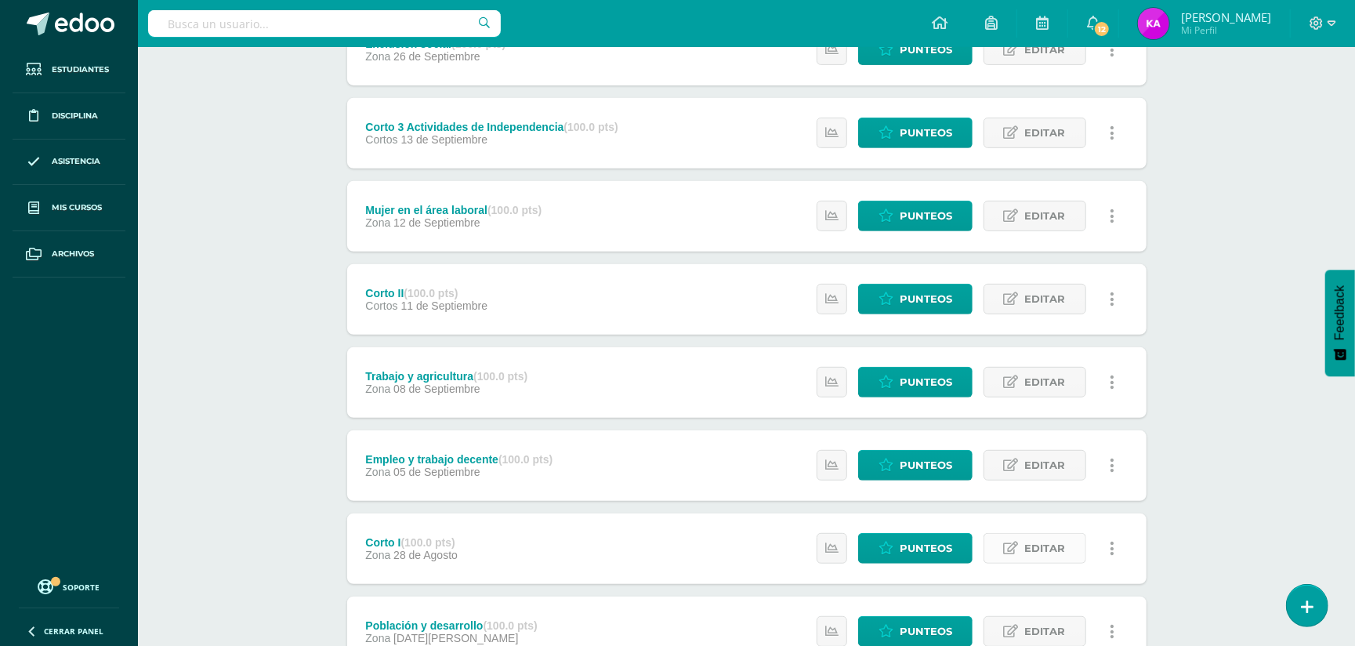
click at [1050, 546] on span "Editar" at bounding box center [1045, 548] width 41 height 29
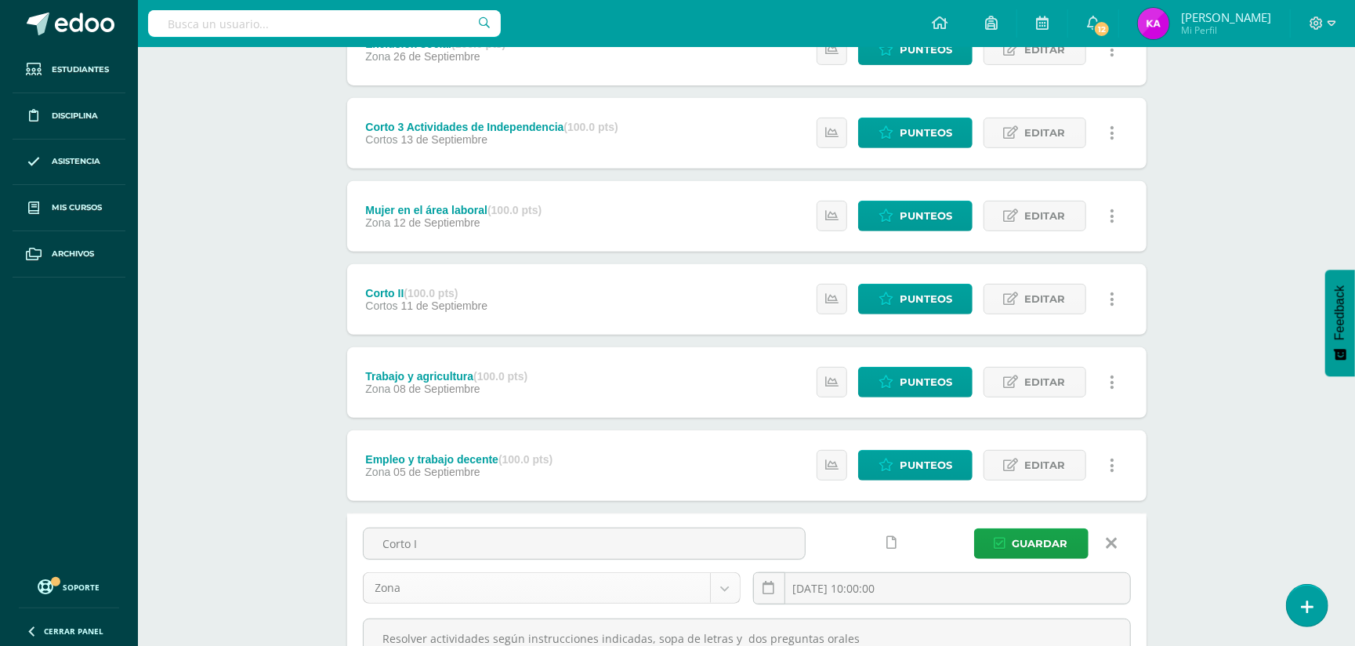
click at [723, 589] on body "Estudiantes Disciplina Asistencia Mis cursos Archivos Soporte Ayuda Reportar un…" at bounding box center [677, 292] width 1355 height 1408
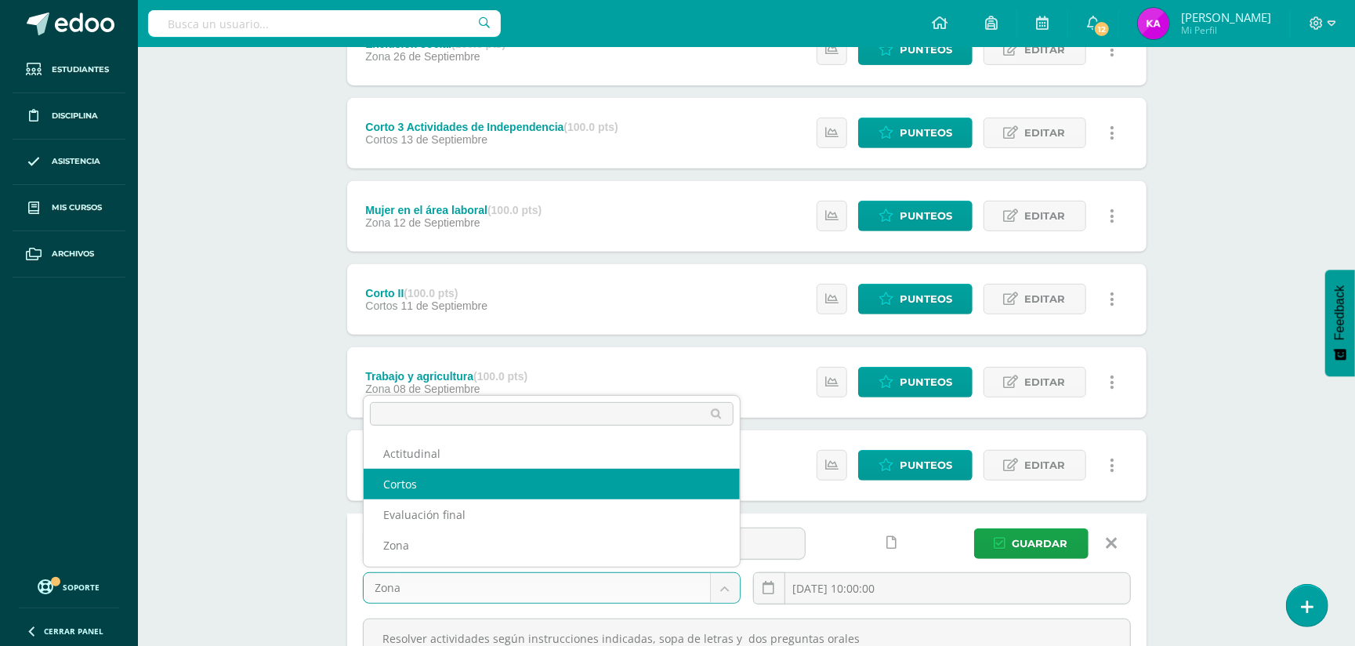
select select "173086"
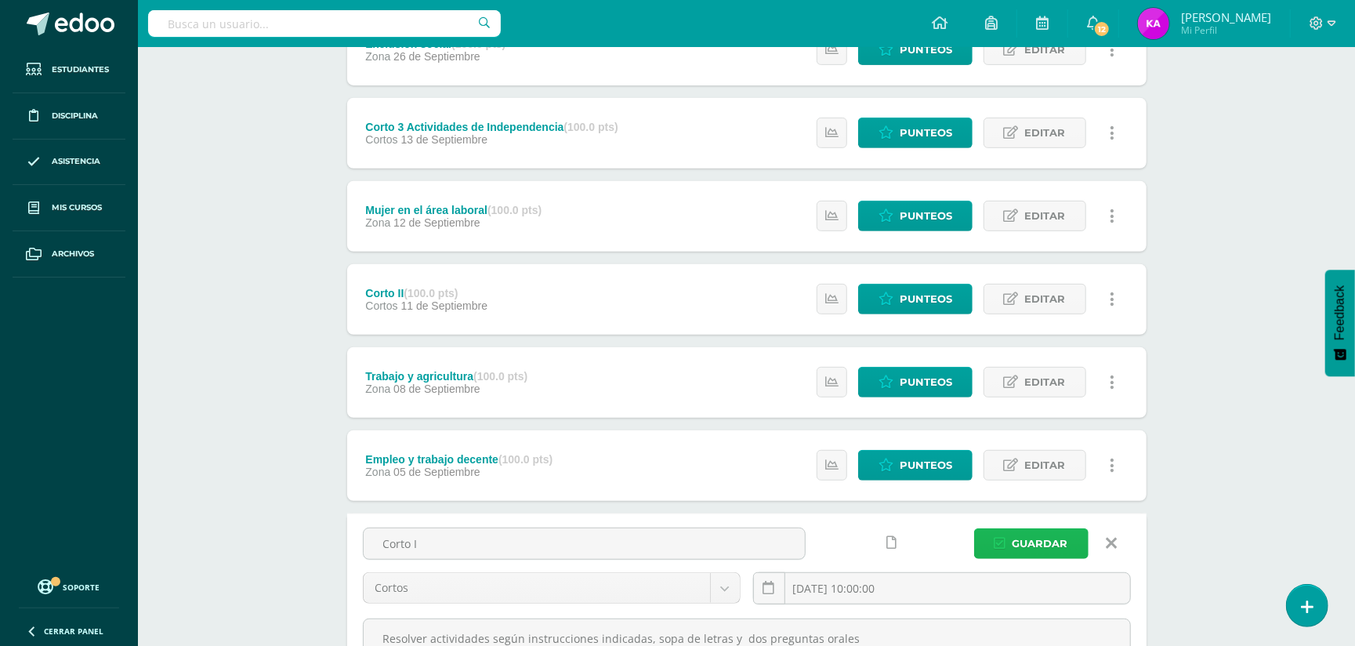
click at [1046, 536] on span "Guardar" at bounding box center [1041, 543] width 56 height 29
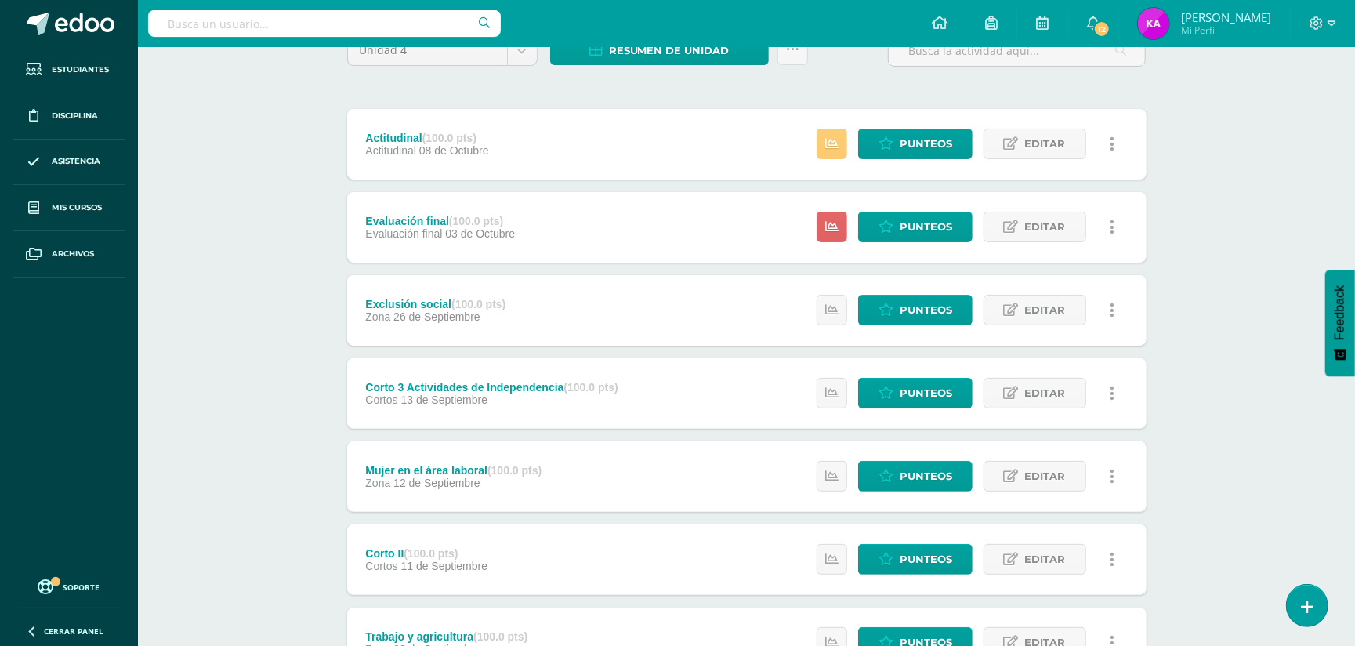
scroll to position [89, 0]
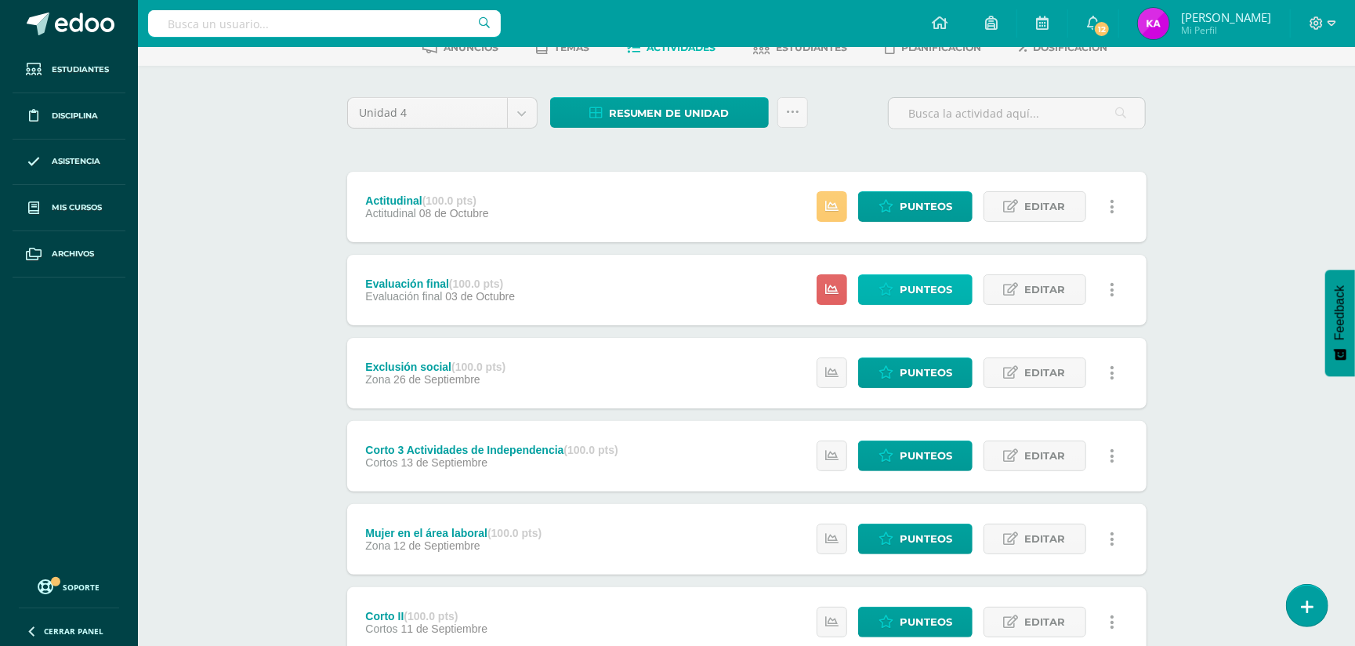
click at [931, 280] on span "Punteos" at bounding box center [926, 289] width 53 height 29
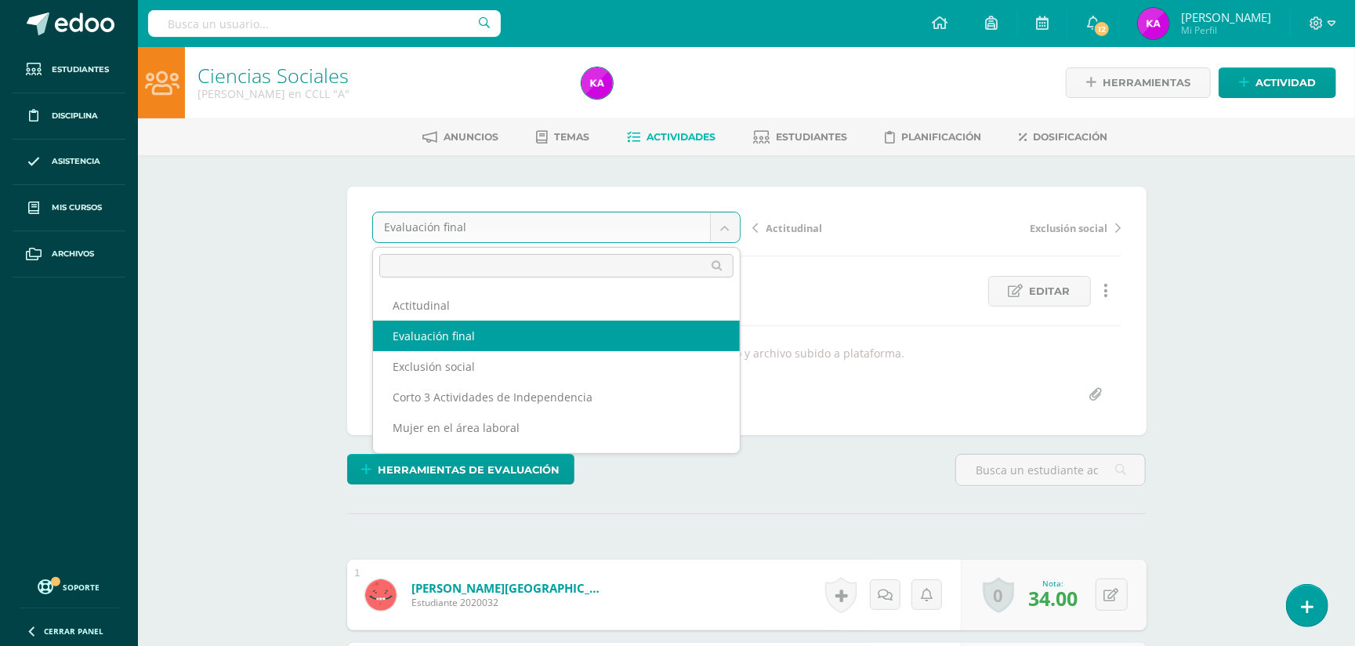
click at [728, 221] on body "Estudiantes Disciplina Asistencia Mis cursos Archivos Soporte Ayuda Reportar un…" at bounding box center [677, 612] width 1355 height 1225
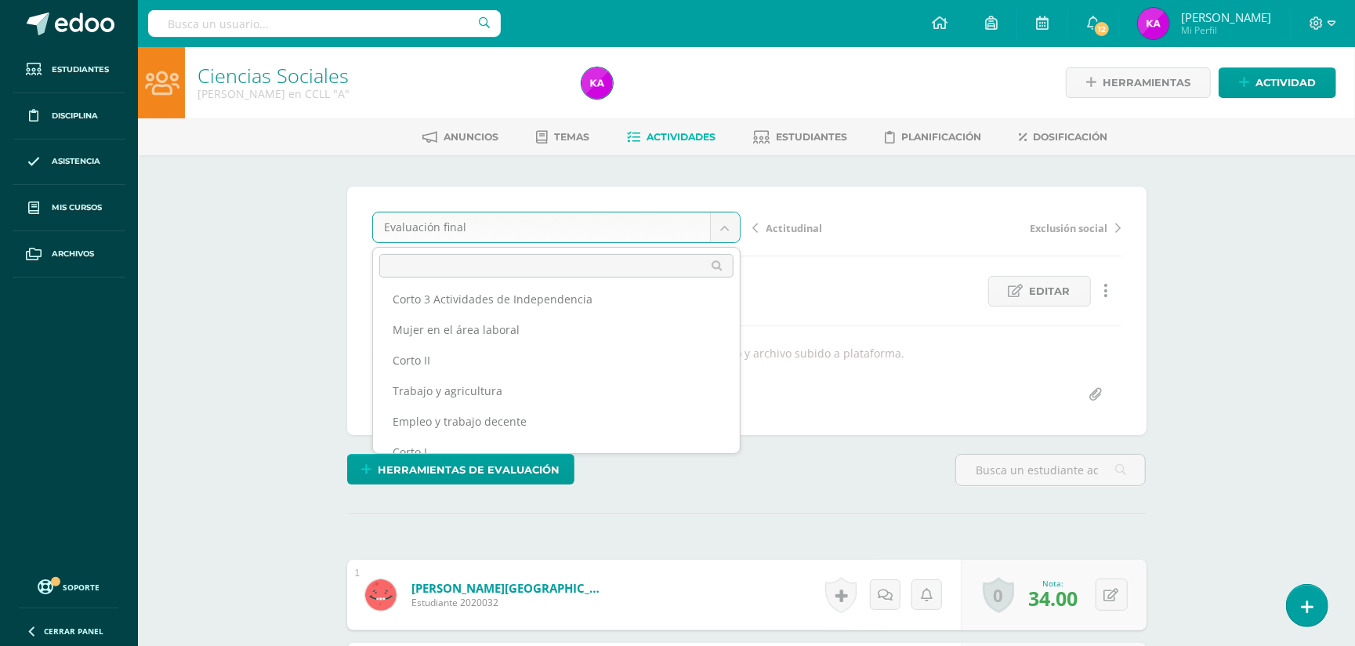
scroll to position [148, 0]
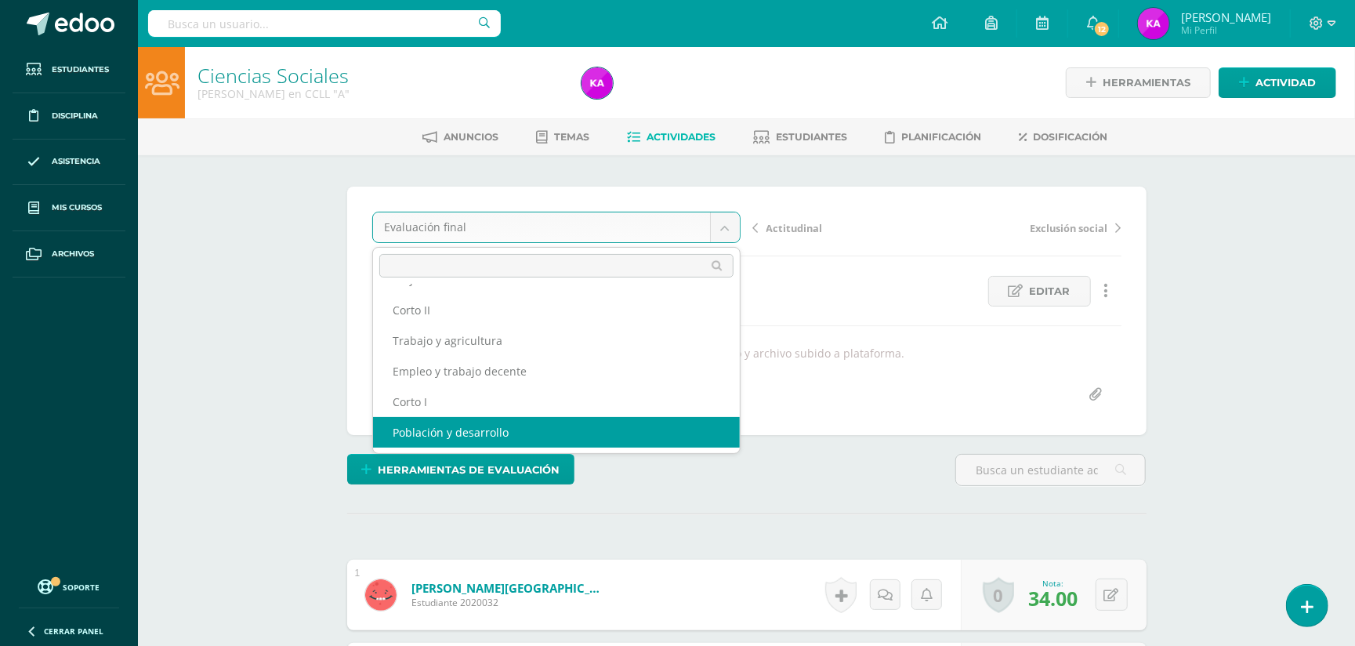
select select "/dashboard/teacher/grade-activity/173088/"
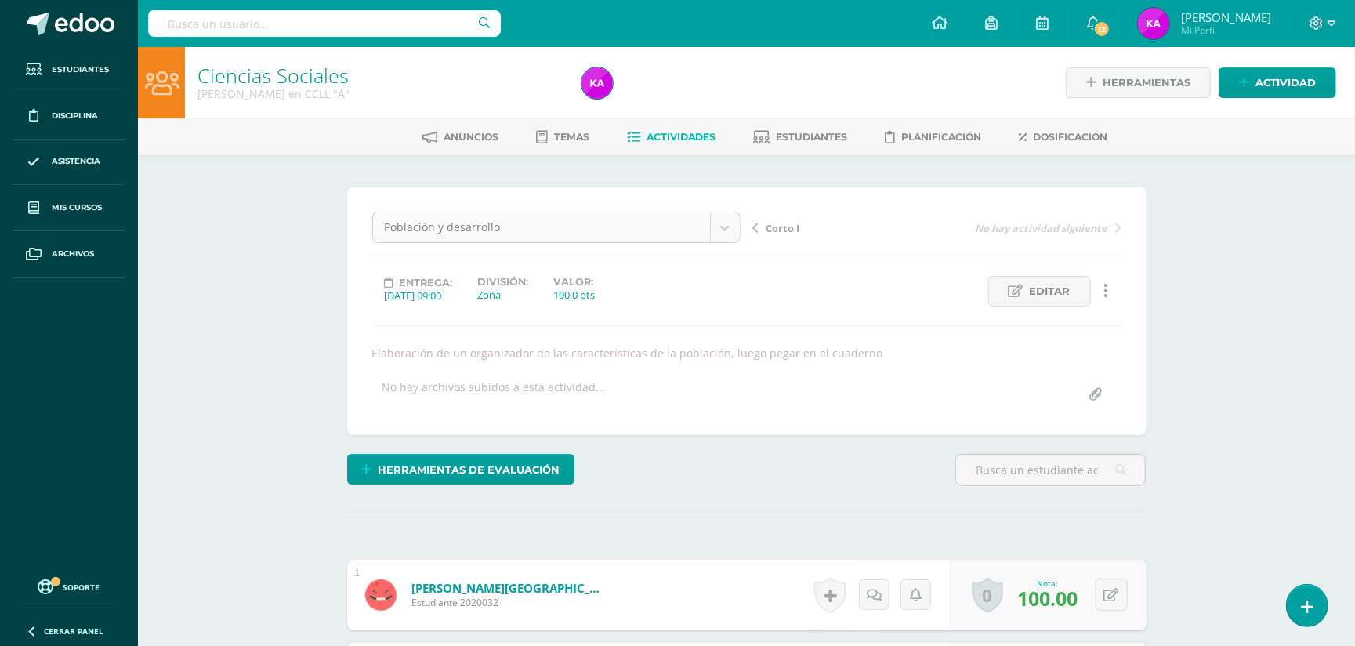
scroll to position [143, 0]
click at [725, 216] on body "Estudiantes Disciplina Asistencia Mis cursos Archivos Soporte Ayuda Reportar un…" at bounding box center [677, 612] width 1355 height 1225
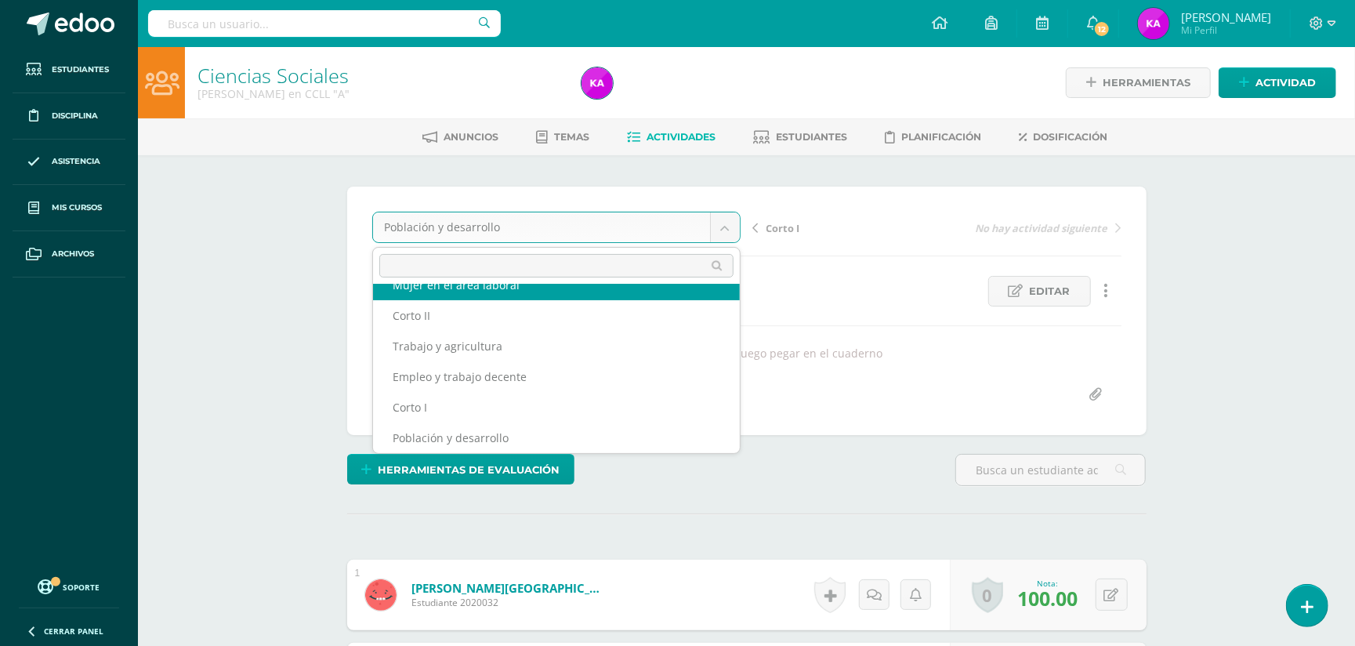
scroll to position [129, 0]
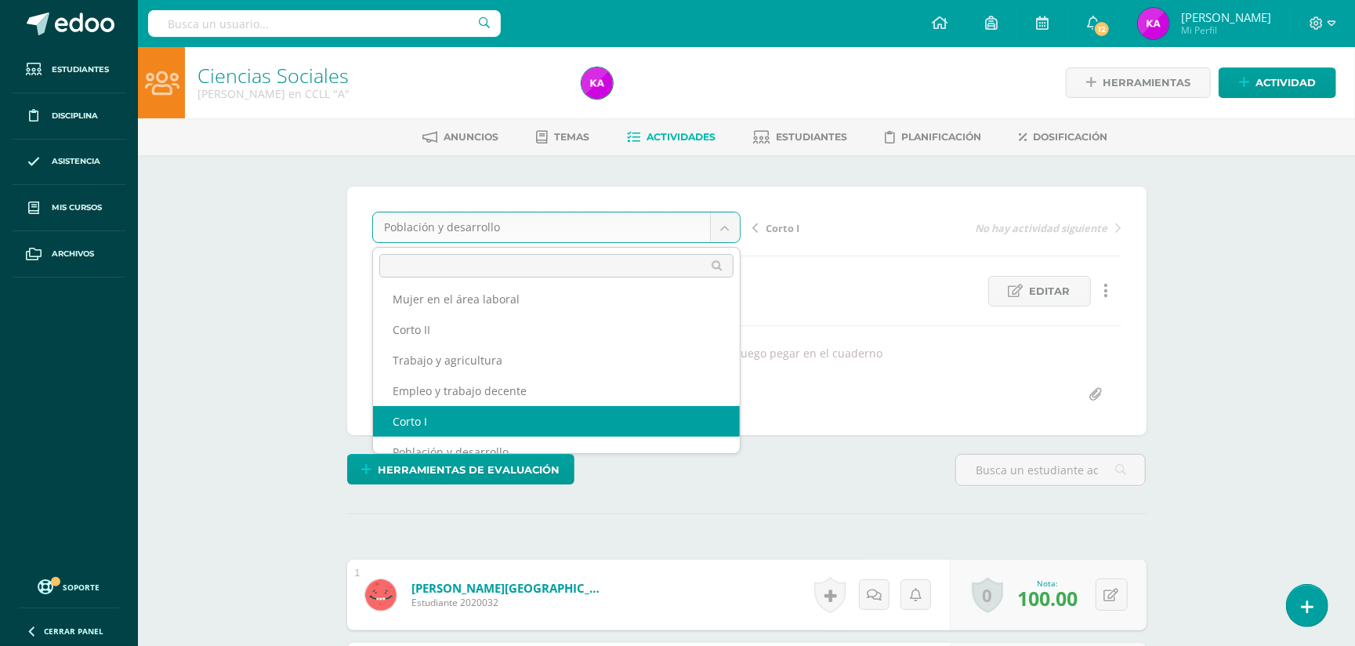
select select "/dashboard/teacher/grade-activity/174015/"
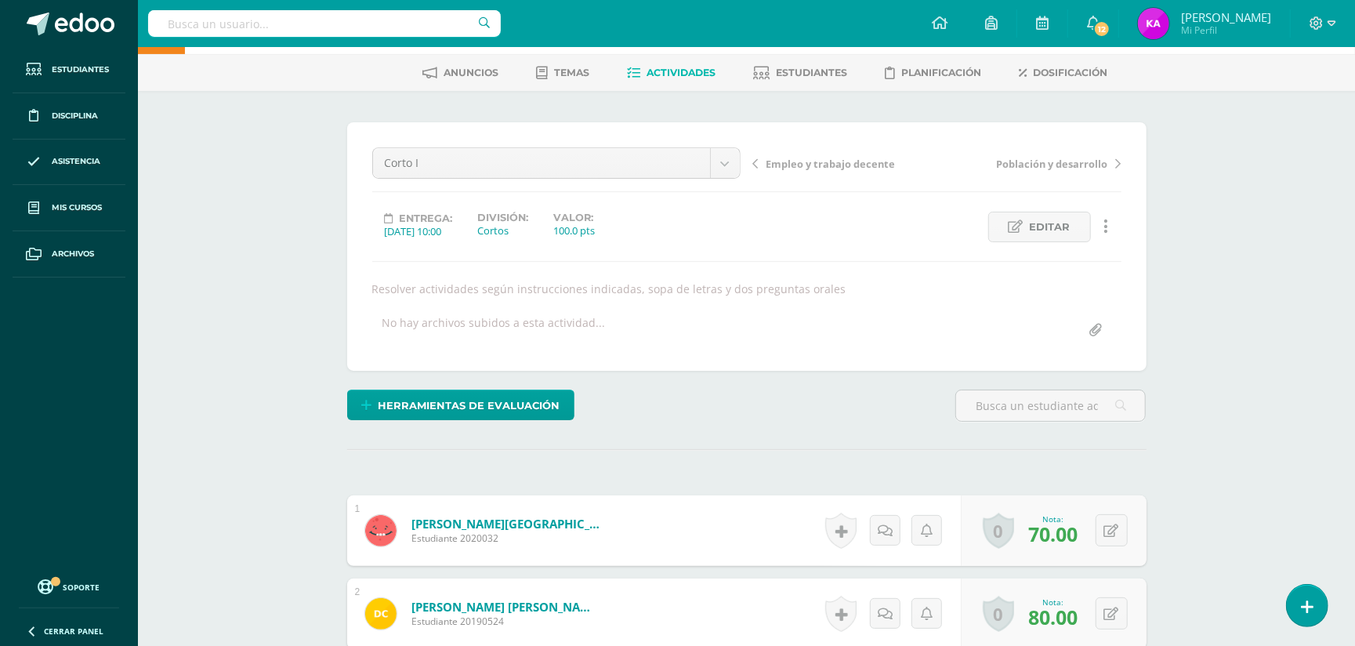
scroll to position [56, 0]
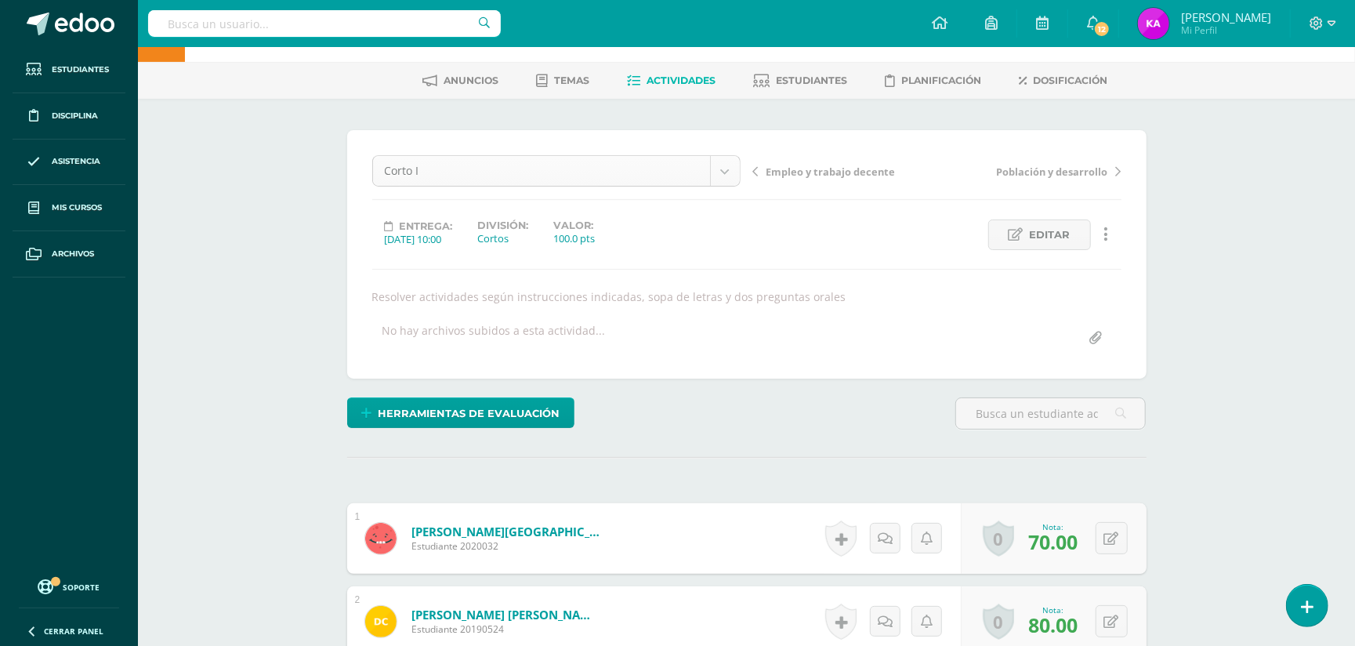
click at [720, 168] on body "Estudiantes Disciplina Asistencia Mis cursos Archivos Soporte Ayuda Reportar un…" at bounding box center [677, 556] width 1355 height 1225
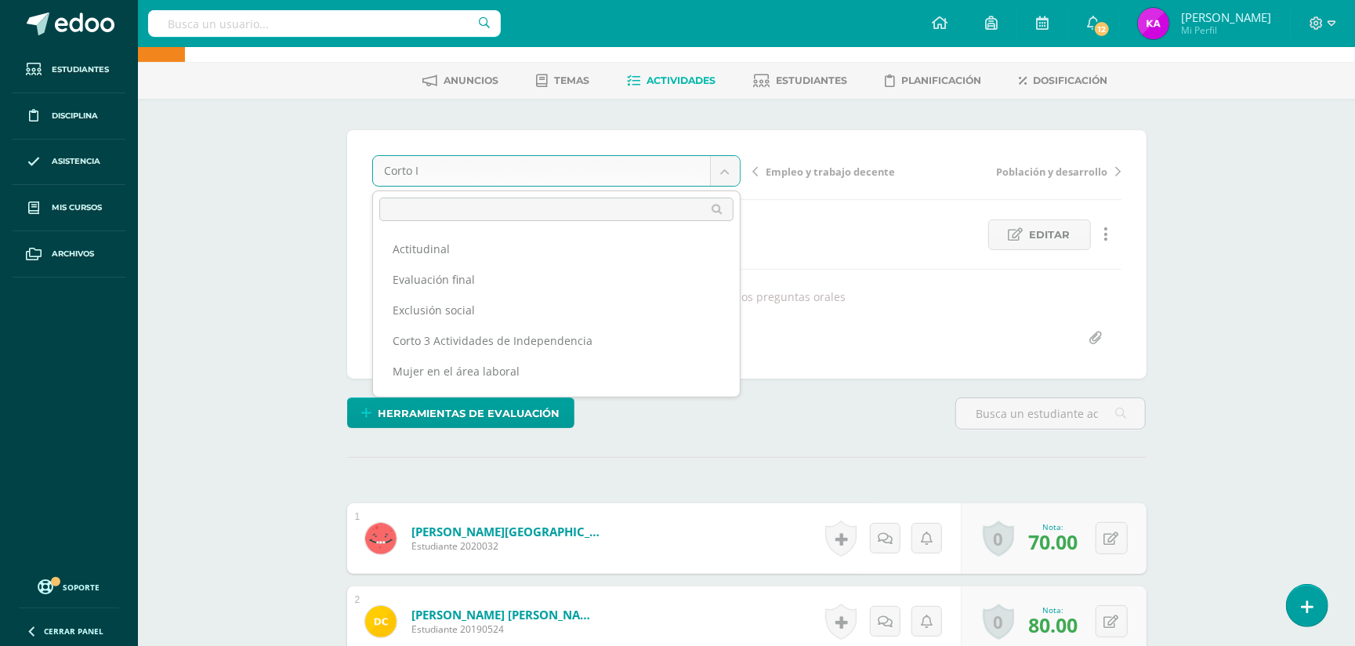
scroll to position [111, 0]
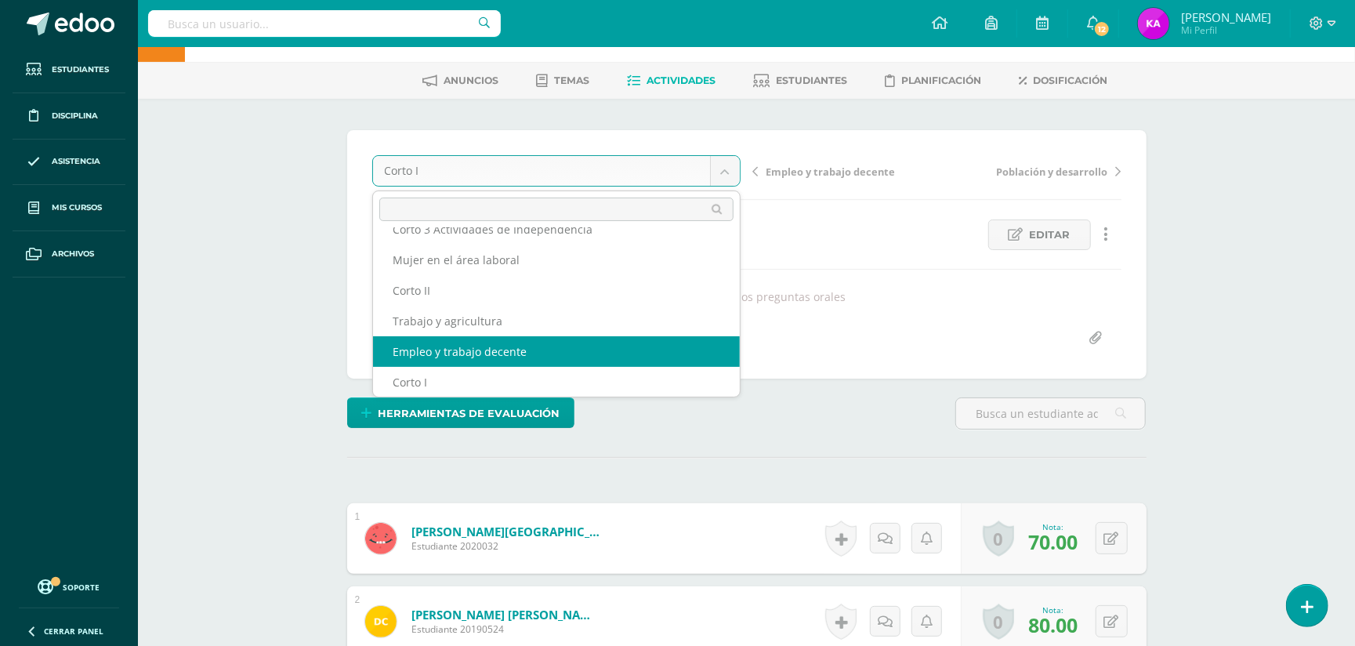
select select "/dashboard/teacher/grade-activity/173089/"
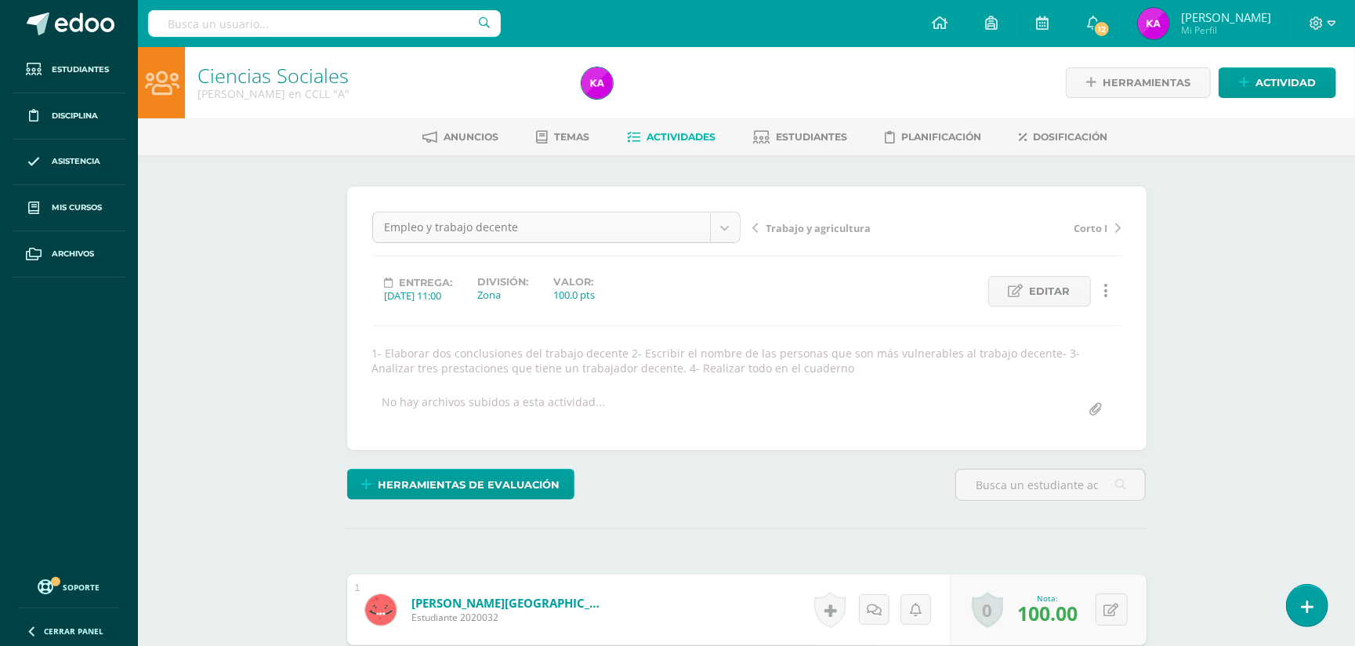
click at [724, 221] on body "Estudiantes Disciplina Asistencia Mis cursos Archivos Soporte Ayuda Reportar un…" at bounding box center [677, 620] width 1355 height 1240
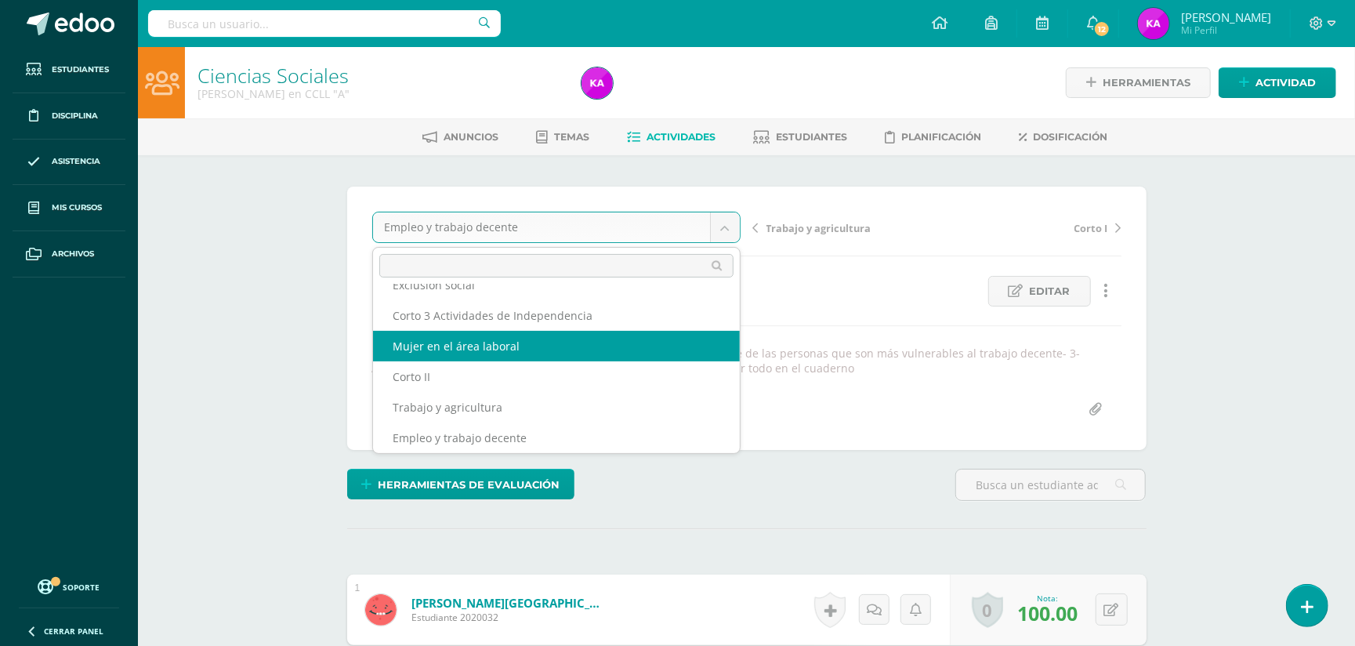
scroll to position [67, 0]
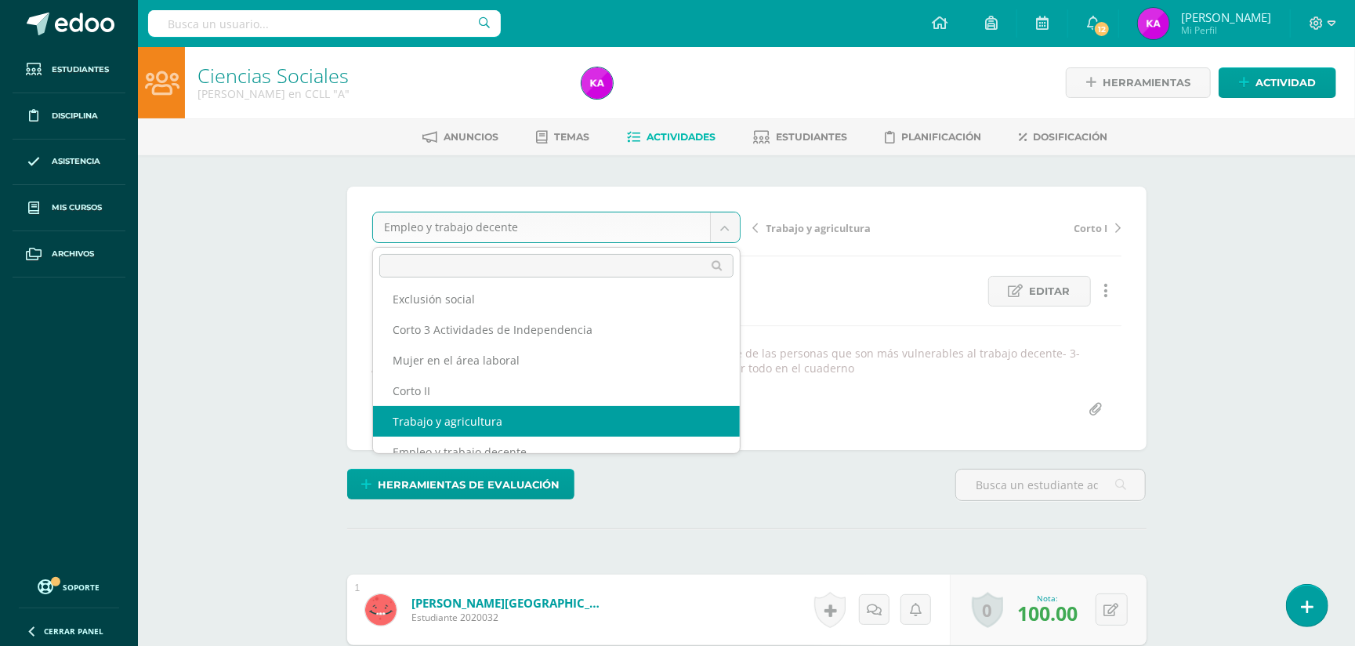
select select "/dashboard/teacher/grade-activity/173090/"
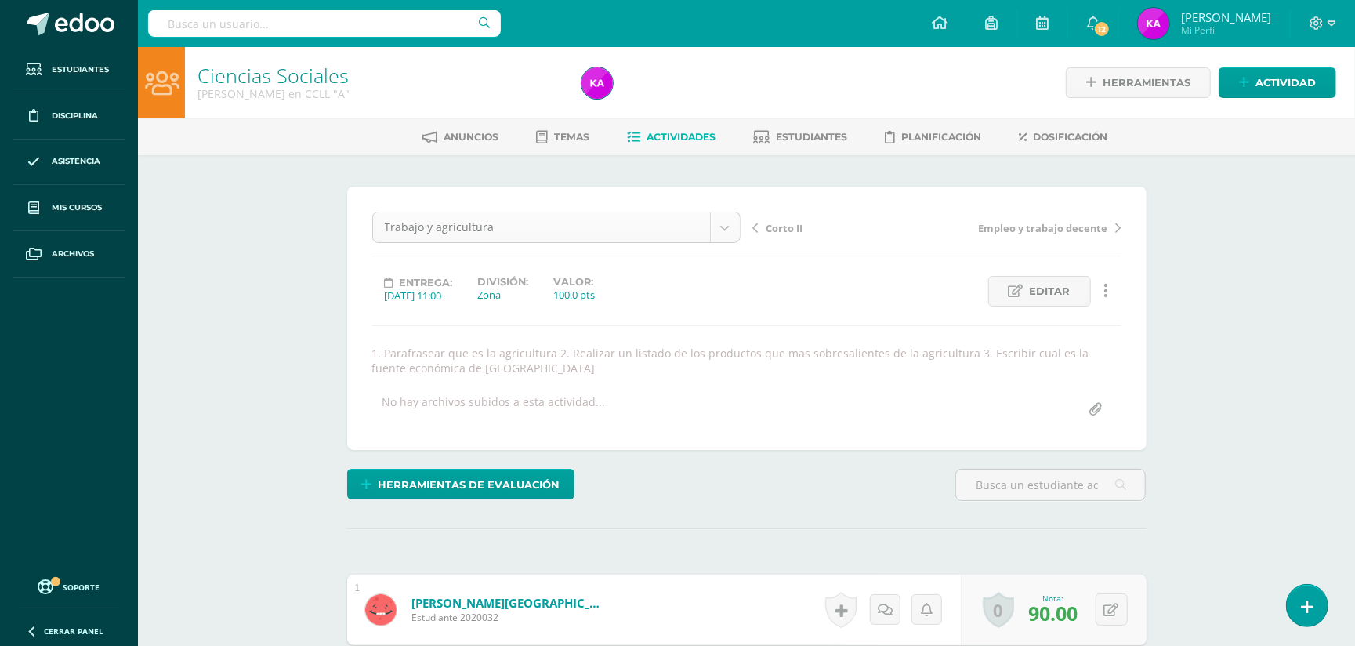
click at [723, 217] on body "Estudiantes Disciplina Asistencia Mis cursos Archivos Soporte Ayuda Reportar un…" at bounding box center [677, 620] width 1355 height 1240
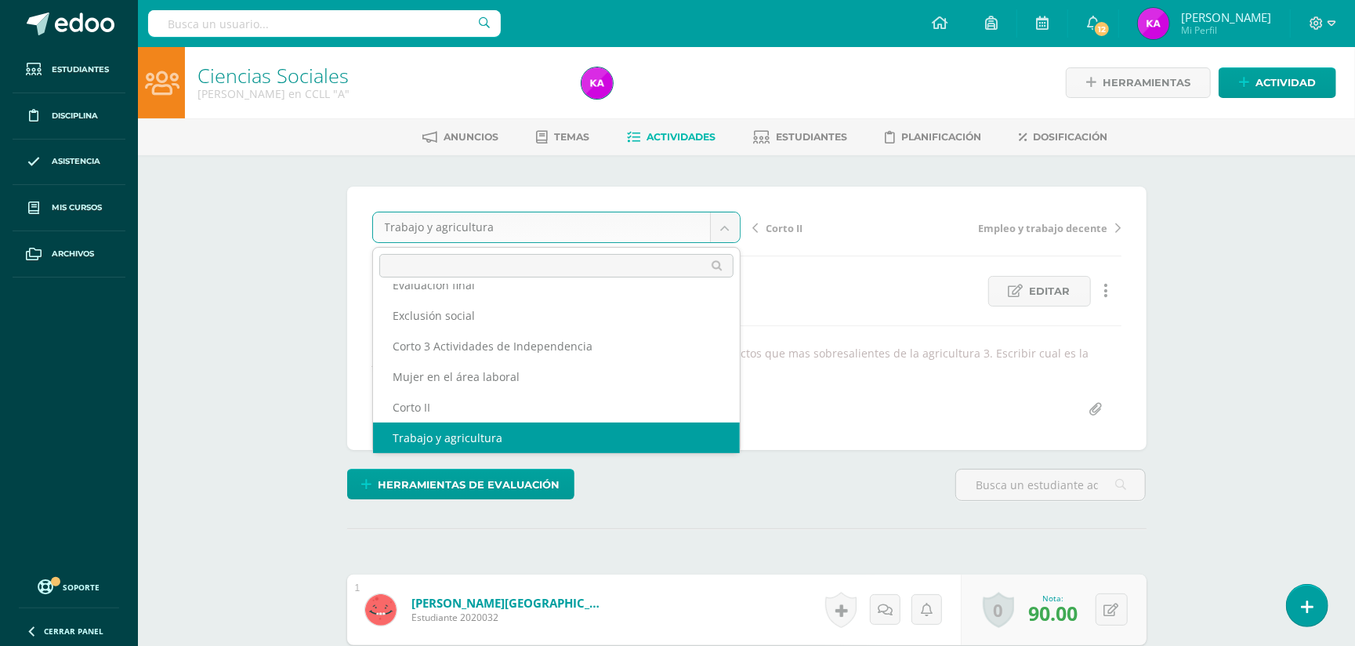
scroll to position [36, 0]
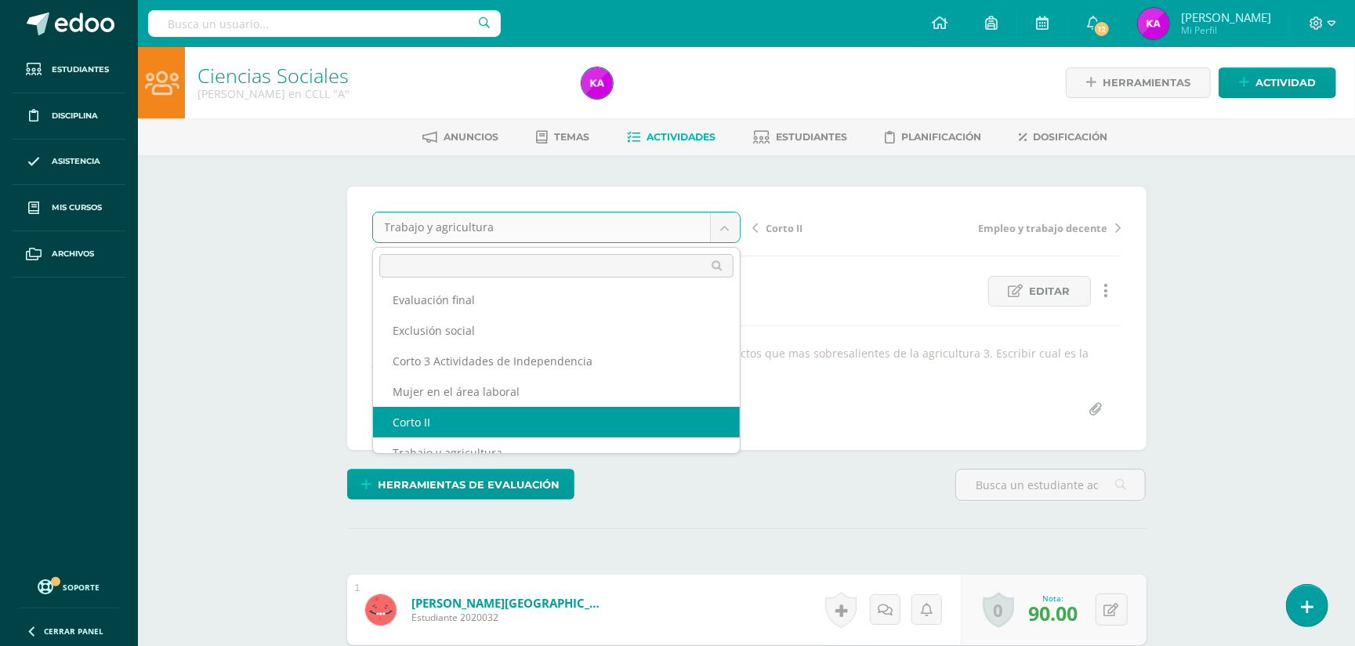
select select "/dashboard/teacher/grade-activity/174014/"
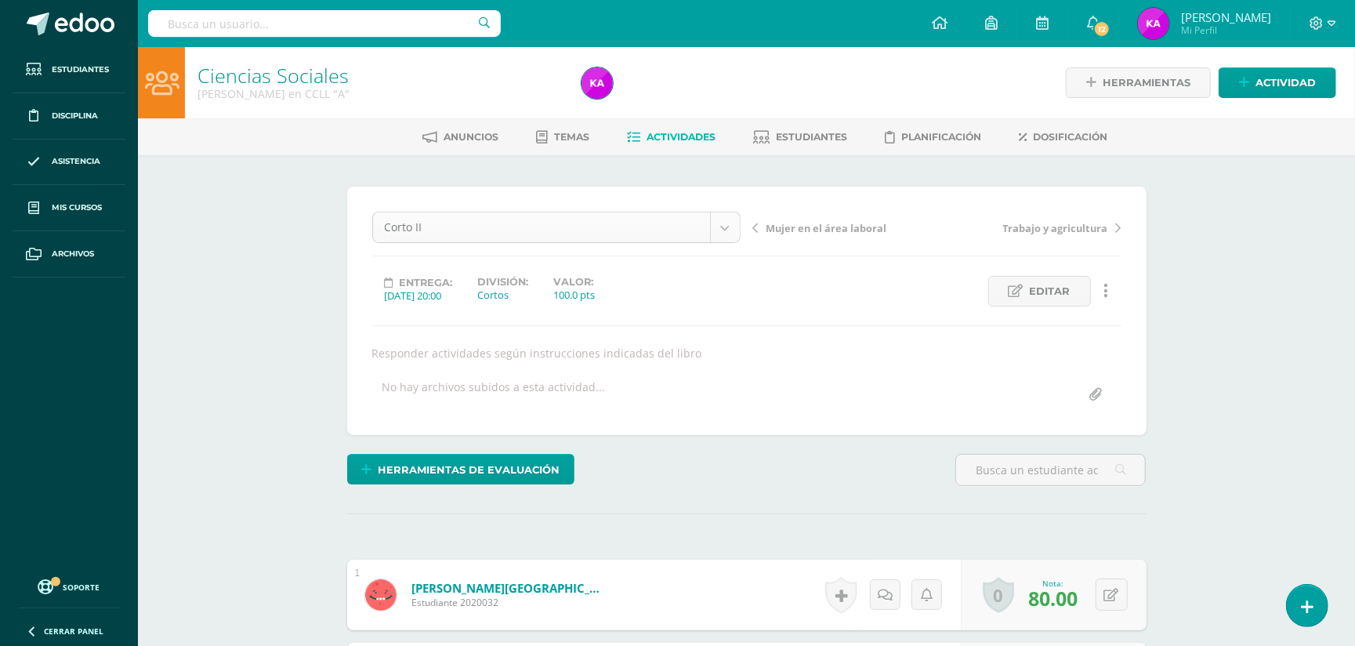
click at [731, 218] on body "Estudiantes Disciplina Asistencia Mis cursos Archivos Soporte Ayuda Reportar un…" at bounding box center [677, 612] width 1355 height 1225
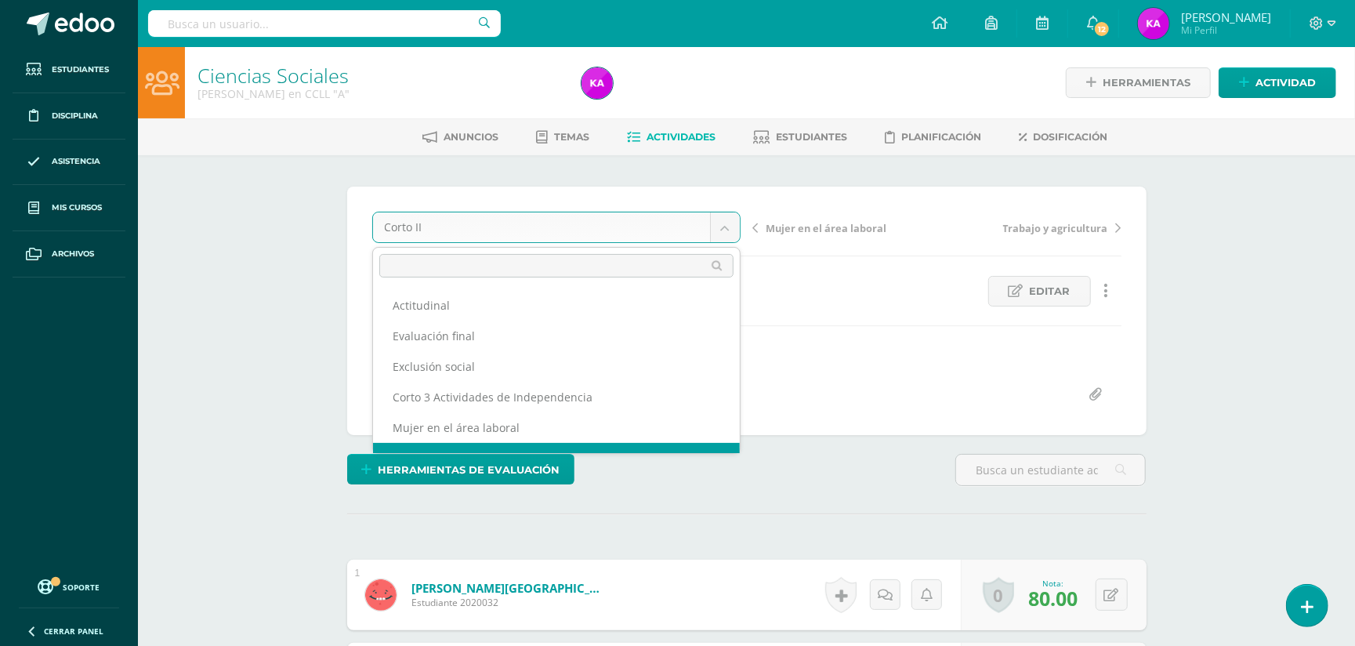
scroll to position [20, 0]
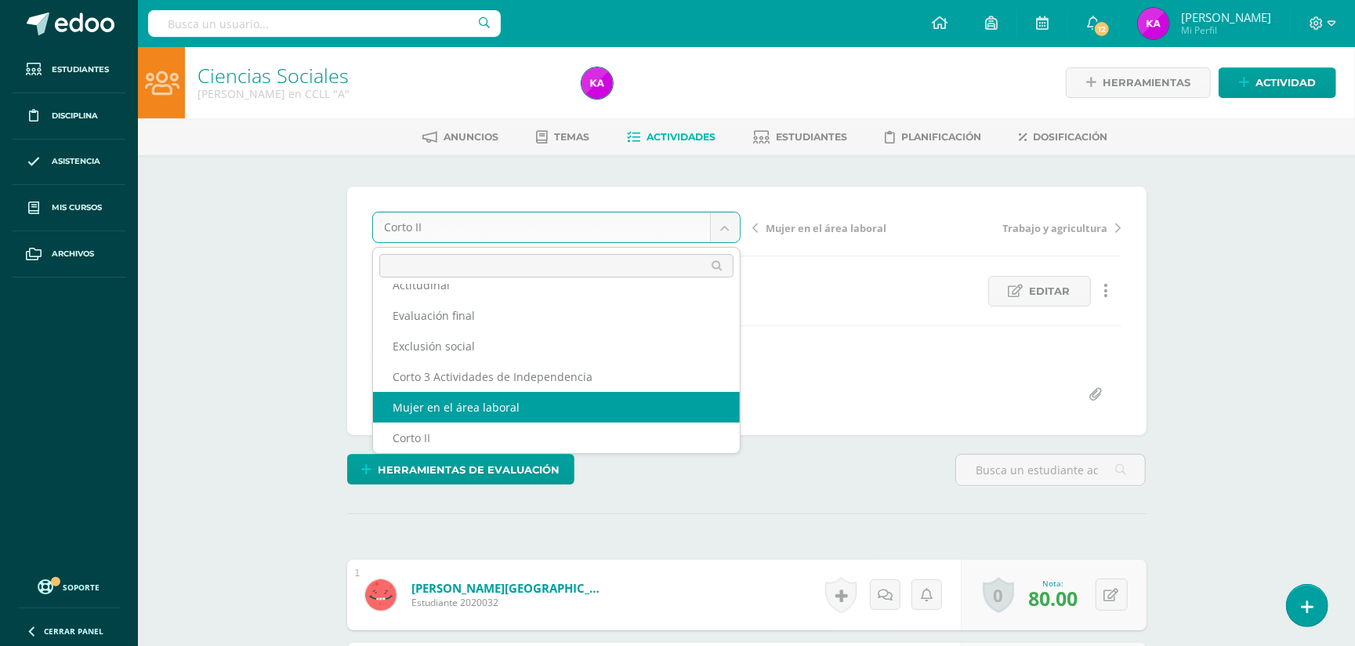
select select "/dashboard/teacher/grade-activity/173091/"
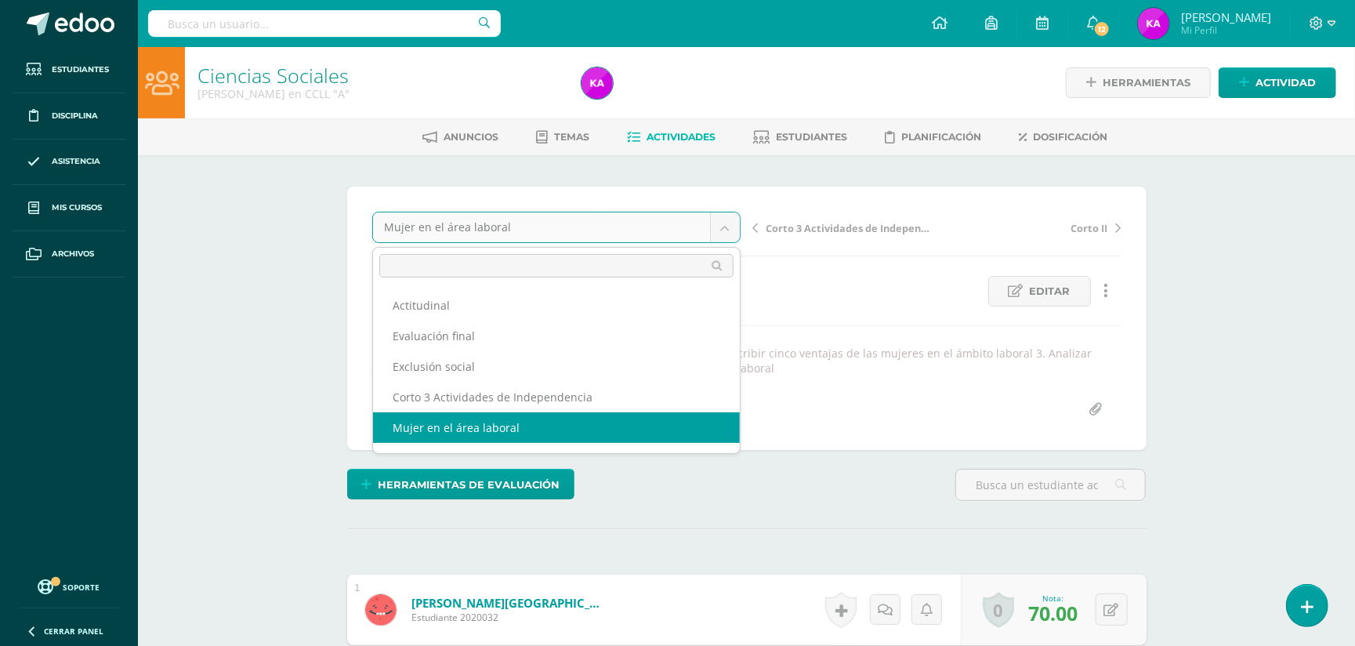
click at [728, 226] on body "Estudiantes Disciplina Asistencia Mis cursos Archivos Soporte Ayuda Reportar un…" at bounding box center [677, 620] width 1355 height 1240
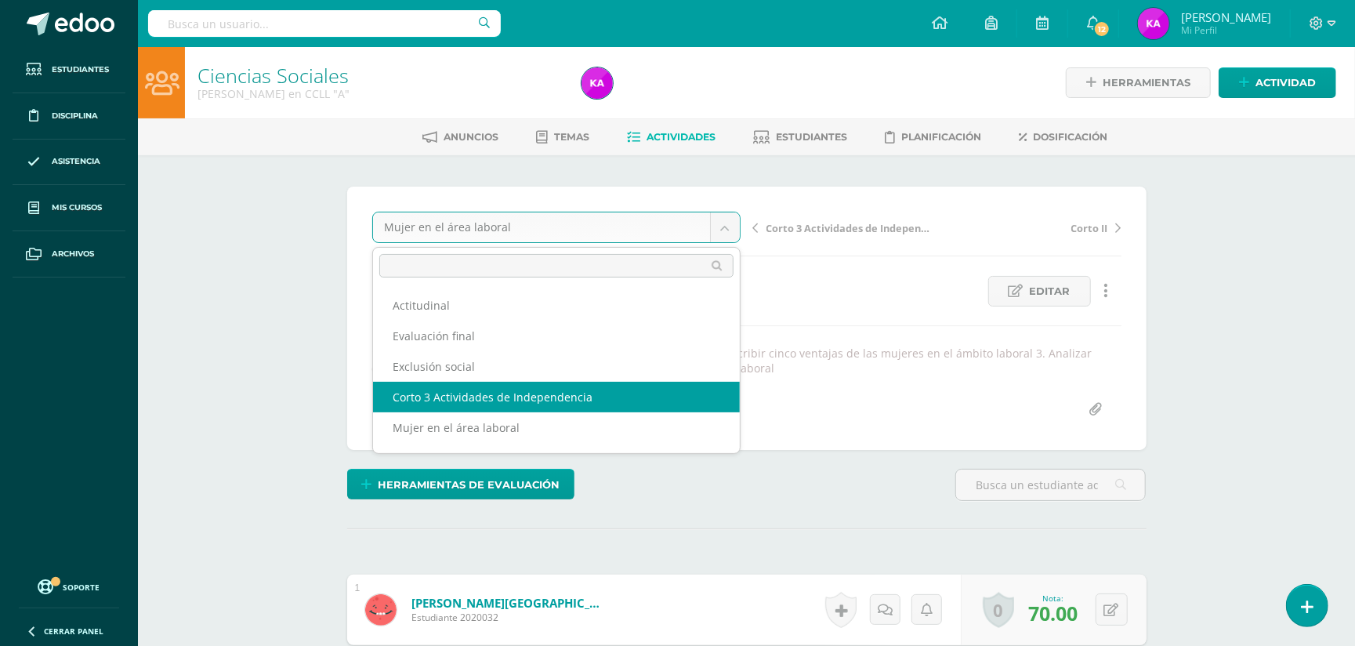
select select "/dashboard/teacher/grade-activity/173315/"
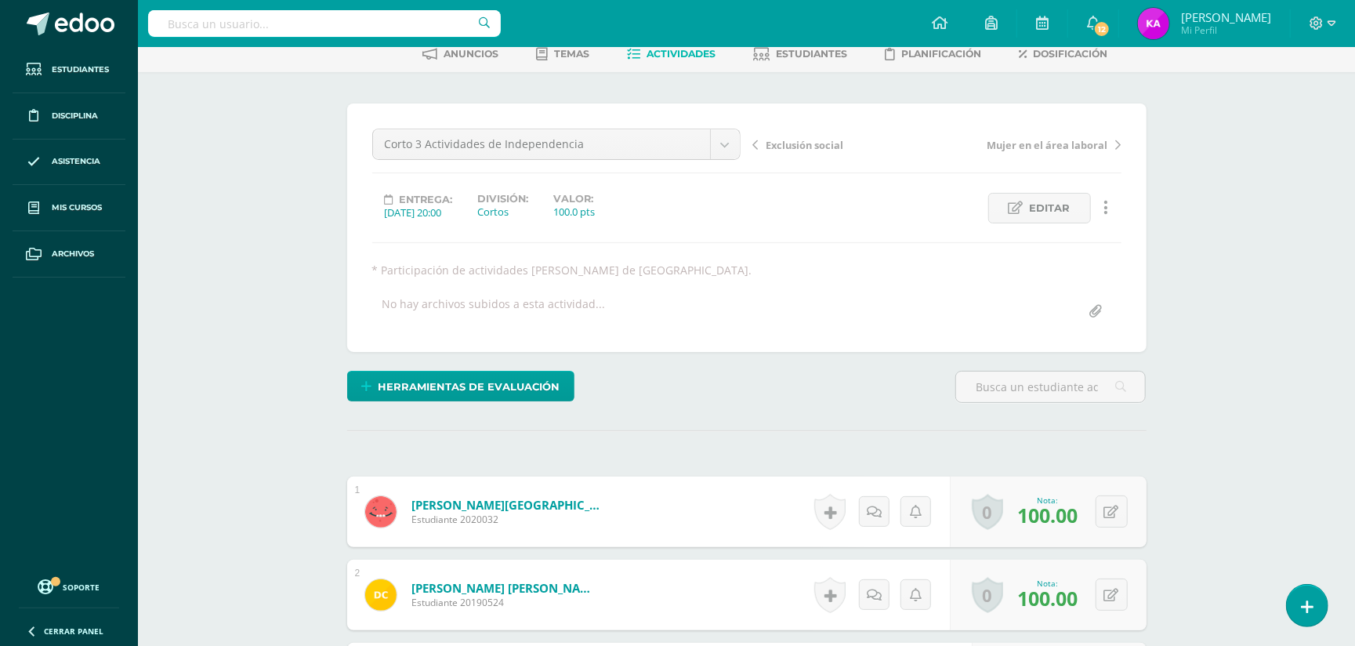
scroll to position [79, 0]
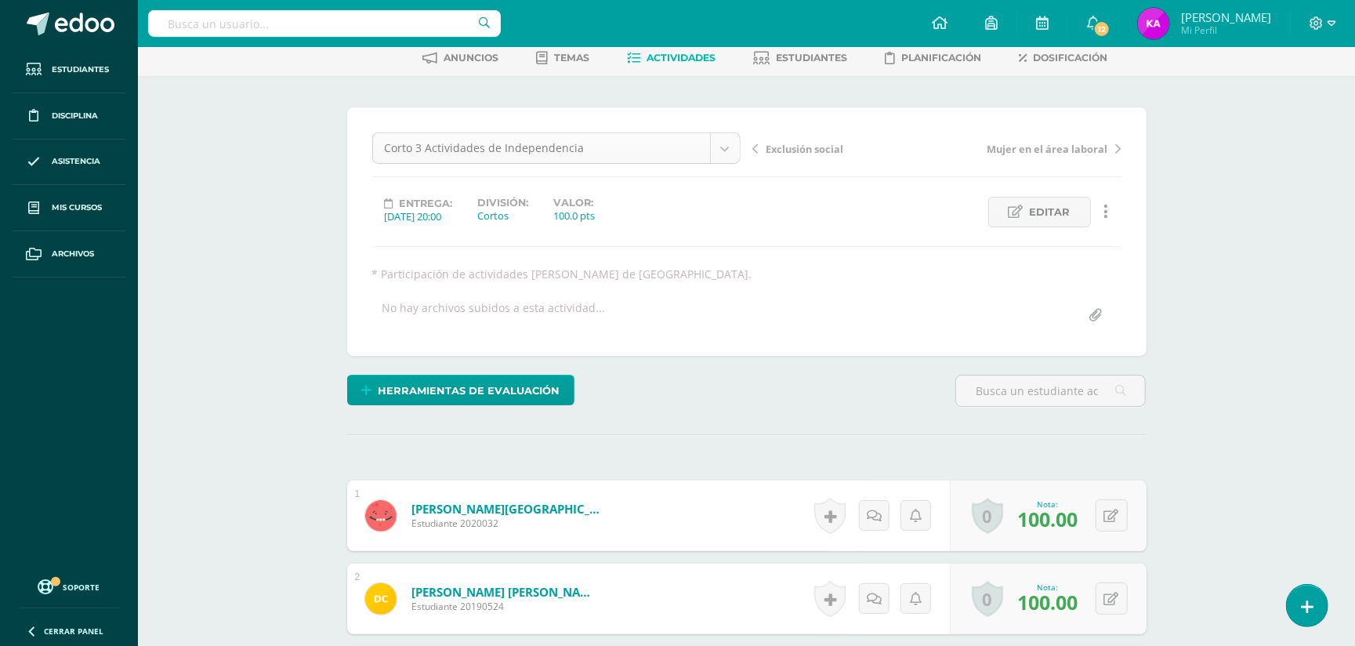
click at [725, 149] on body "Estudiantes Disciplina Asistencia Mis cursos Archivos Soporte Ayuda Reportar un…" at bounding box center [677, 533] width 1355 height 1225
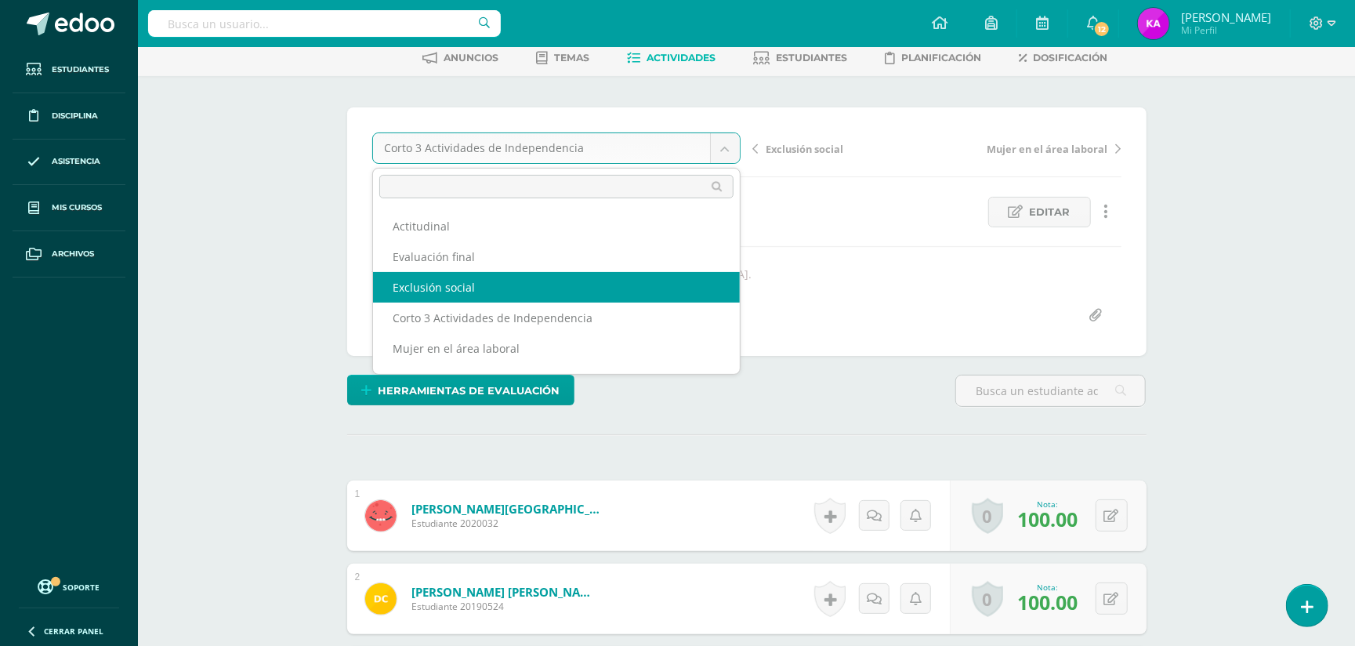
select select "/dashboard/teacher/grade-activity/173434/"
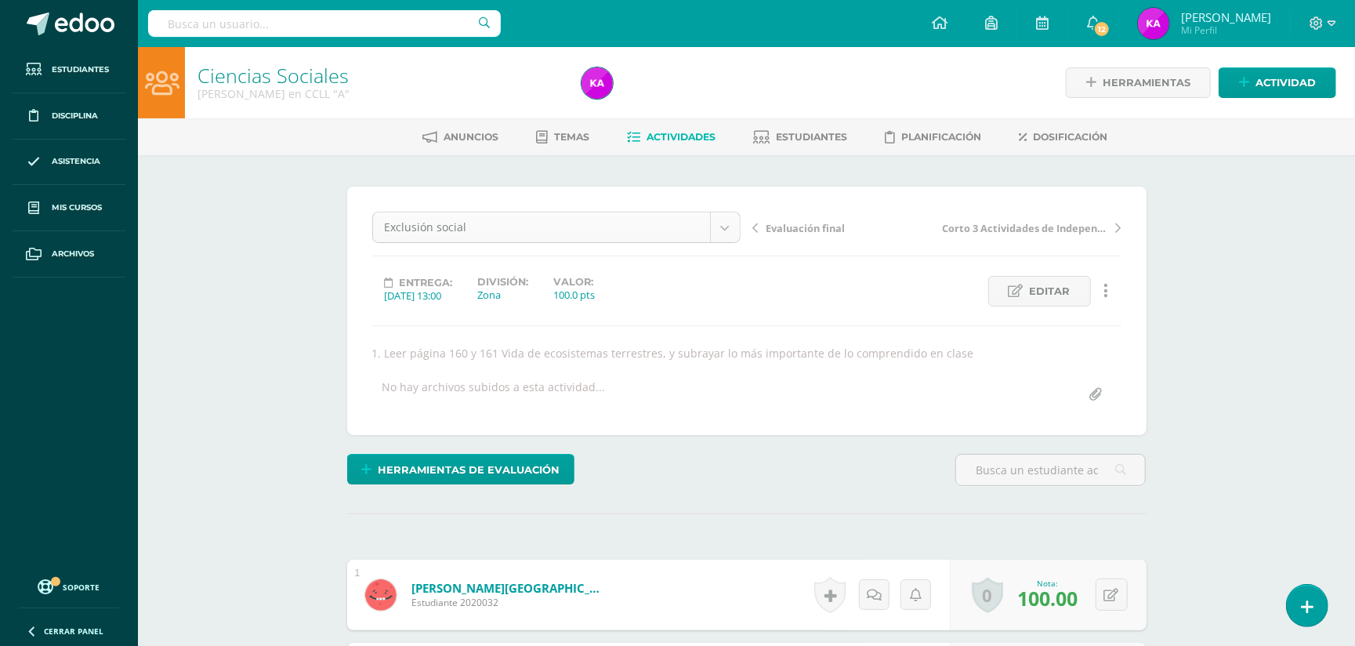
click at [722, 220] on body "Estudiantes Disciplina Asistencia Mis cursos Archivos Soporte Ayuda Reportar un…" at bounding box center [677, 612] width 1355 height 1225
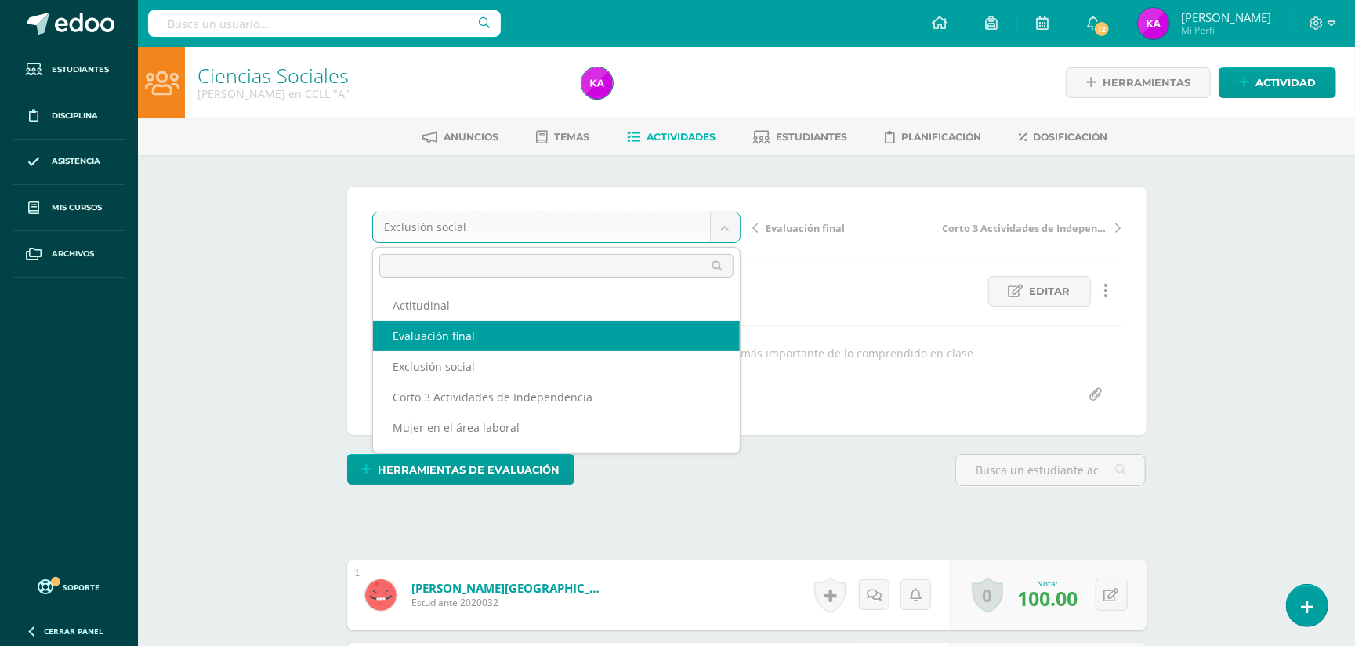
select select "/dashboard/teacher/grade-activity/173825/"
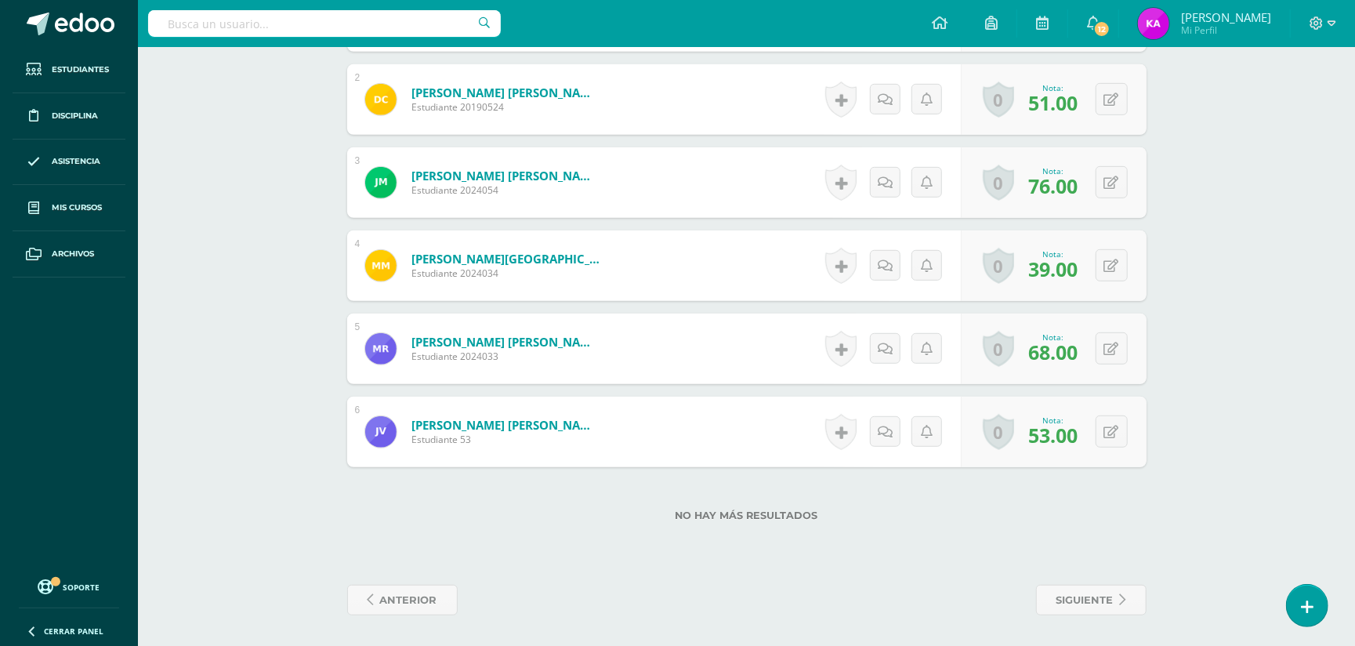
scroll to position [52, 0]
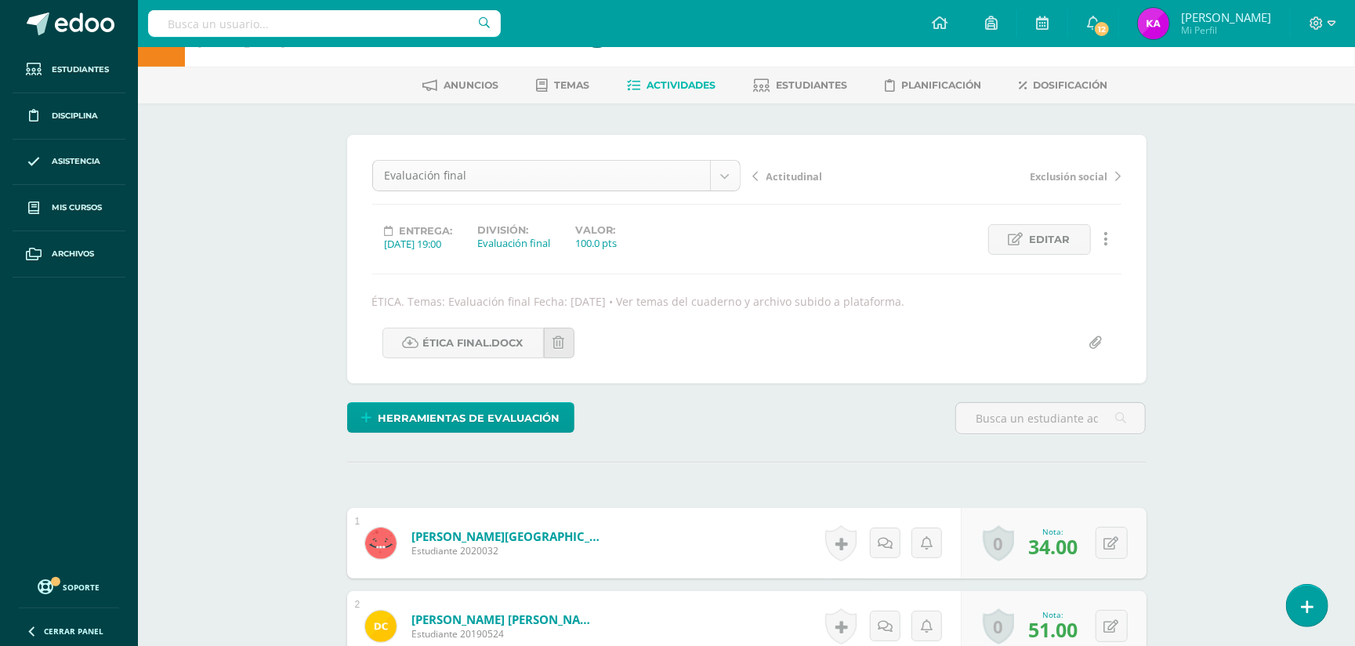
click at [726, 179] on body "Estudiantes Disciplina Asistencia Mis cursos Archivos Soporte Ayuda Reportar un…" at bounding box center [677, 560] width 1355 height 1225
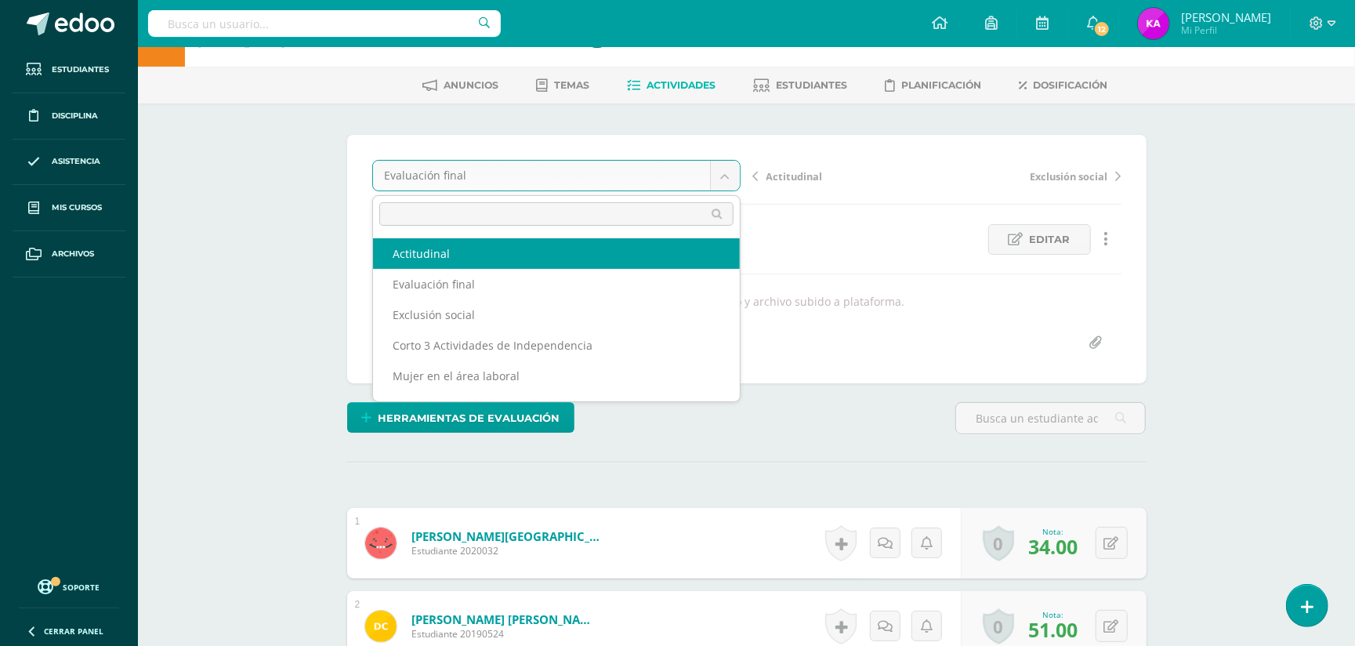
select select "/dashboard/teacher/grade-activity/174029/"
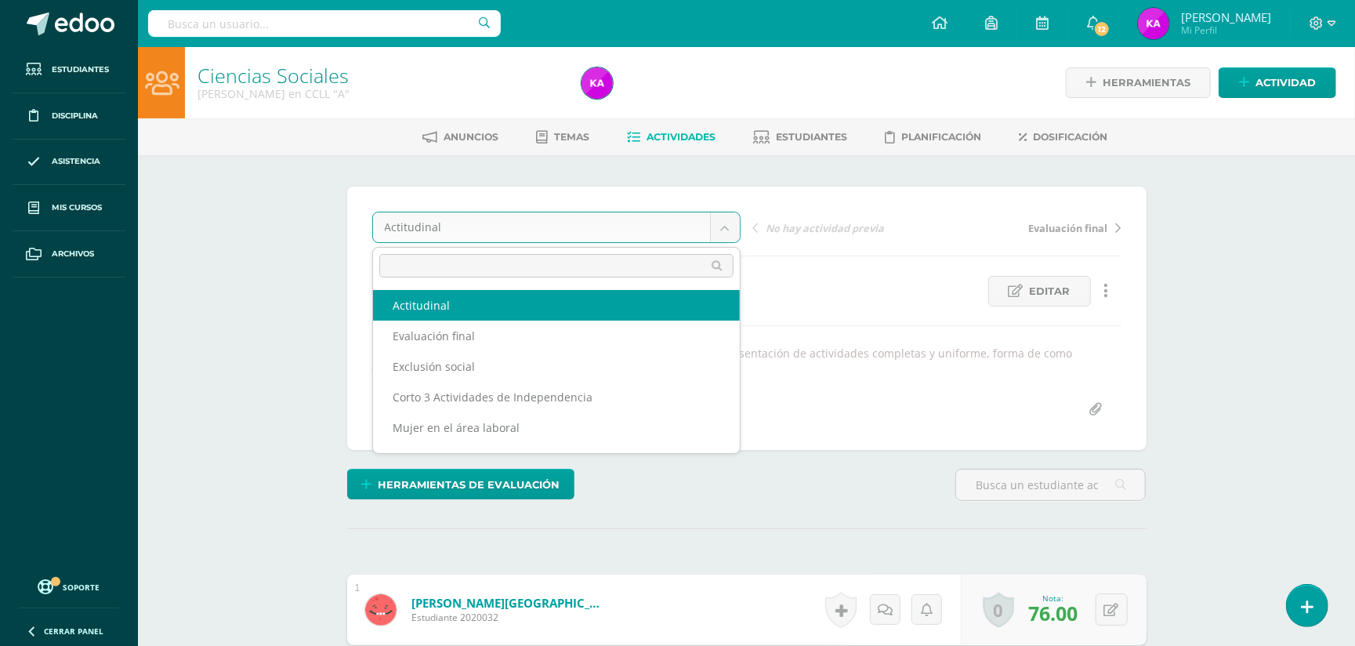
click at [725, 219] on body "Estudiantes Disciplina Asistencia Mis cursos Archivos Soporte Ayuda Reportar un…" at bounding box center [677, 620] width 1355 height 1240
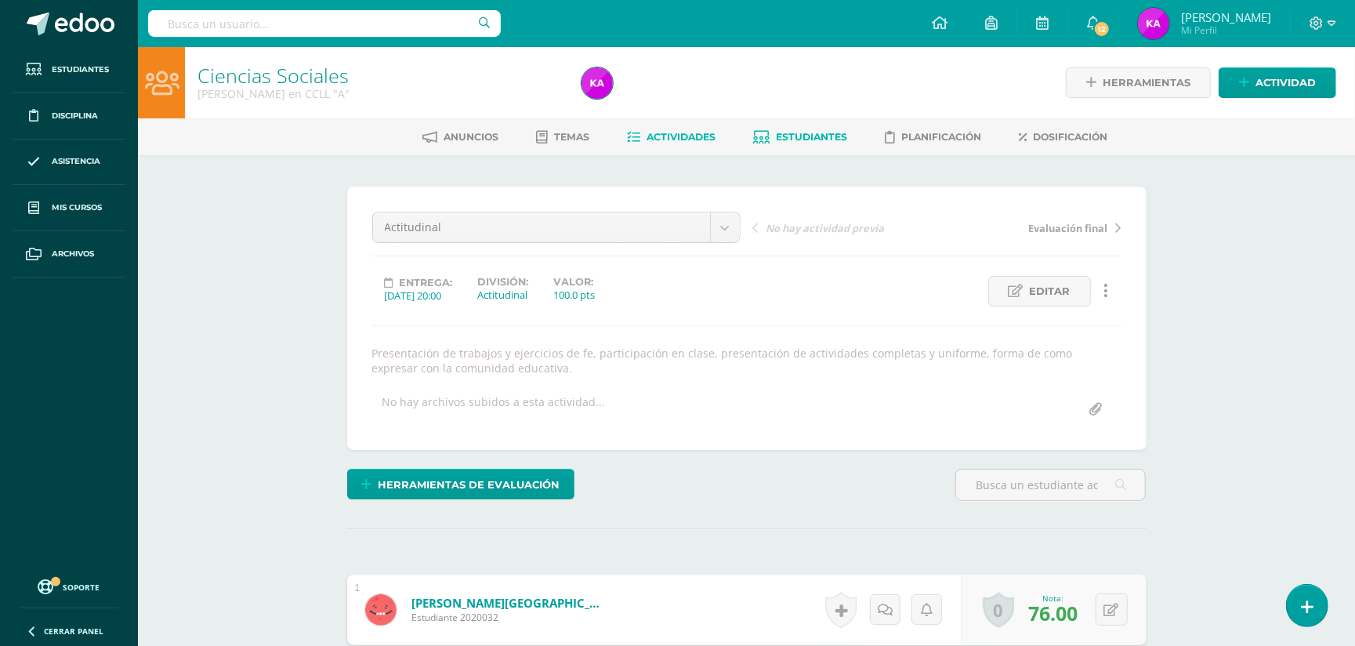
click at [815, 132] on body "Estudiantes Disciplina Asistencia Mis cursos Archivos Soporte Ayuda Reportar un…" at bounding box center [677, 620] width 1355 height 1240
click at [816, 132] on span "Estudiantes" at bounding box center [812, 137] width 71 height 12
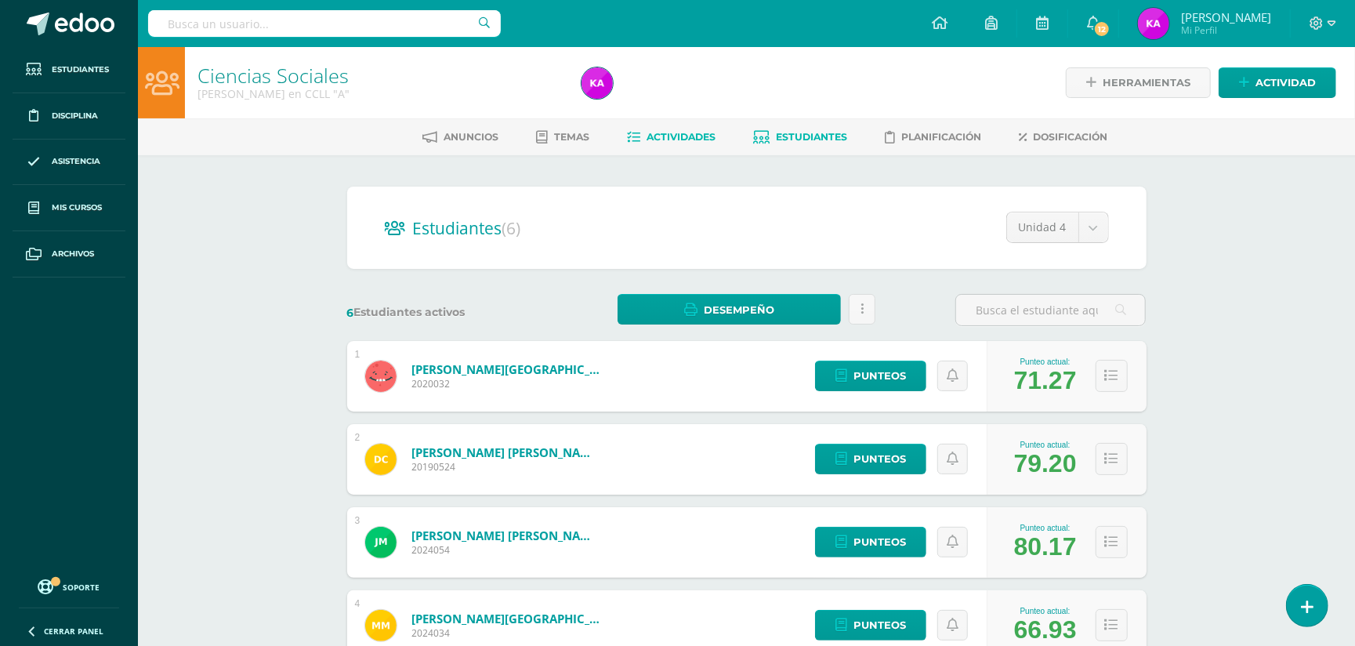
click at [679, 129] on link "Actividades" at bounding box center [672, 137] width 89 height 25
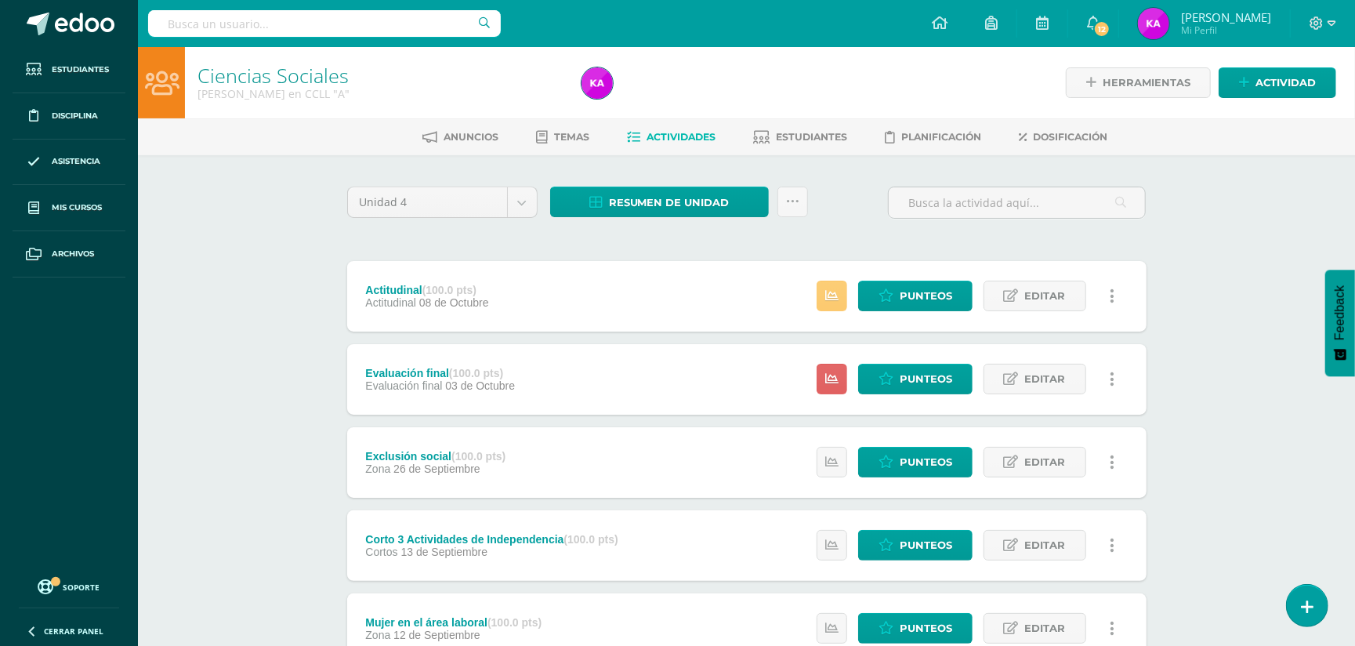
drag, startPoint x: 947, startPoint y: 39, endPoint x: 1163, endPoint y: 136, distance: 236.8
click at [1163, 136] on body "Estudiantes Disciplina Asistencia Mis cursos Archivos Soporte Ayuda Reportar un…" at bounding box center [677, 592] width 1355 height 1184
click at [1237, 237] on div "Ciencias Sociales [PERSON_NAME] en CCLL "A" Herramientas Detalle de asistencias…" at bounding box center [746, 615] width 1217 height 1137
